Goal: Task Accomplishment & Management: Use online tool/utility

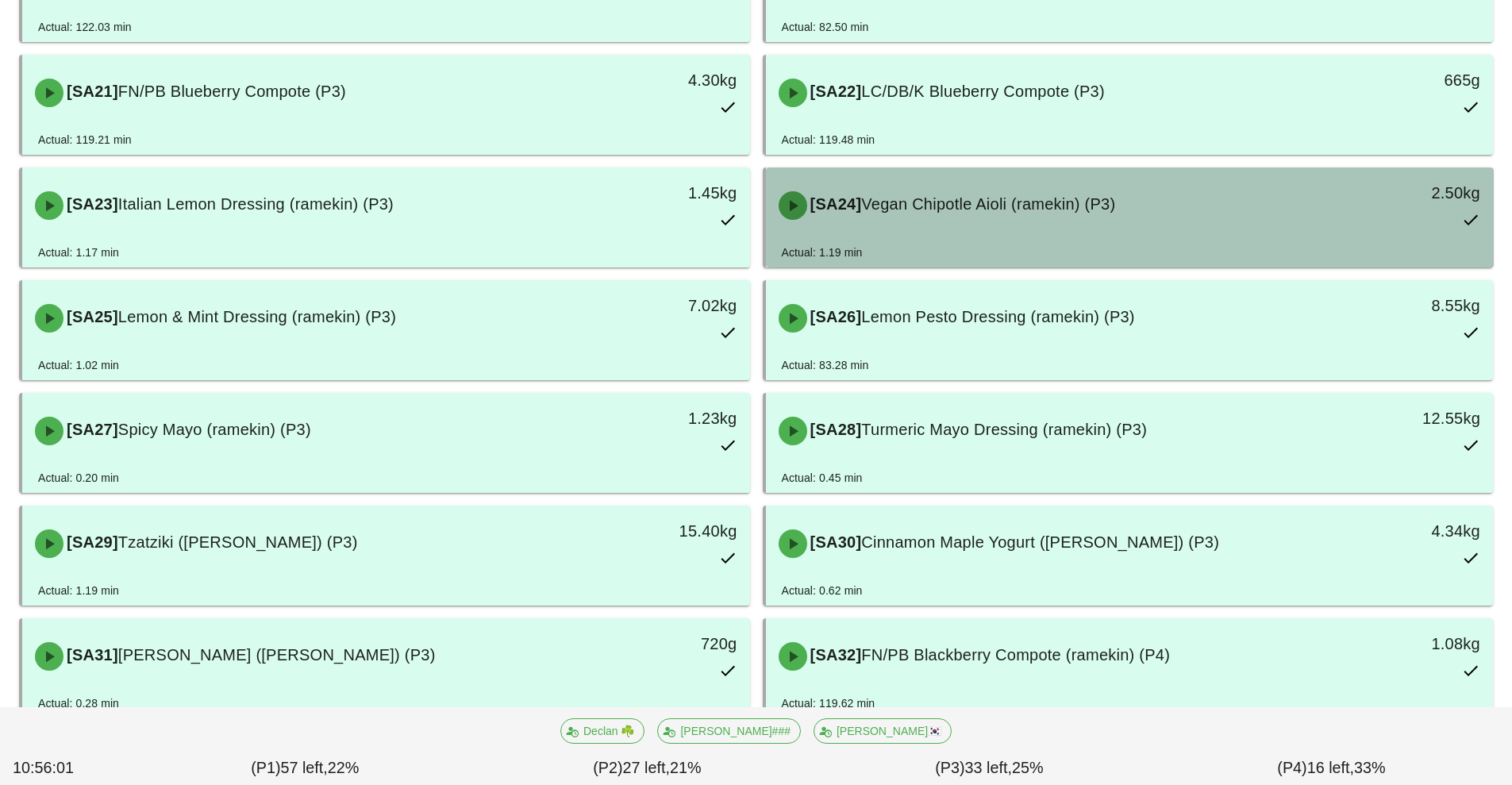
scroll to position [1275, 0]
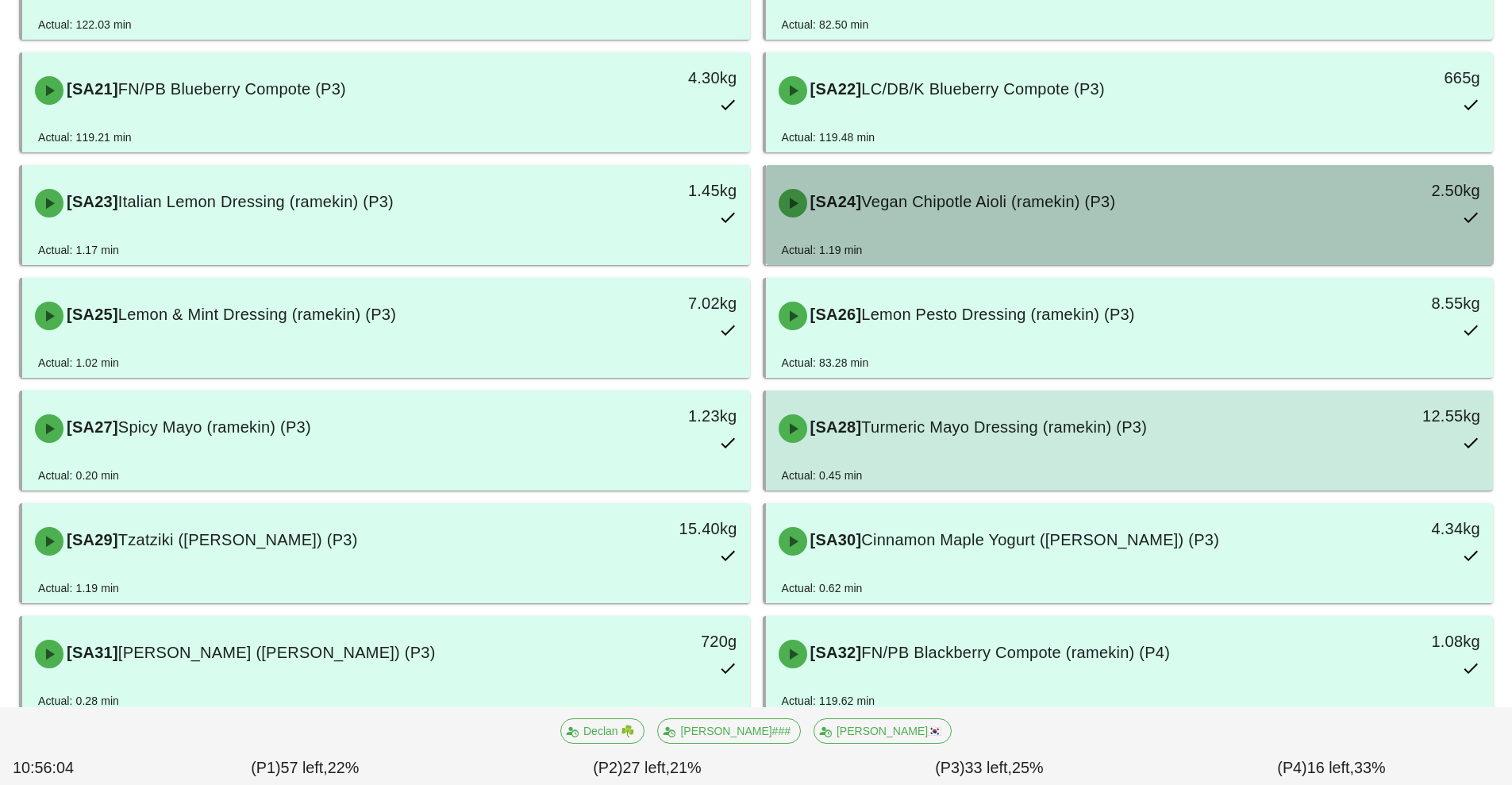
click at [955, 432] on span "Turmeric Mayo Dressing (ramekin) (P3)" at bounding box center [1004, 427] width 286 height 17
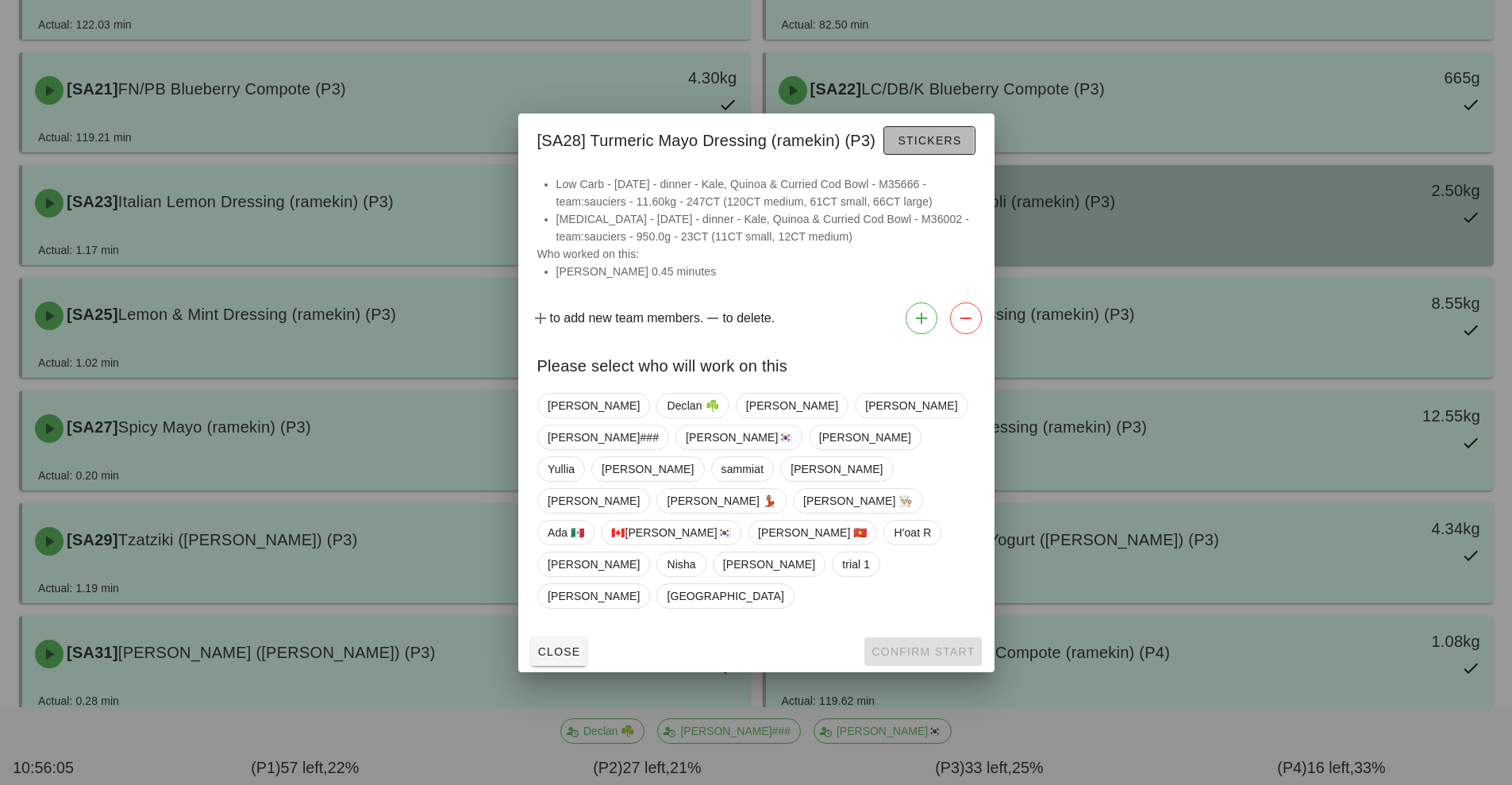
click at [940, 155] on button "Stickers" at bounding box center [930, 140] width 91 height 28
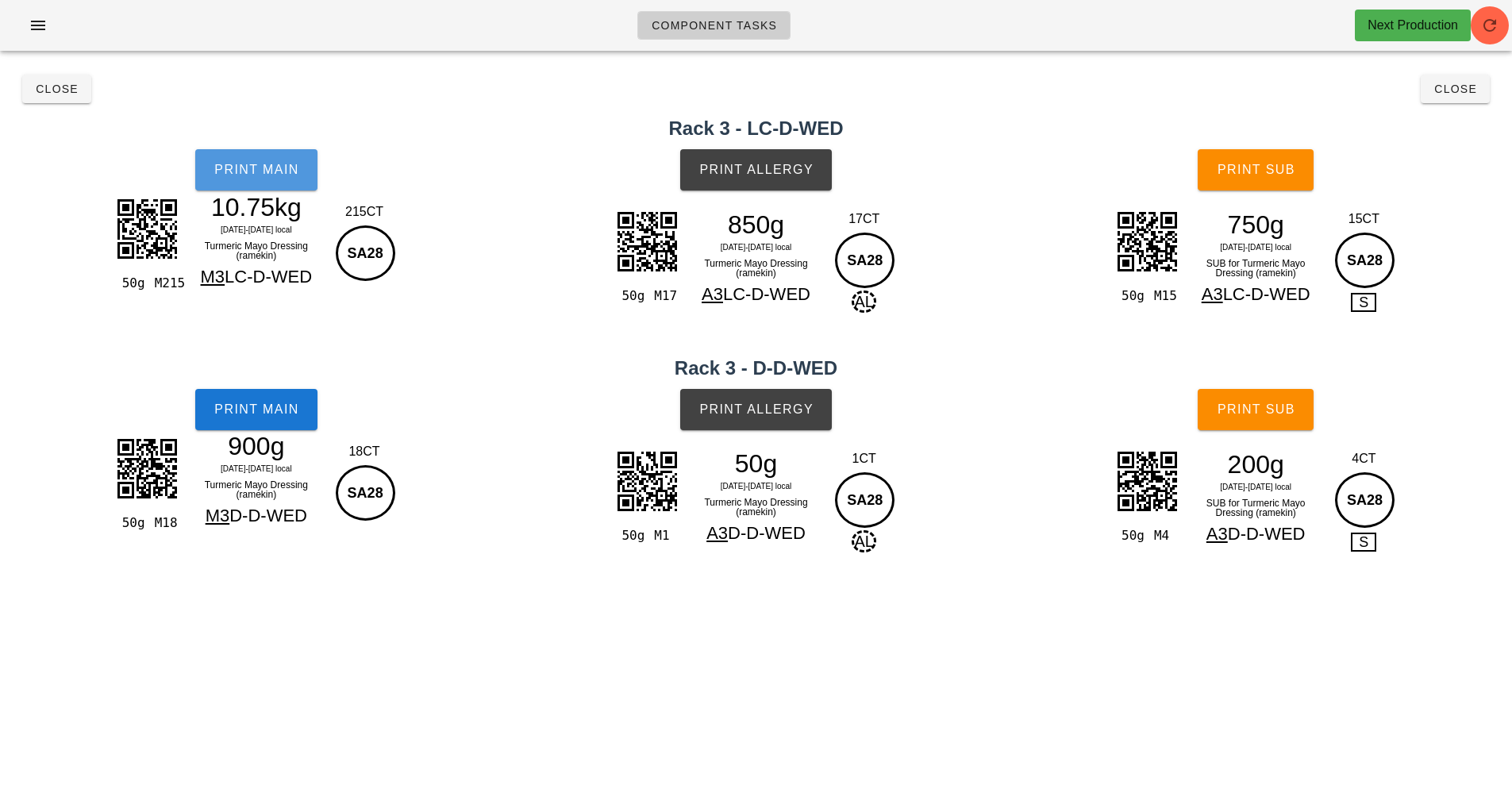
click at [257, 167] on span "Print Main" at bounding box center [256, 169] width 86 height 14
click at [229, 165] on span "Print Main" at bounding box center [256, 169] width 86 height 14
click at [955, 66] on div "Close Close" at bounding box center [756, 88] width 1494 height 51
click at [734, 26] on span "Component Tasks" at bounding box center [714, 25] width 126 height 12
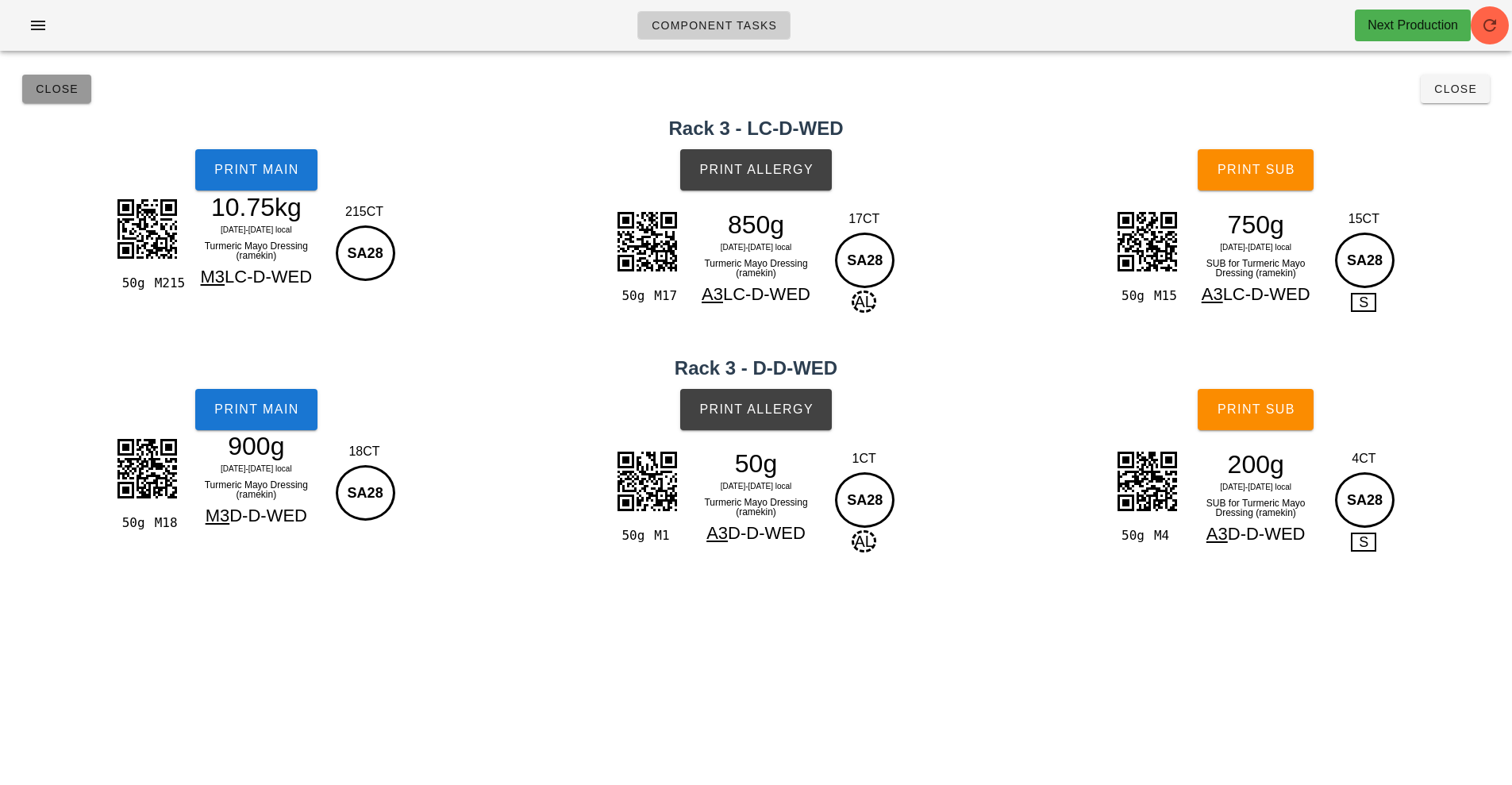
click at [61, 89] on span "Close" at bounding box center [56, 88] width 44 height 12
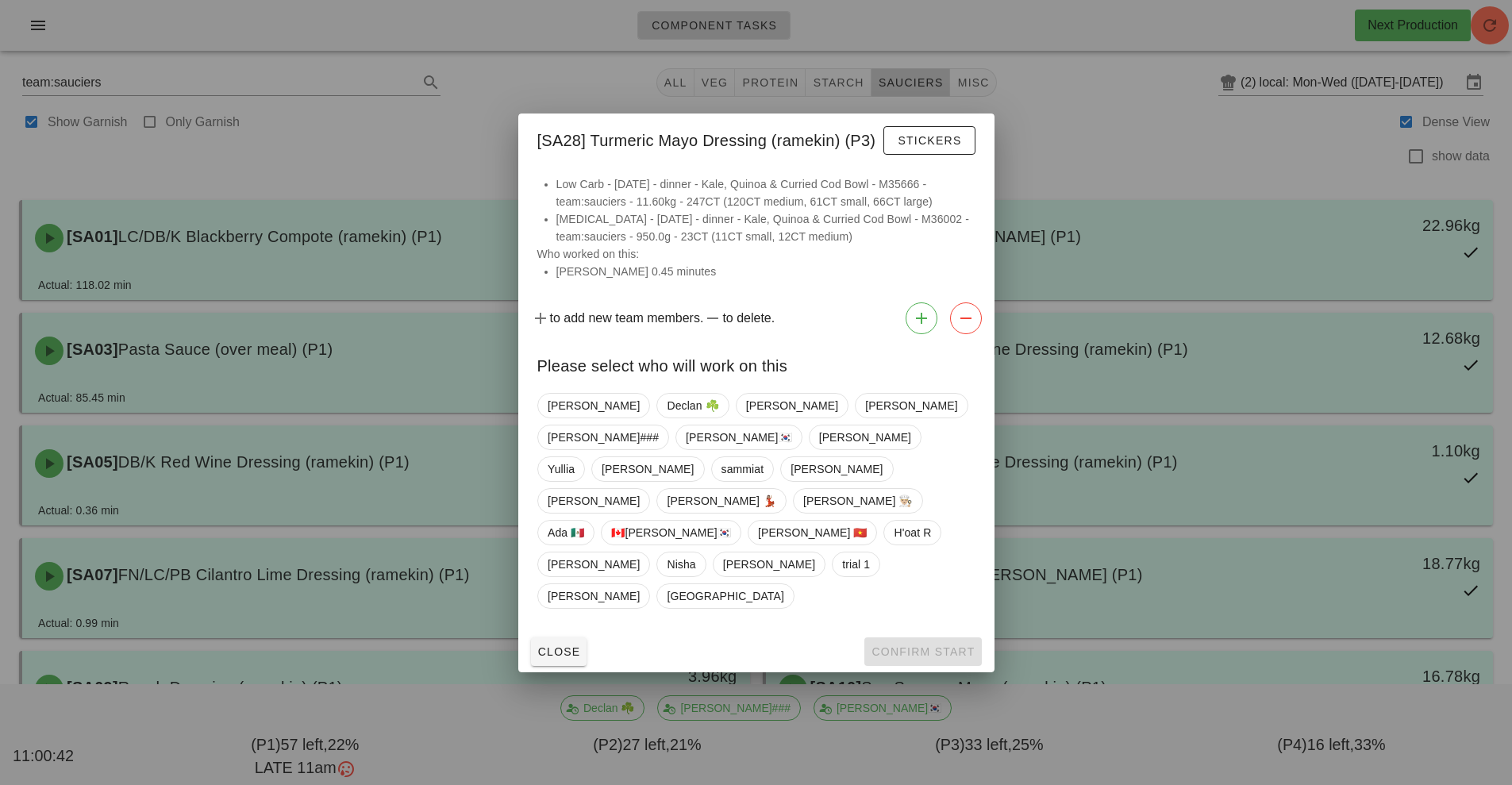
click at [1125, 293] on div at bounding box center [756, 392] width 1512 height 785
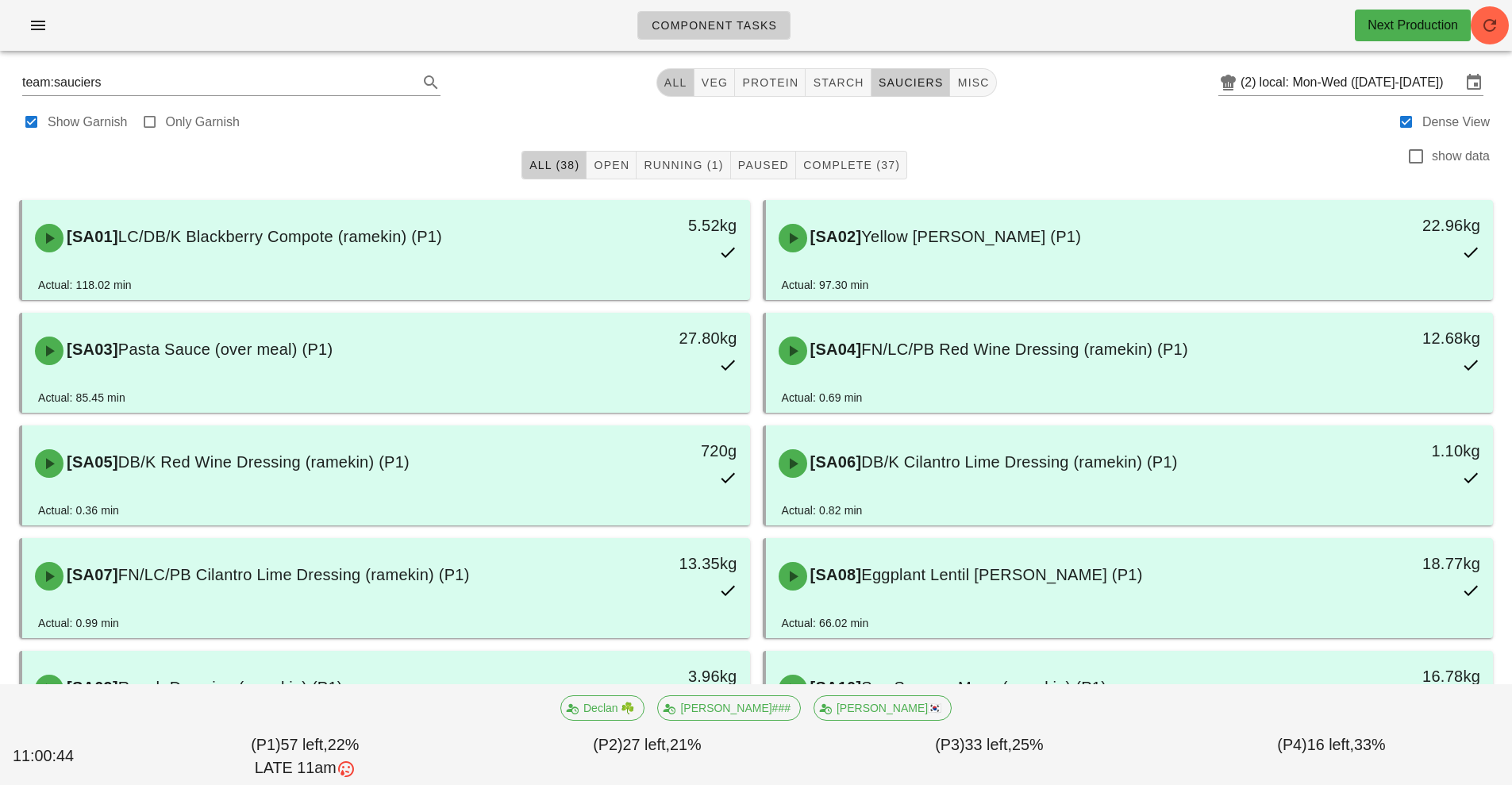
click at [674, 91] on button "All" at bounding box center [675, 82] width 38 height 28
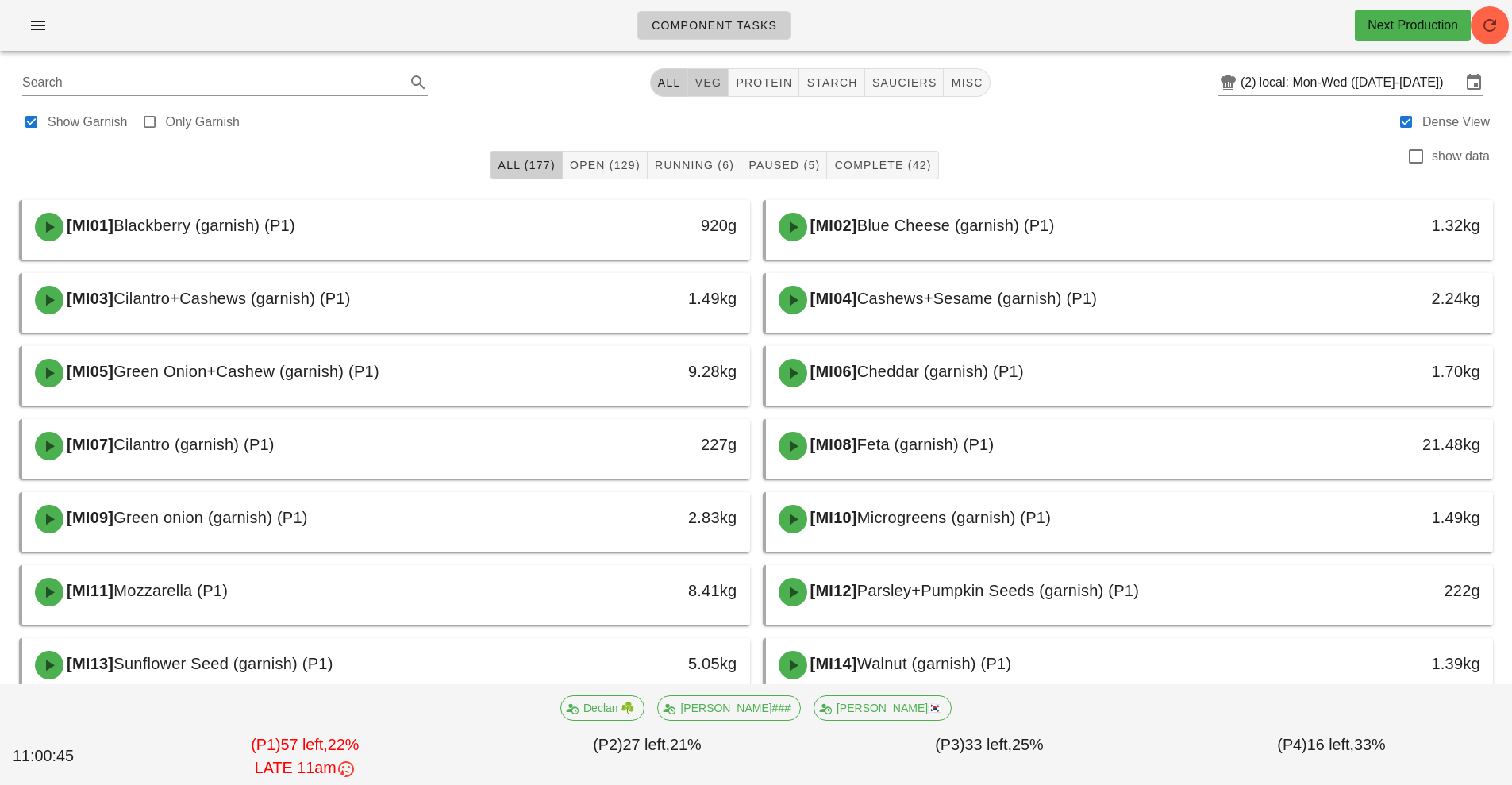
click at [709, 87] on span "veg" at bounding box center [708, 82] width 27 height 12
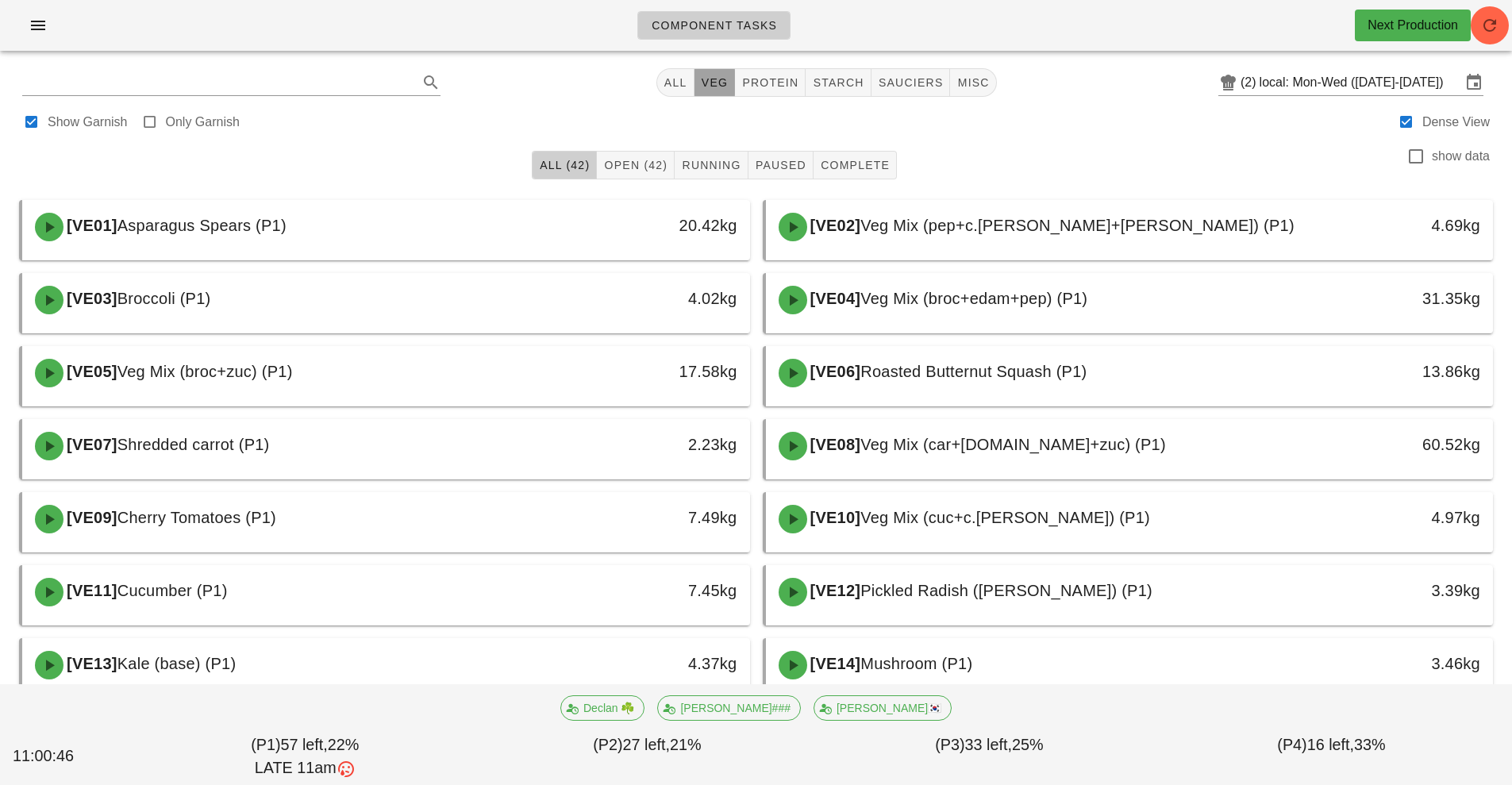
type input "team:veg"
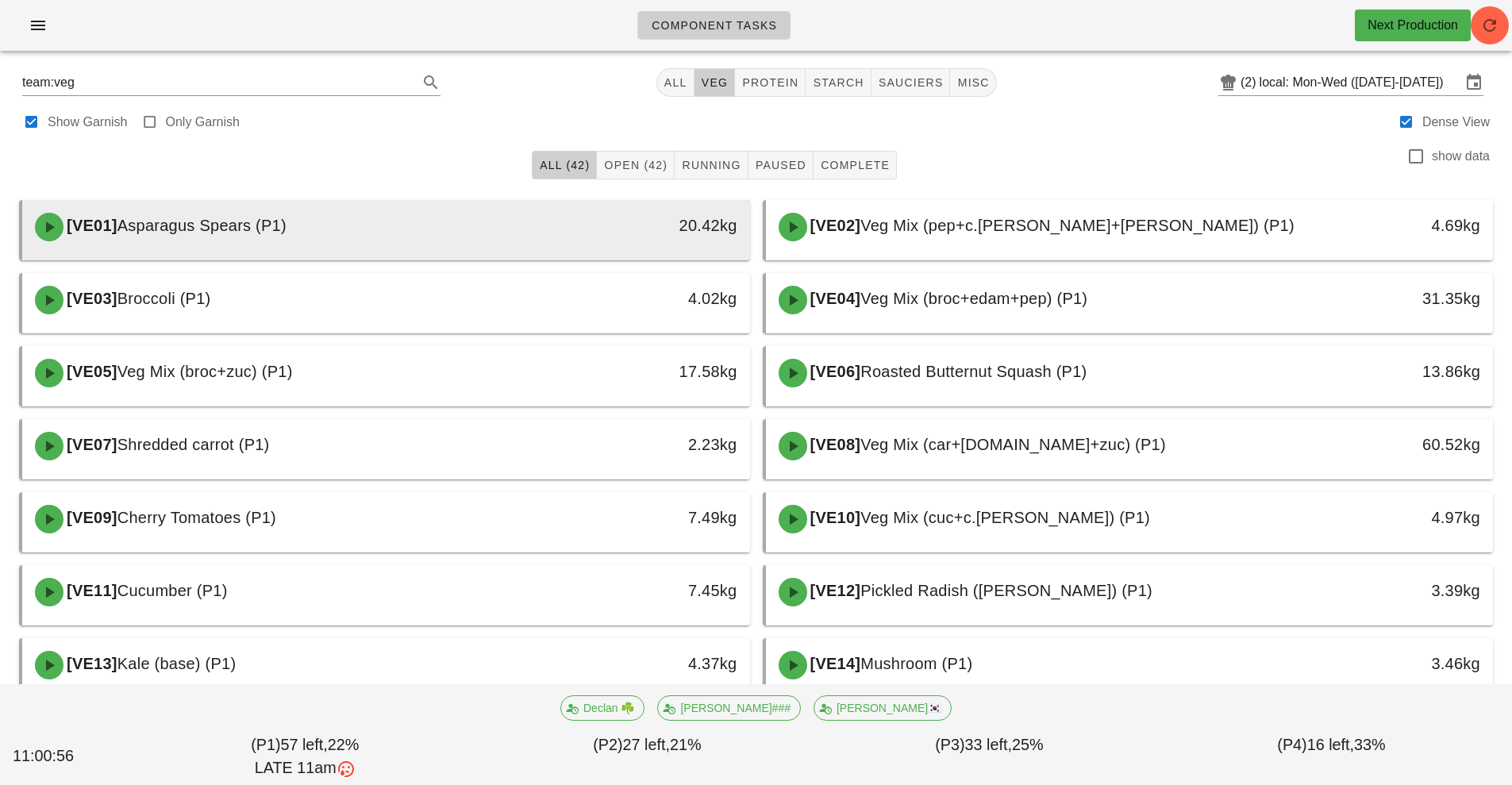
click at [423, 218] on div "[VE01] Asparagus Spears (P1)" at bounding box center [296, 227] width 541 height 47
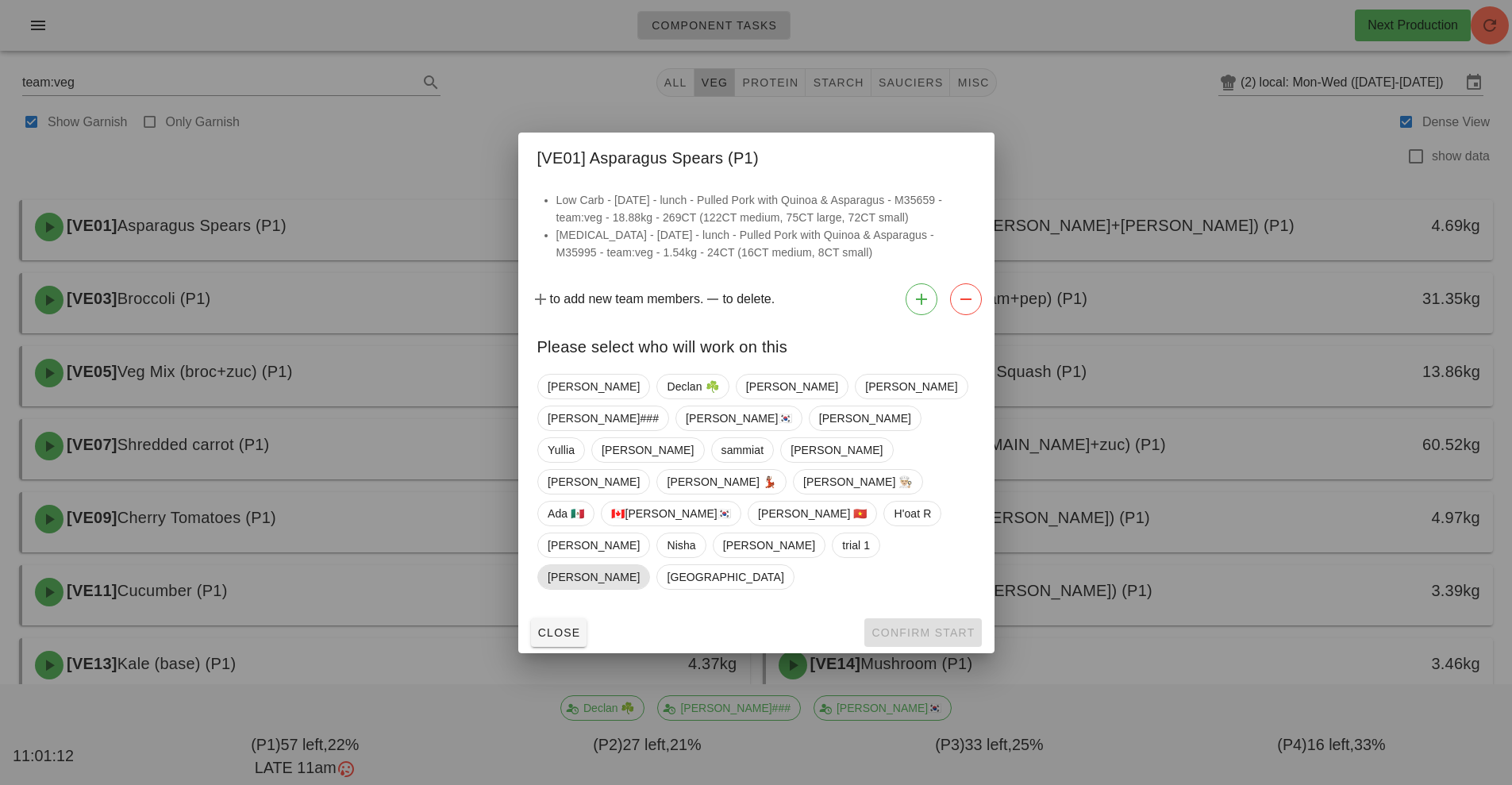
click at [640, 565] on span "[PERSON_NAME]" at bounding box center [593, 576] width 92 height 24
click at [897, 626] on span "Confirm Start" at bounding box center [922, 632] width 104 height 12
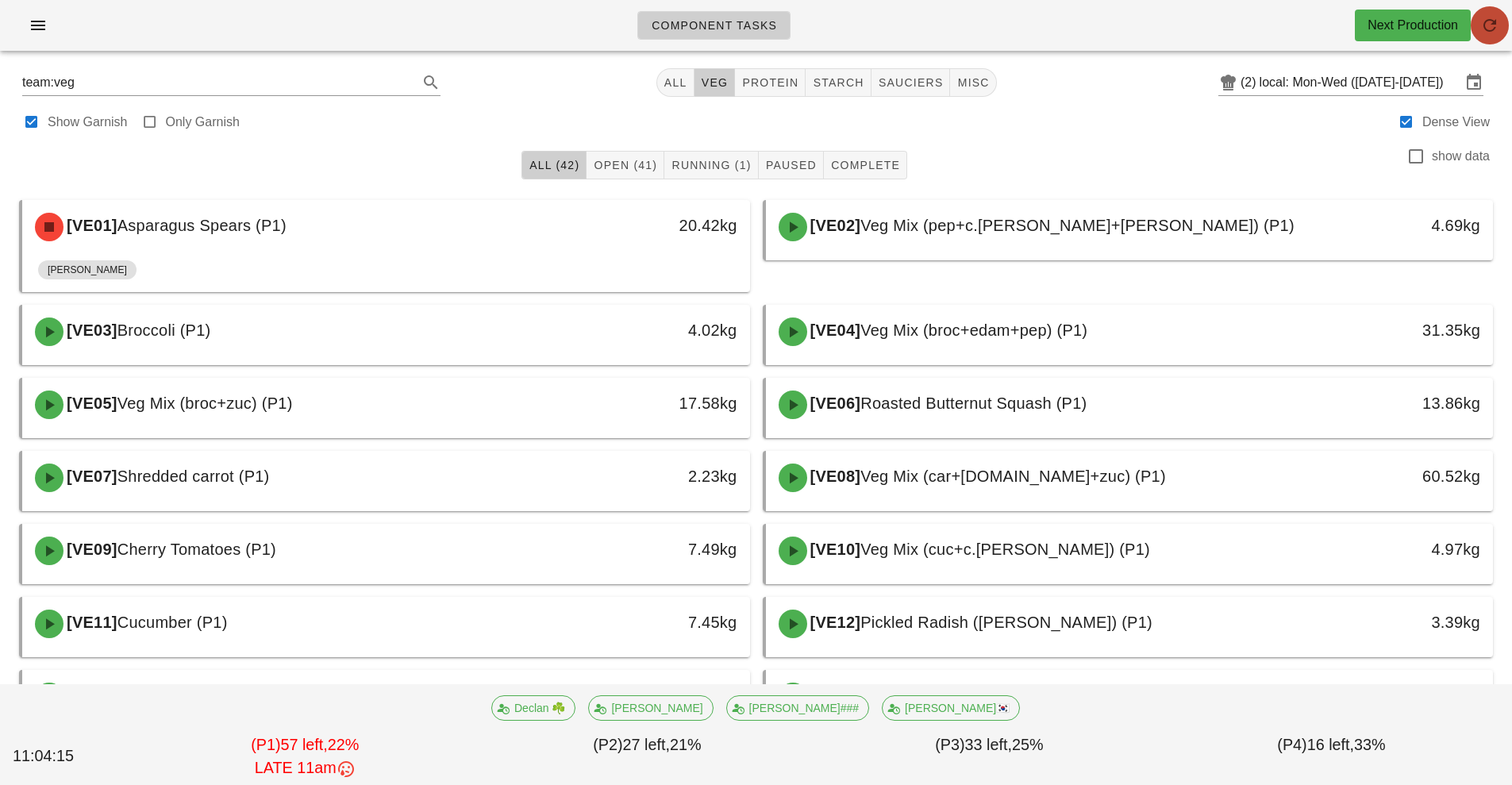
click at [1501, 28] on span "button" at bounding box center [1490, 25] width 38 height 19
click at [910, 79] on span "sauciers" at bounding box center [911, 82] width 66 height 12
type input "team:sauciers"
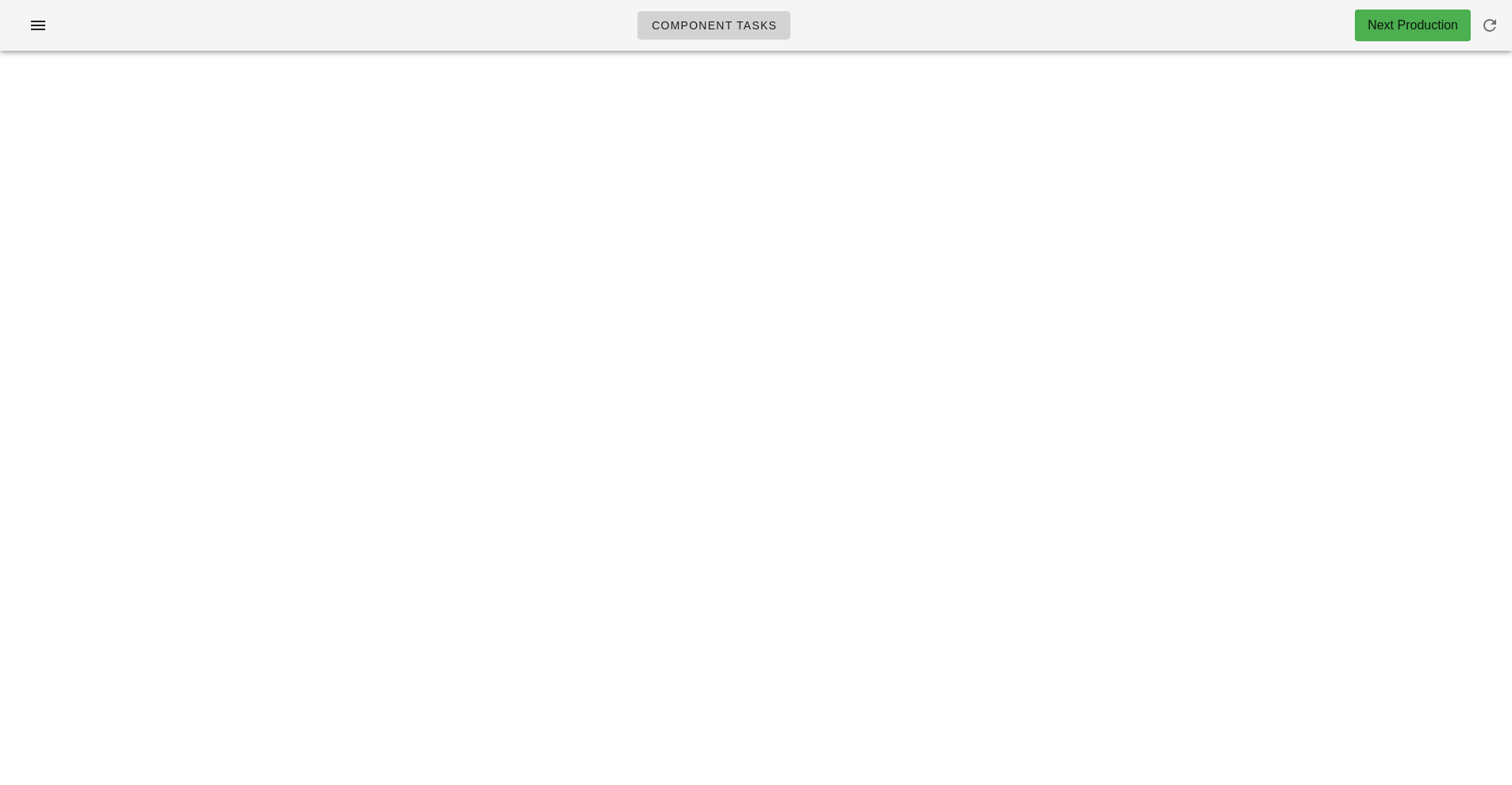
click at [729, 37] on link "Component Tasks" at bounding box center [714, 25] width 153 height 28
click at [57, 22] on button "button" at bounding box center [37, 25] width 51 height 28
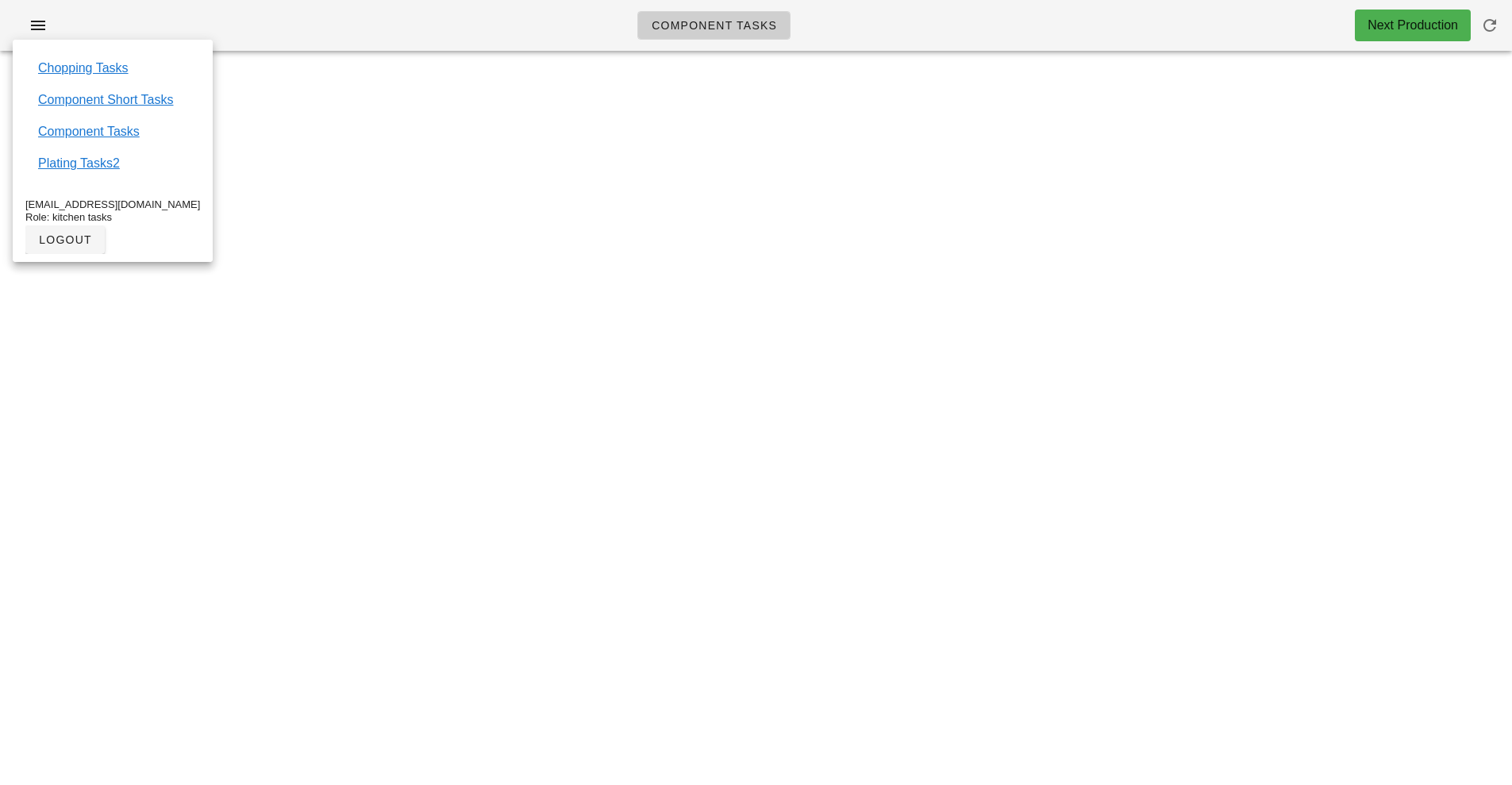
click at [404, 443] on div "Component Tasks Next Production team:sauciers All veg protein starch sauciers m…" at bounding box center [756, 392] width 1512 height 785
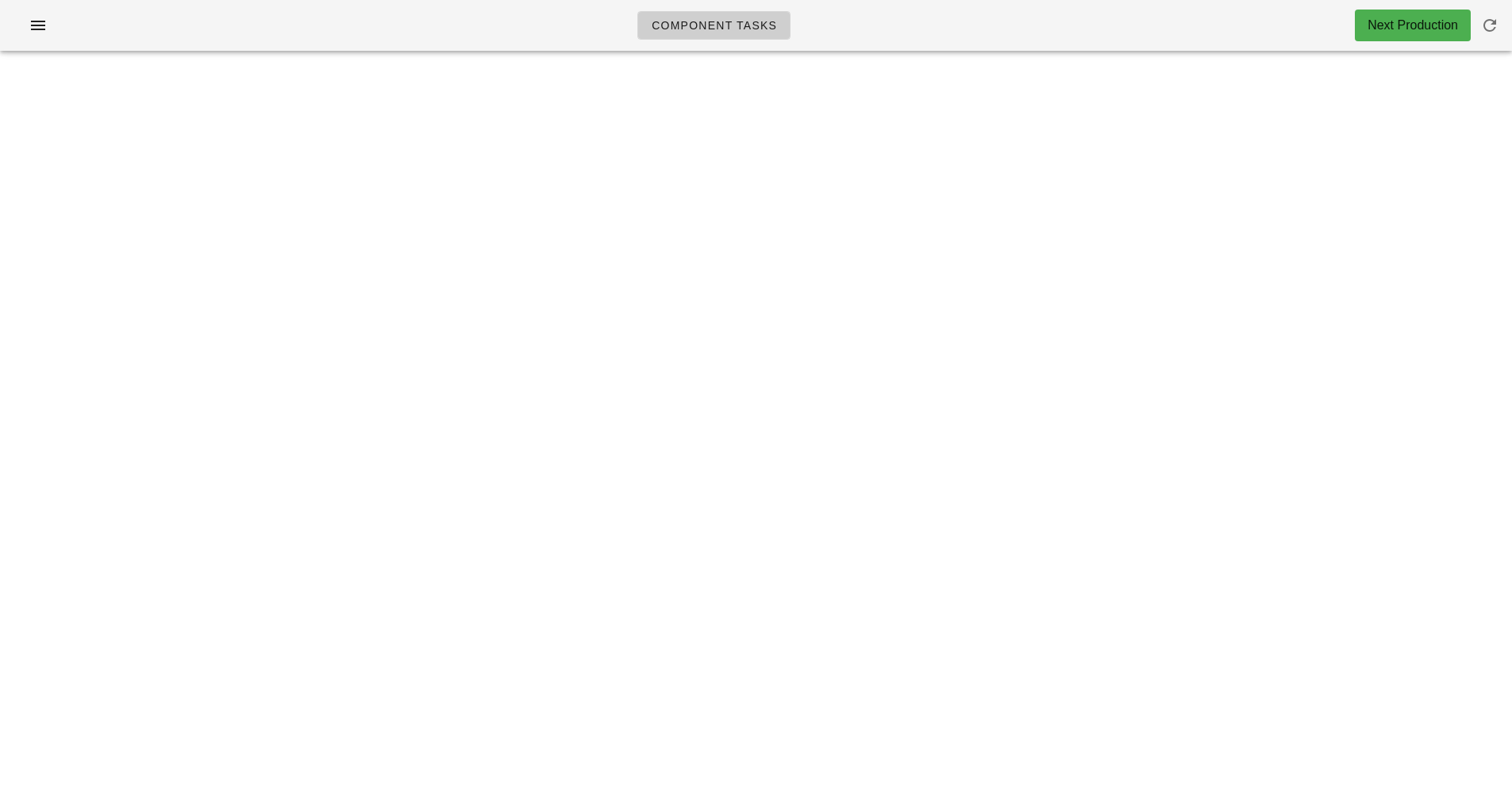
click at [690, 423] on div "Component Tasks Next Production team:sauciers All veg protein starch sauciers m…" at bounding box center [756, 392] width 1512 height 785
click at [1492, 23] on icon "button" at bounding box center [1490, 25] width 19 height 19
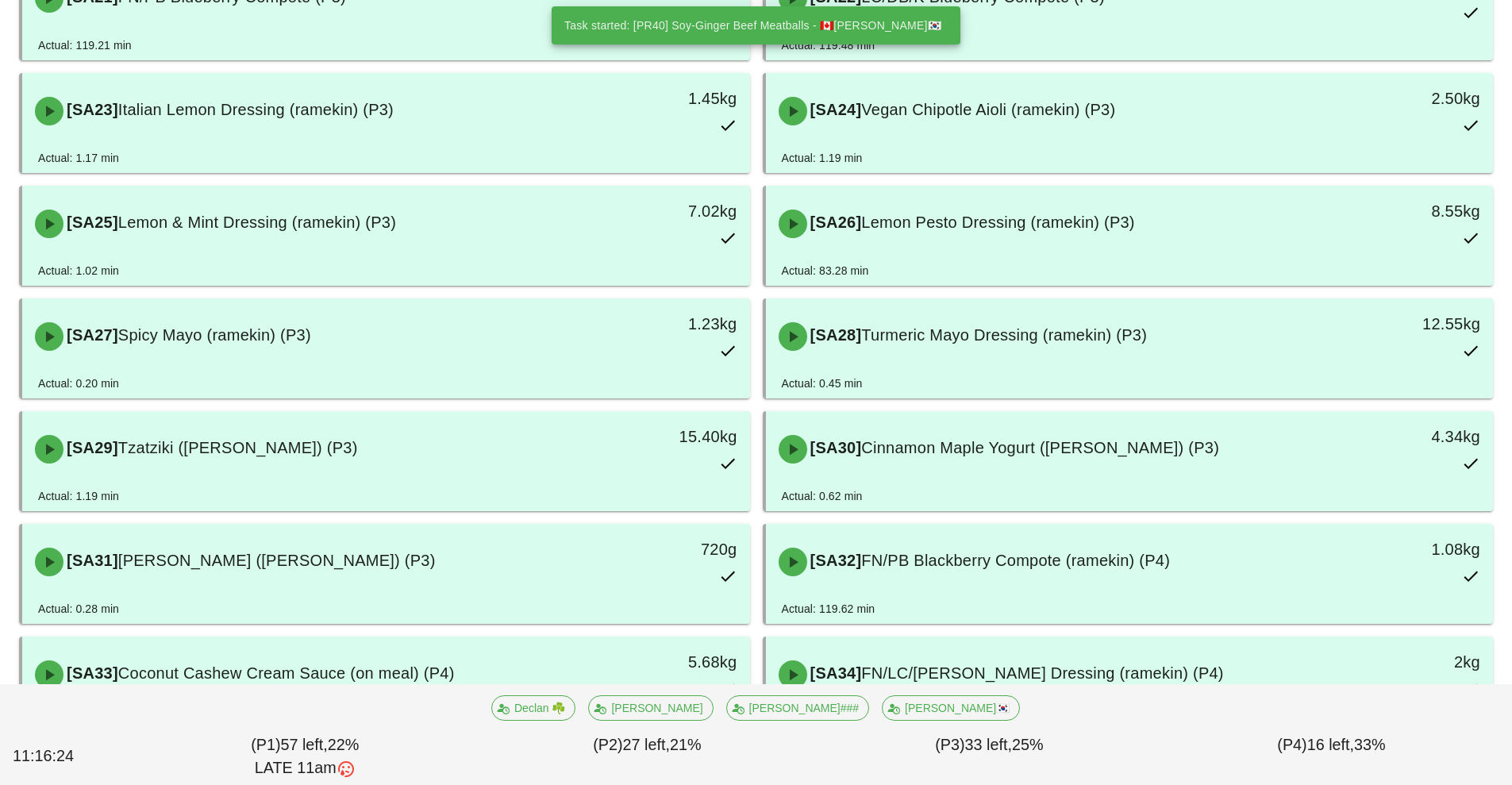
scroll to position [1370, 0]
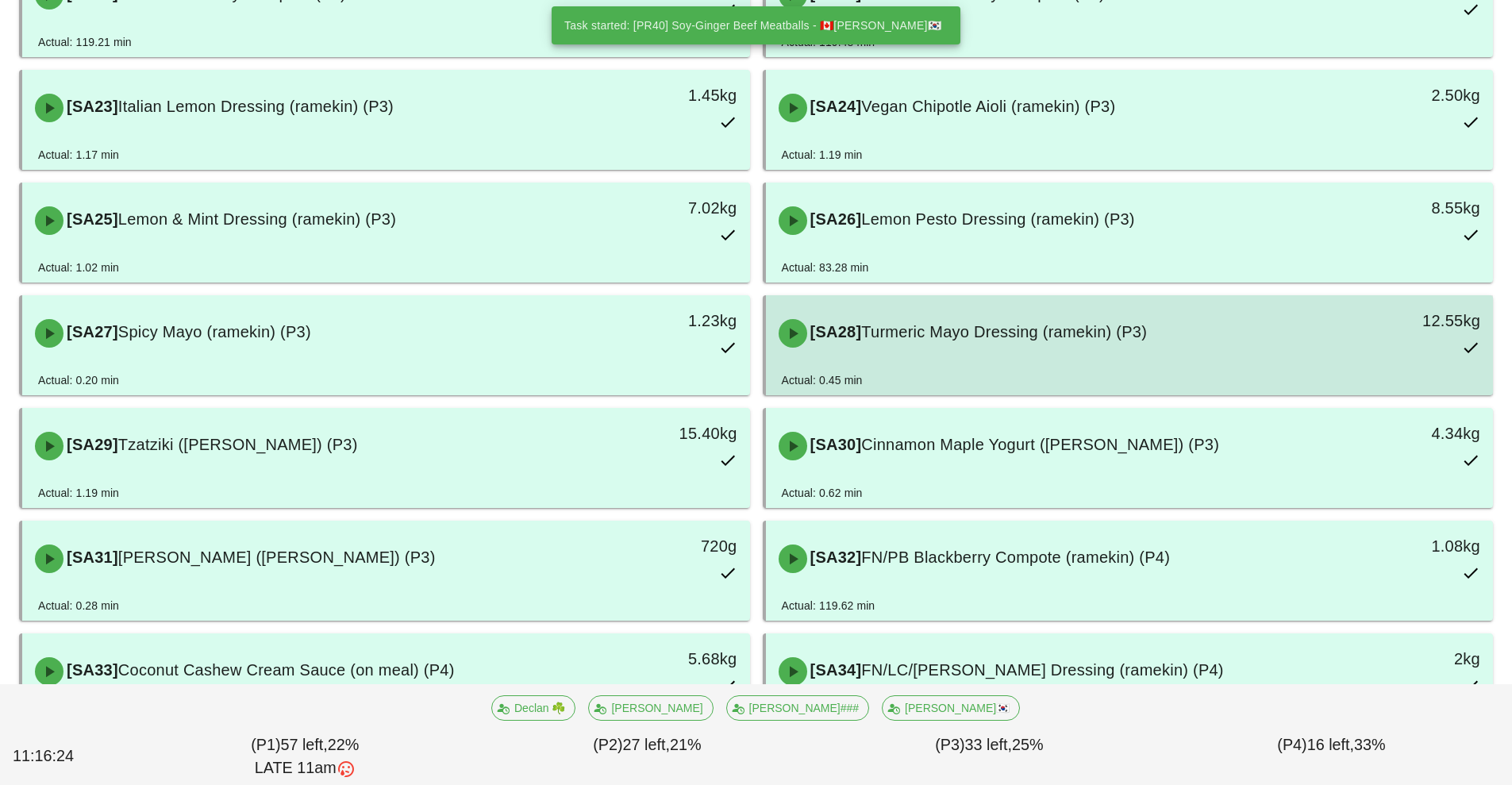
click at [1063, 349] on div "[SA28] Turmeric Mayo Dressing (ramekin) (P3)" at bounding box center [1039, 333] width 541 height 47
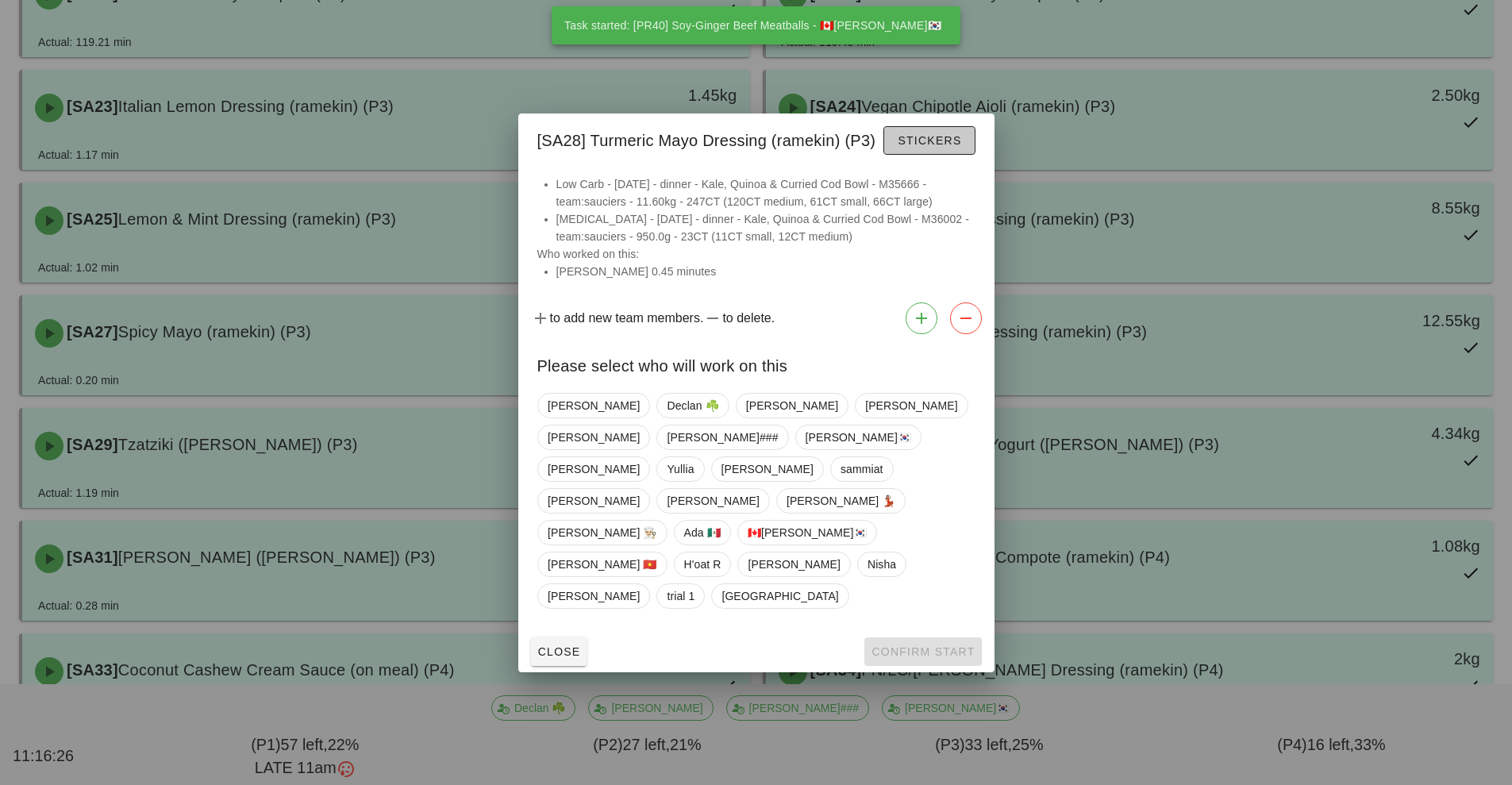
click at [943, 147] on span "Stickers" at bounding box center [929, 140] width 64 height 12
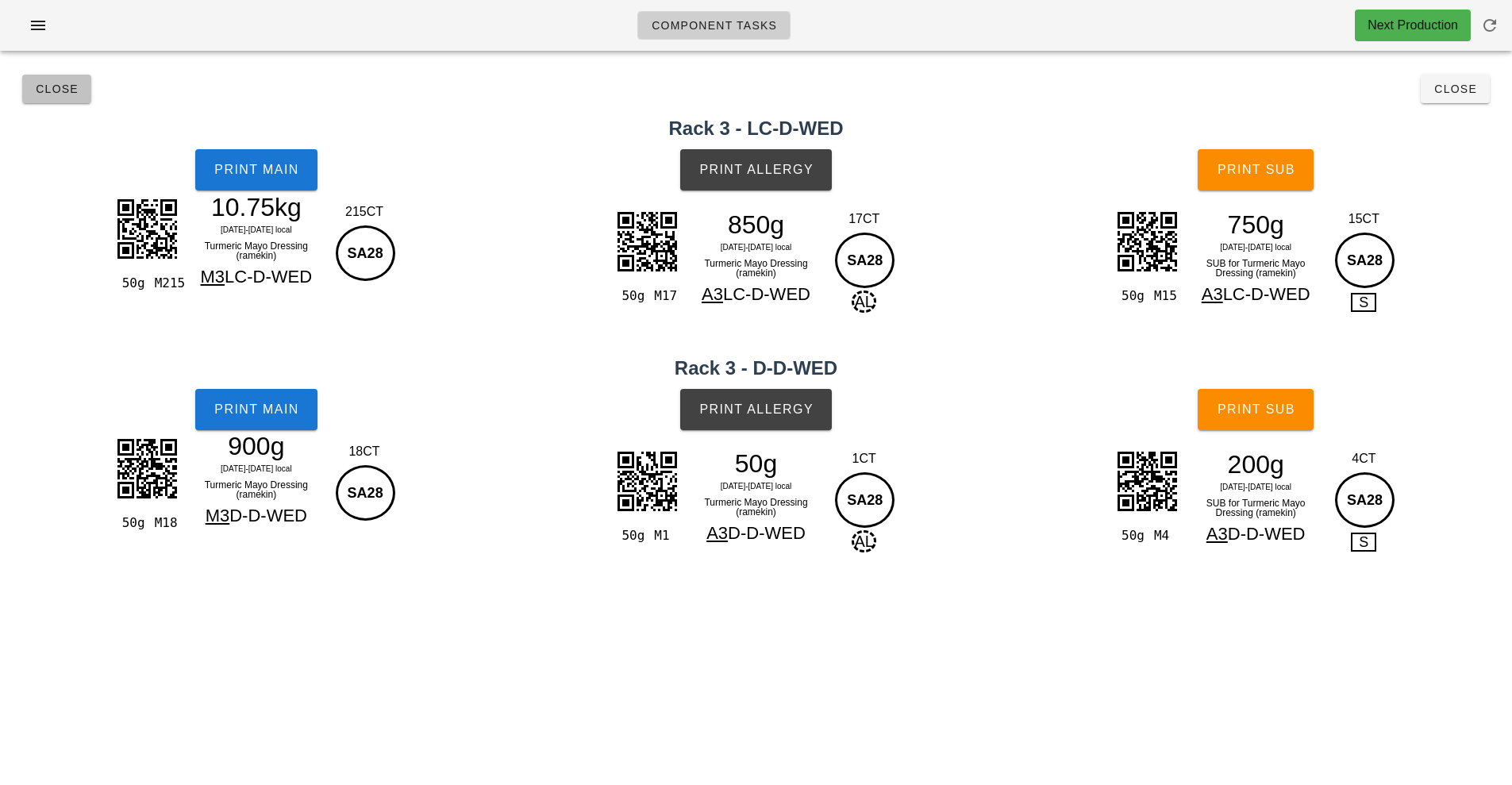
click at [47, 91] on span "Close" at bounding box center [56, 88] width 44 height 12
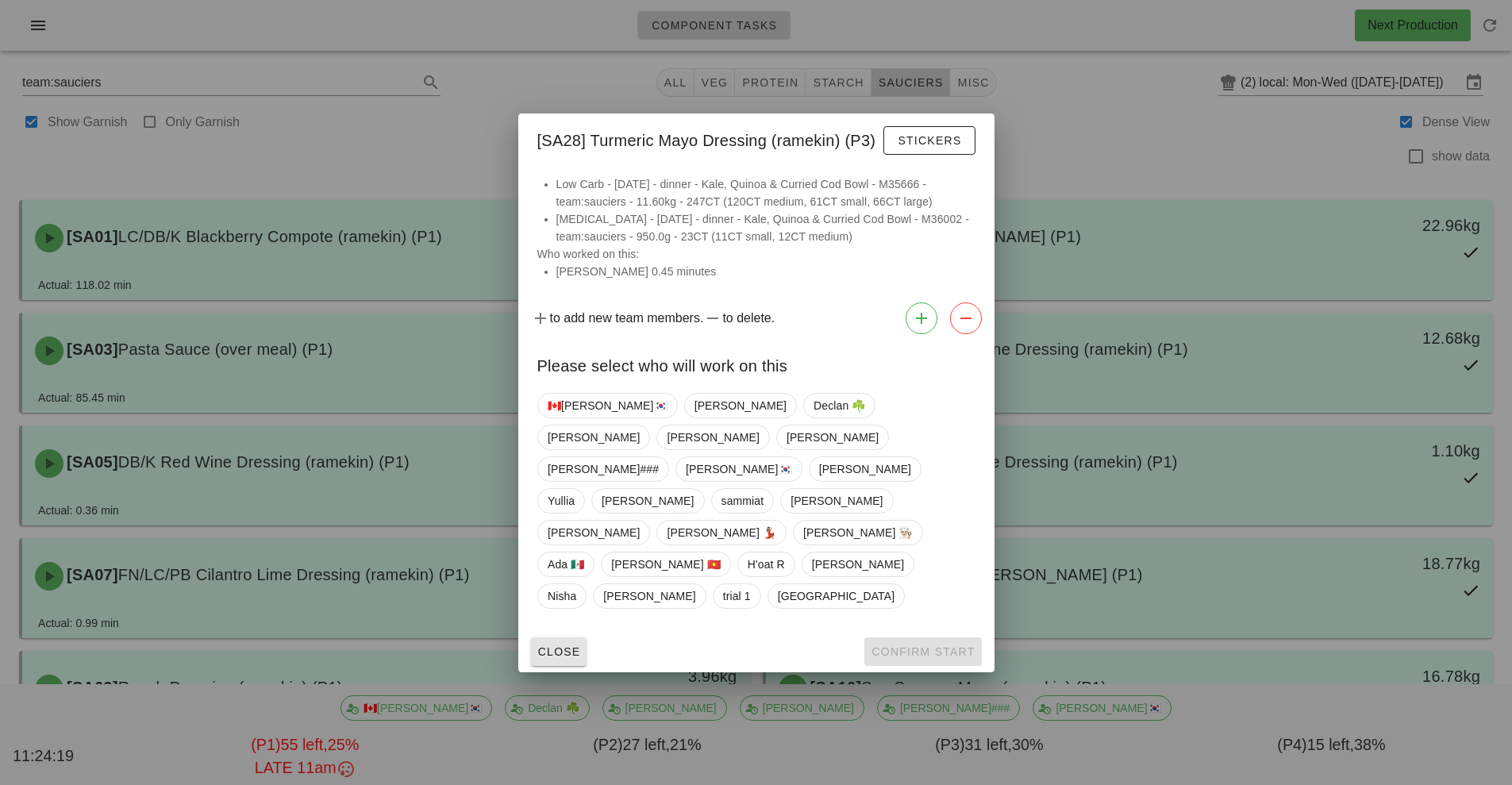
click at [559, 645] on span "Close" at bounding box center [559, 651] width 44 height 12
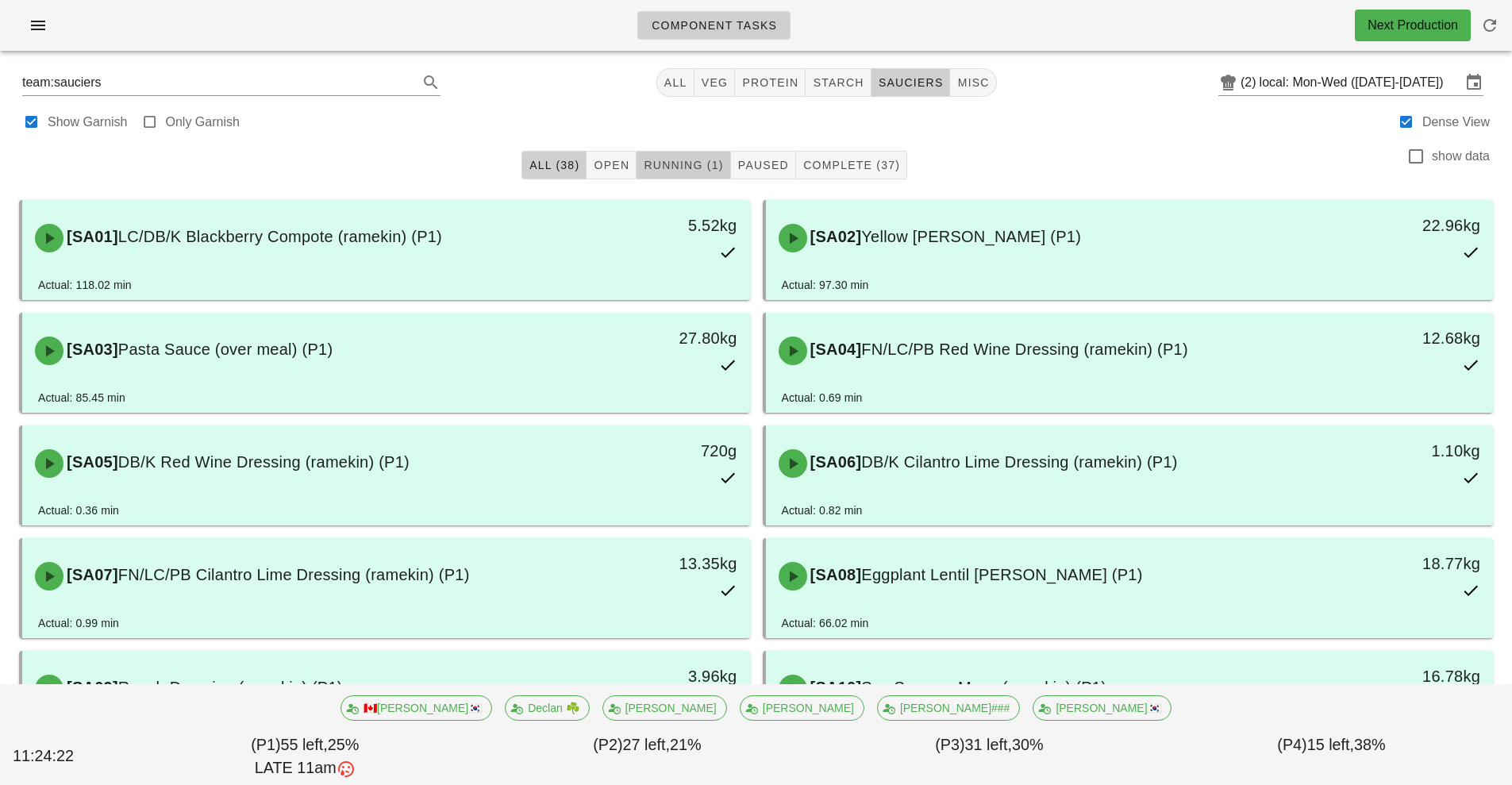
click at [680, 177] on button "Running (1)" at bounding box center [683, 165] width 94 height 28
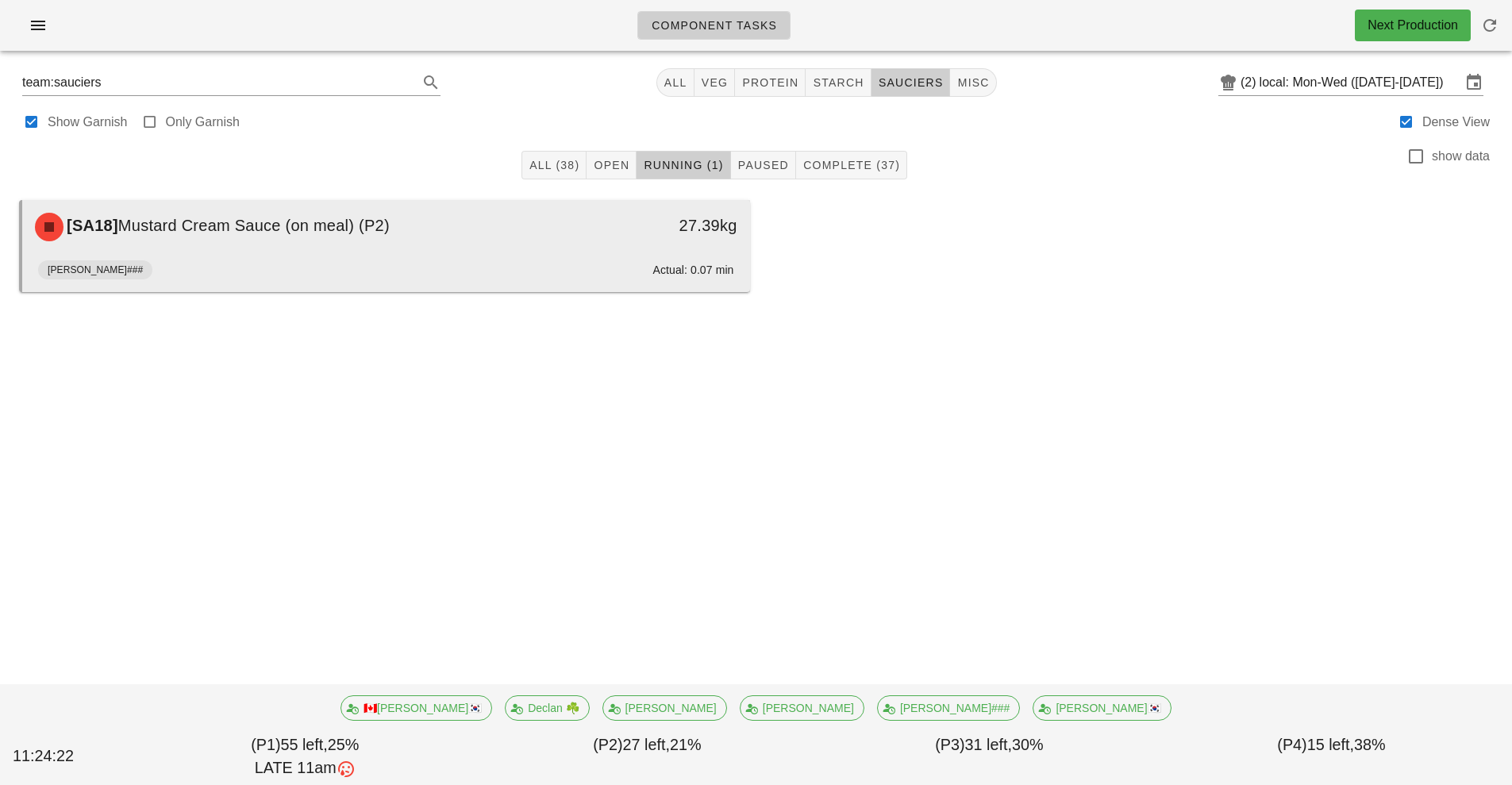
click at [537, 253] on div "[SA18] Mustard Cream Sauce (on meal) (P2) 27.39kg" at bounding box center [386, 227] width 728 height 54
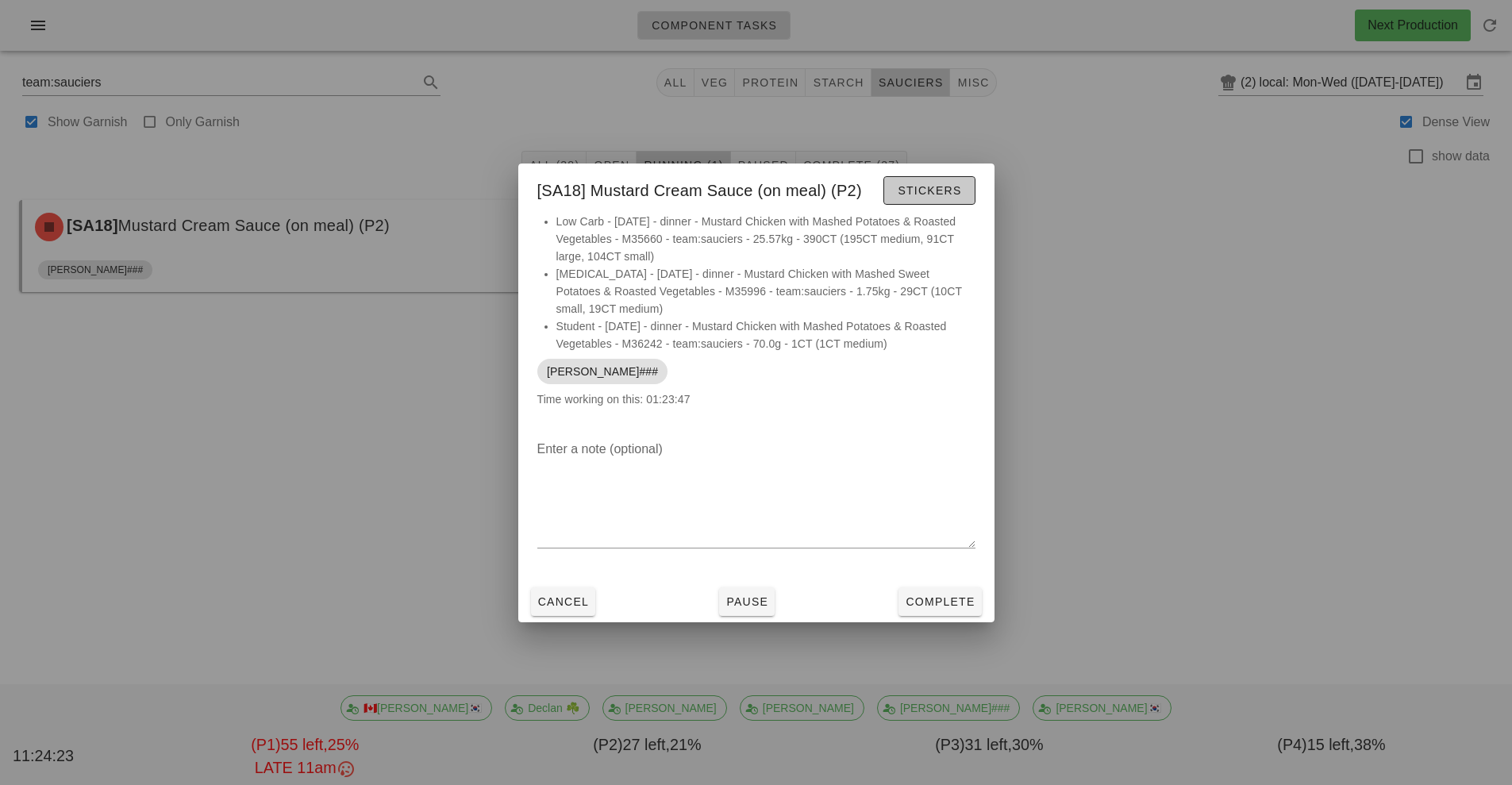
click at [936, 188] on span "Stickers" at bounding box center [929, 190] width 64 height 12
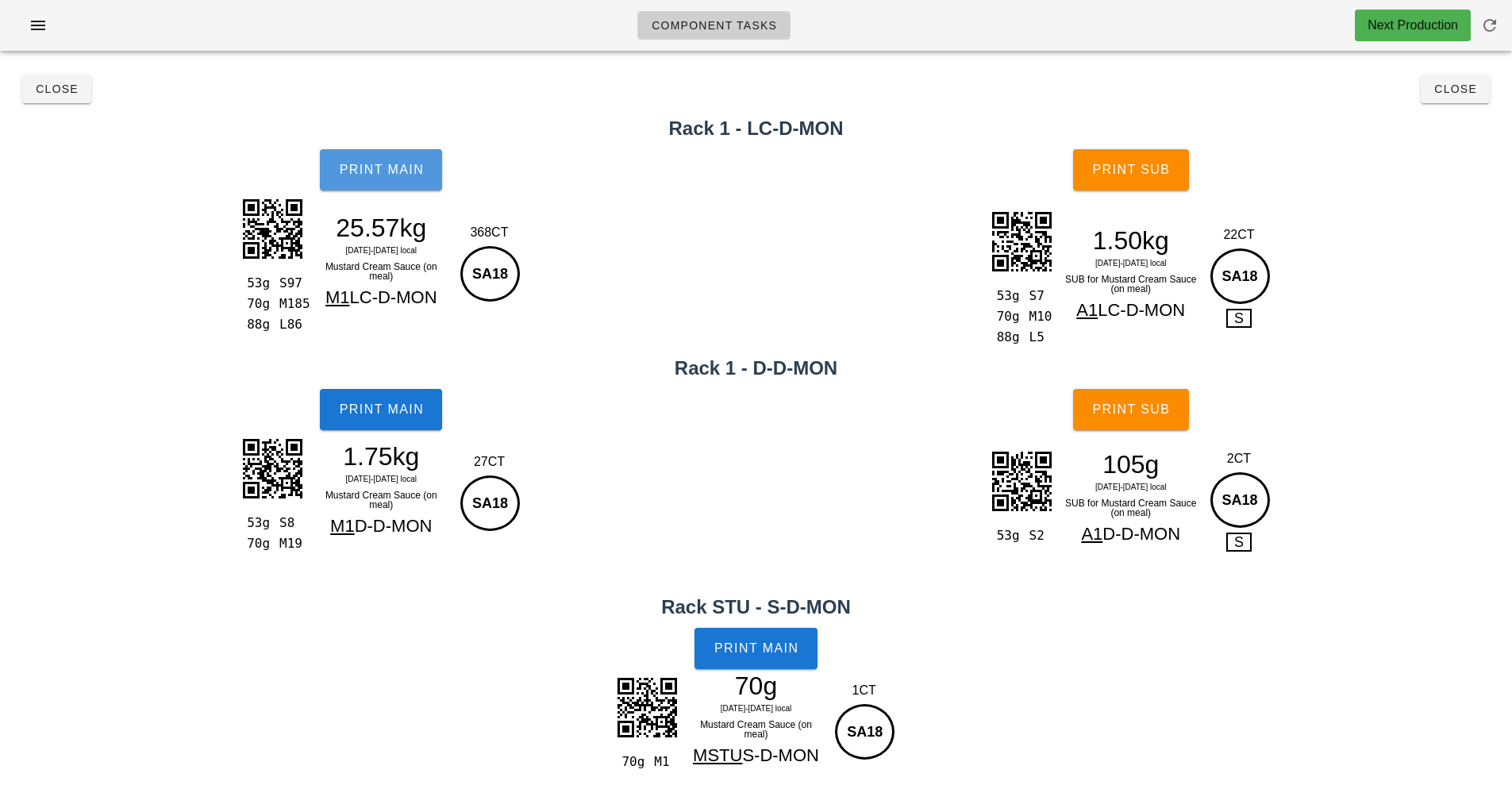
click at [400, 166] on span "Print Main" at bounding box center [380, 169] width 86 height 14
click at [376, 189] on button "Print Main" at bounding box center [380, 170] width 122 height 42
click at [52, 95] on span "Close" at bounding box center [56, 88] width 44 height 12
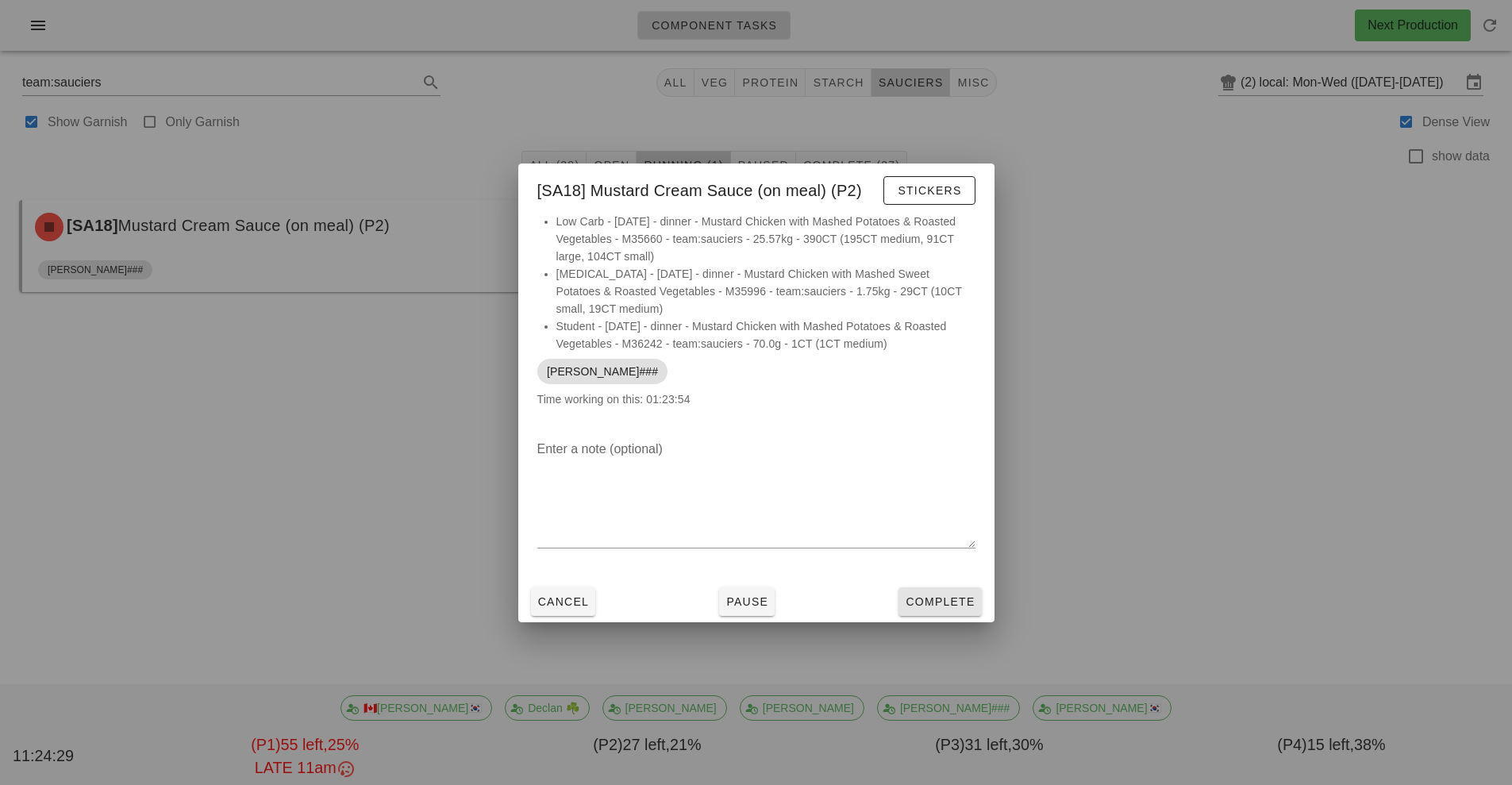
click at [922, 591] on button "Complete" at bounding box center [940, 601] width 82 height 28
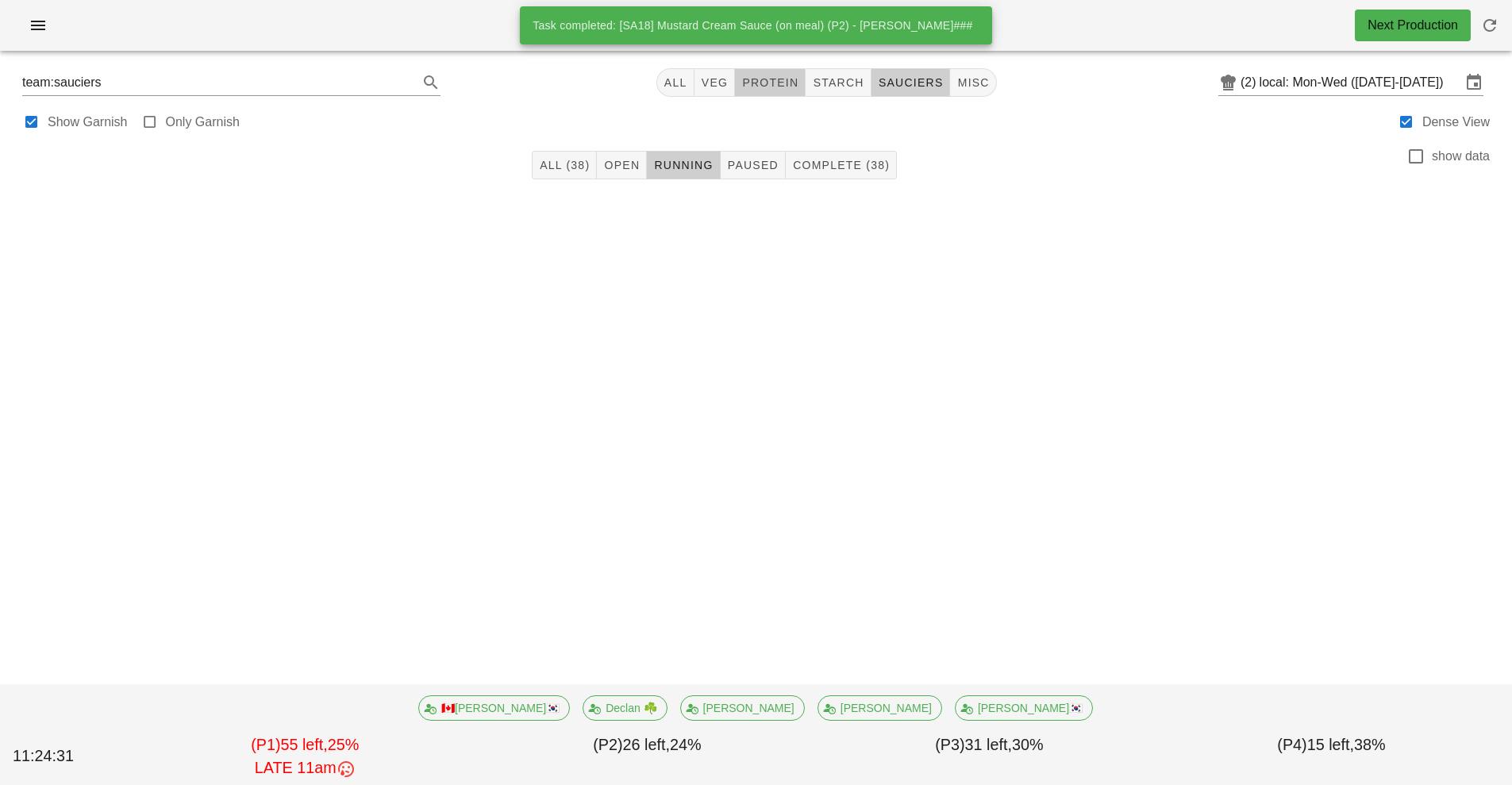
click at [785, 82] on span "protein" at bounding box center [770, 82] width 57 height 12
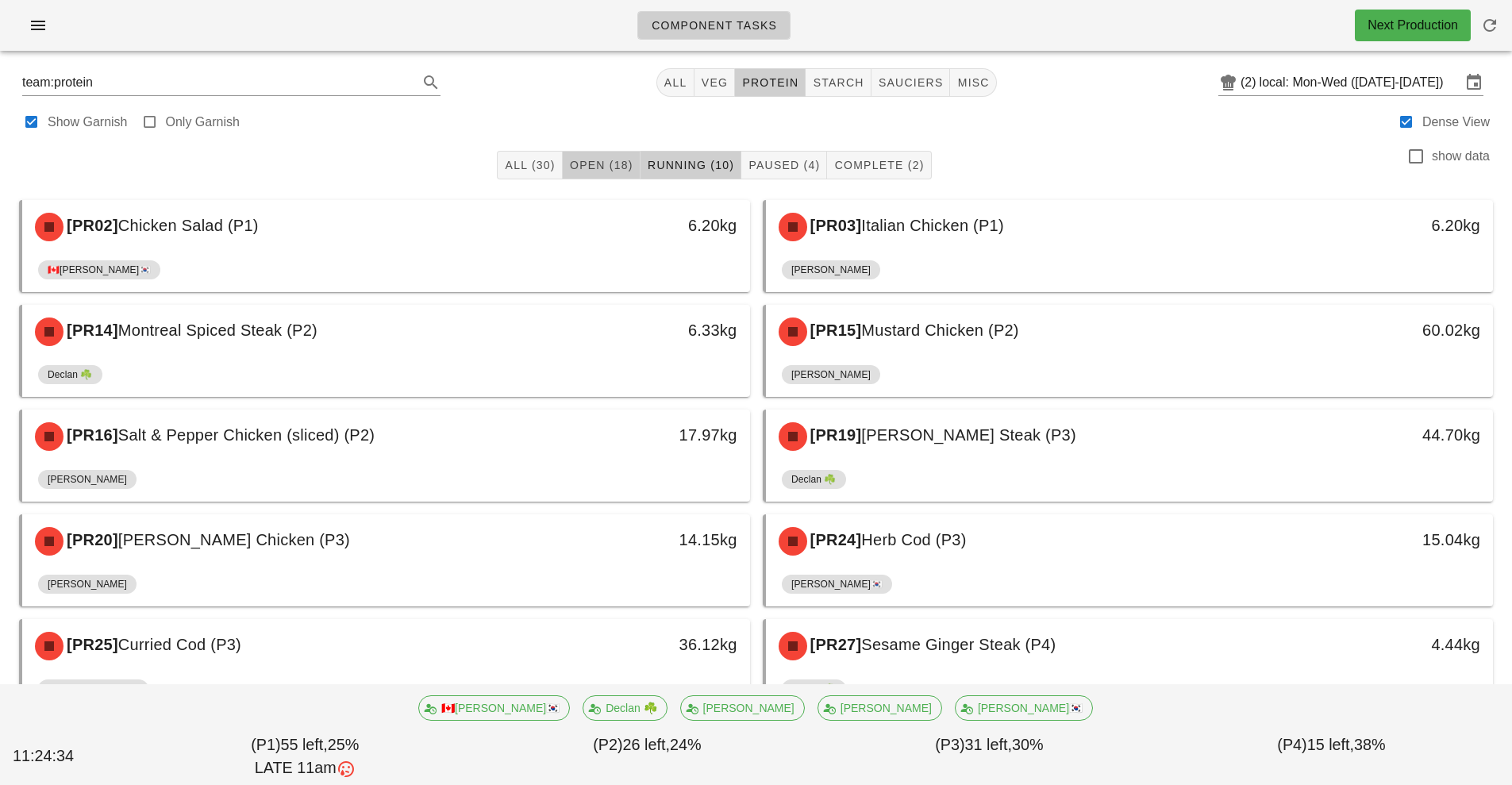
click at [590, 151] on button "Open (18)" at bounding box center [602, 165] width 78 height 28
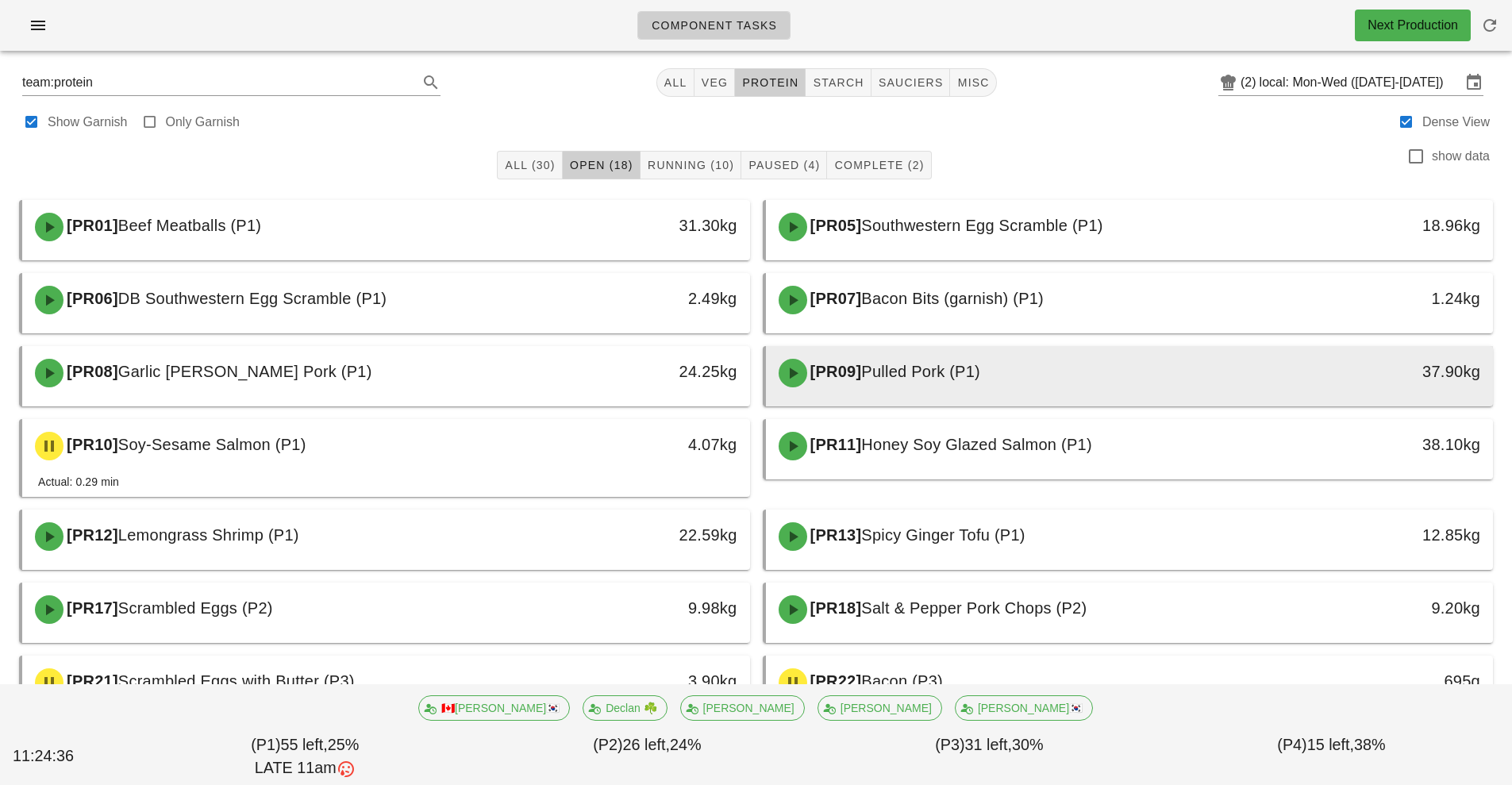
click at [933, 371] on span "Pulled Pork (P1)" at bounding box center [920, 371] width 119 height 17
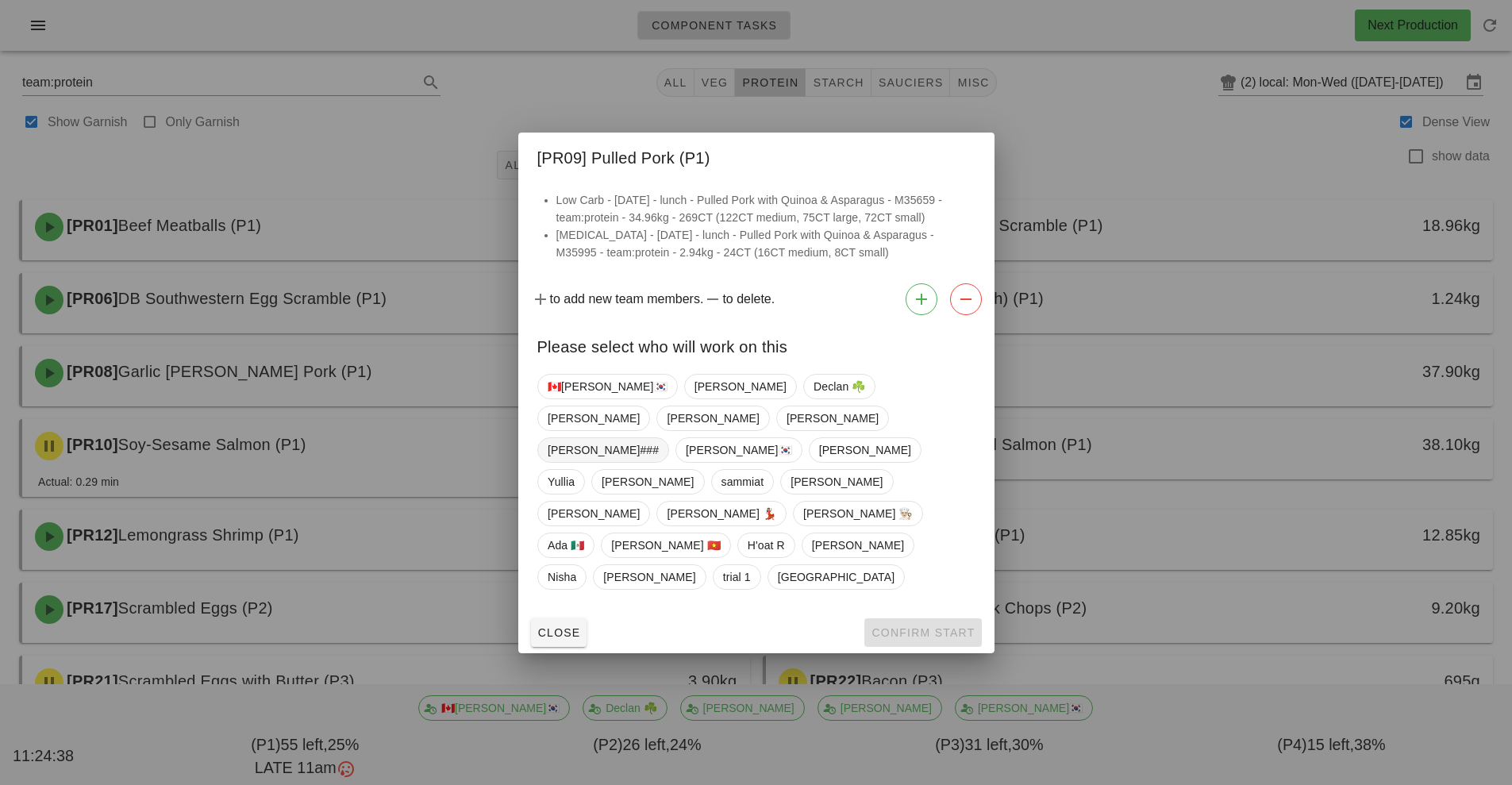
click at [574, 462] on span "[PERSON_NAME]###" at bounding box center [603, 449] width 111 height 24
click at [928, 618] on button "Confirm Start" at bounding box center [923, 632] width 116 height 28
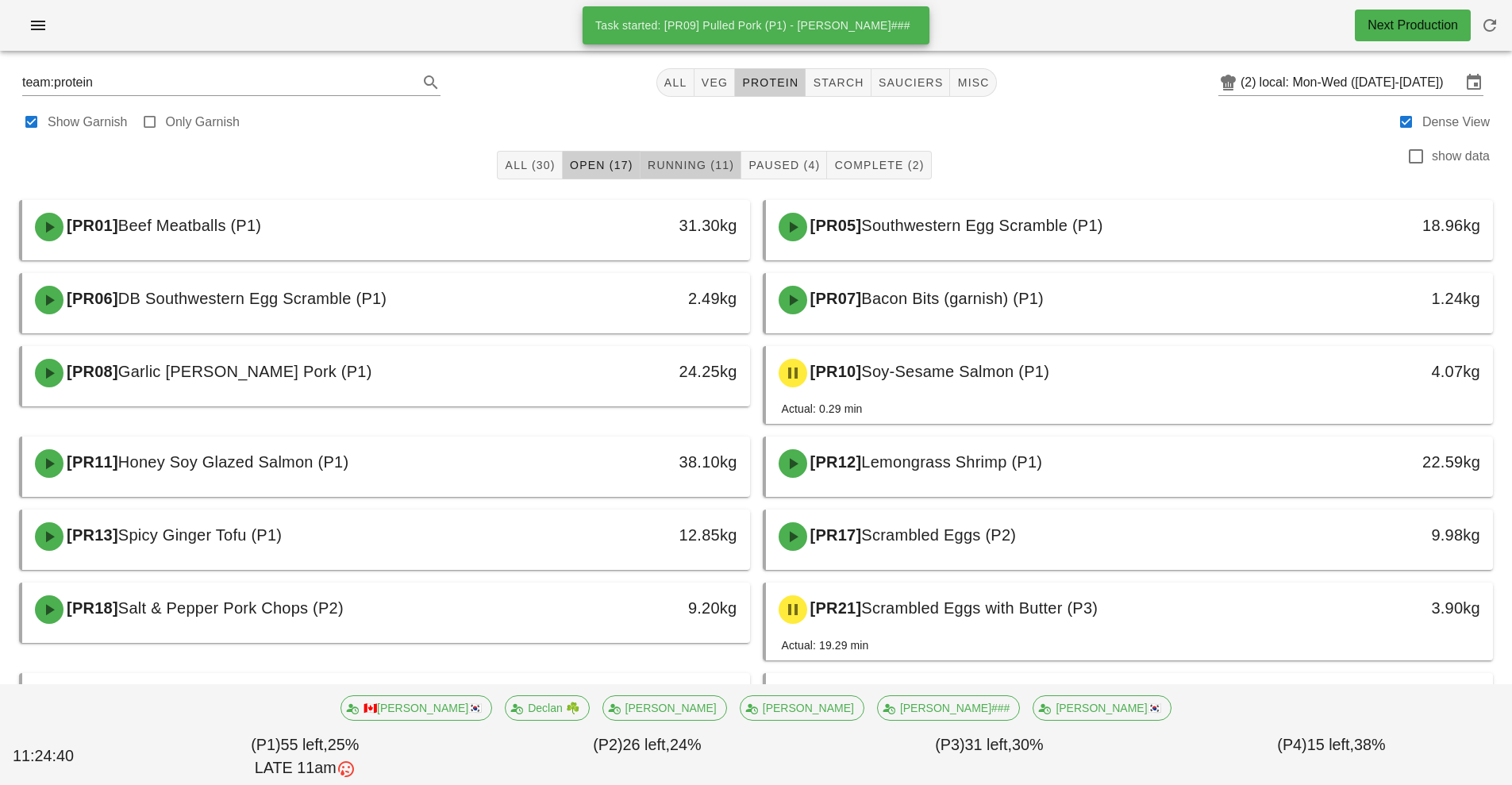
click at [694, 163] on span "Running (11)" at bounding box center [690, 164] width 87 height 12
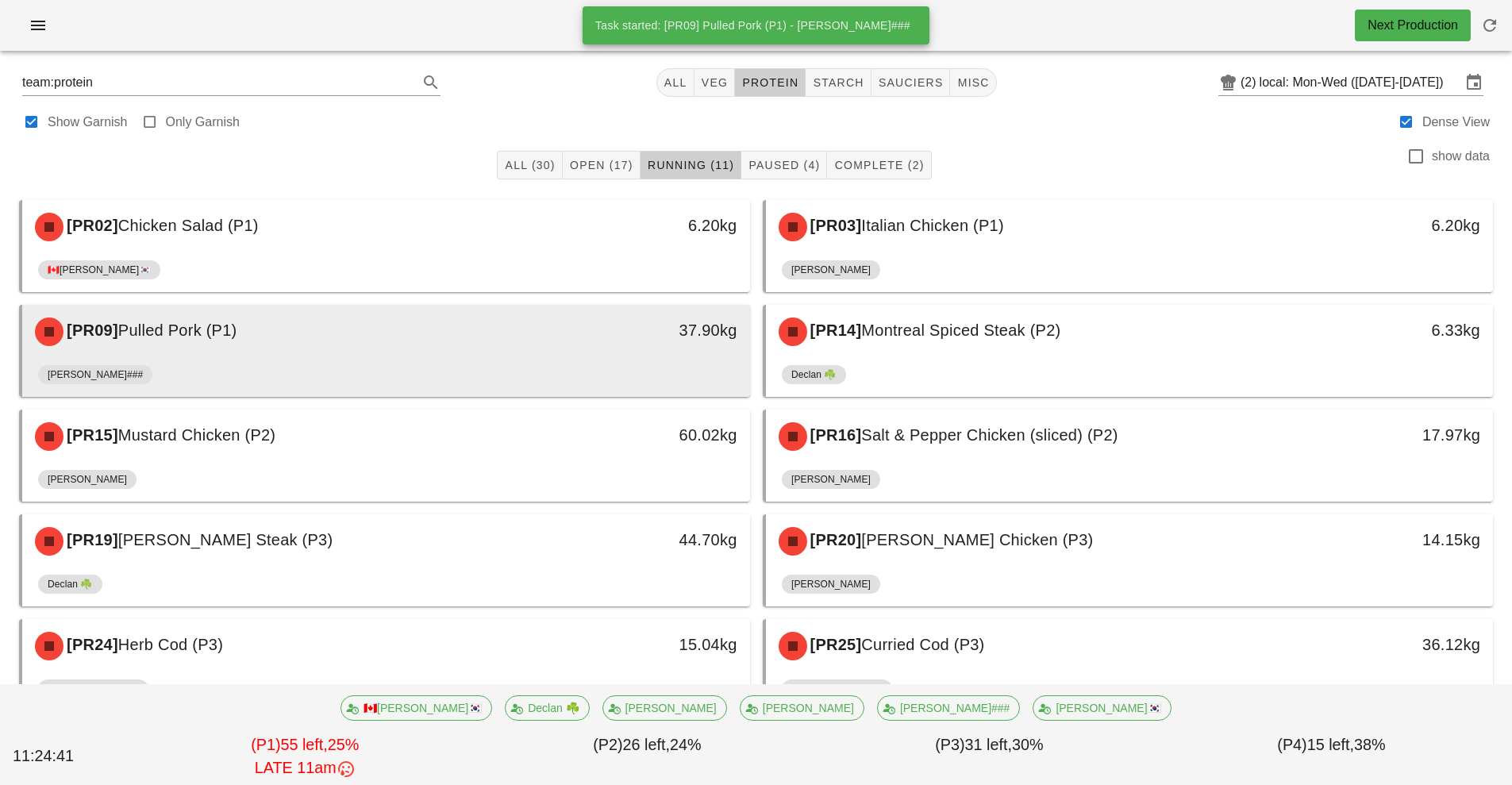
click at [548, 342] on div "[PR09] Pulled Pork (P1)" at bounding box center [296, 331] width 541 height 47
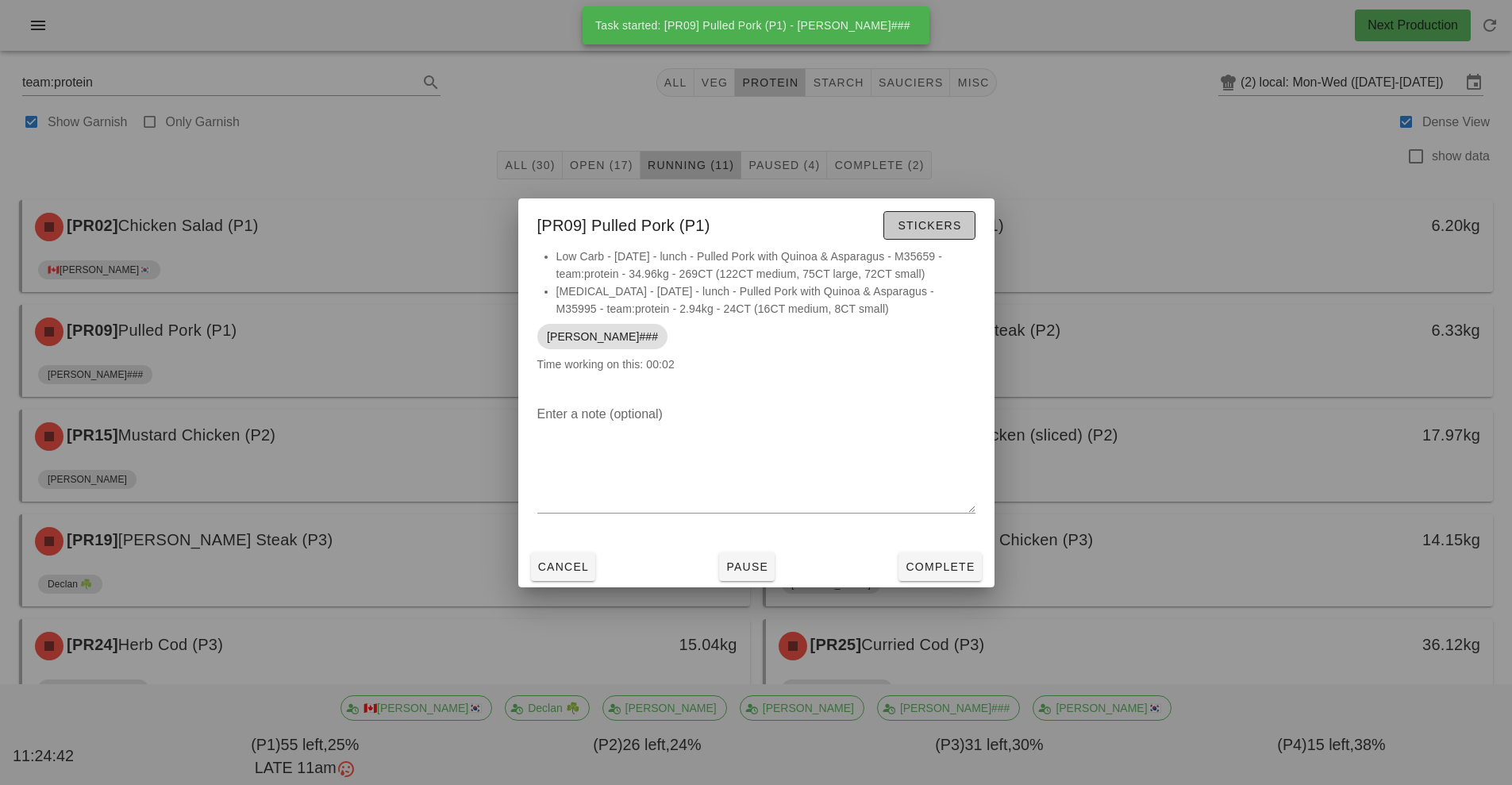
click at [940, 228] on span "Stickers" at bounding box center [929, 225] width 64 height 12
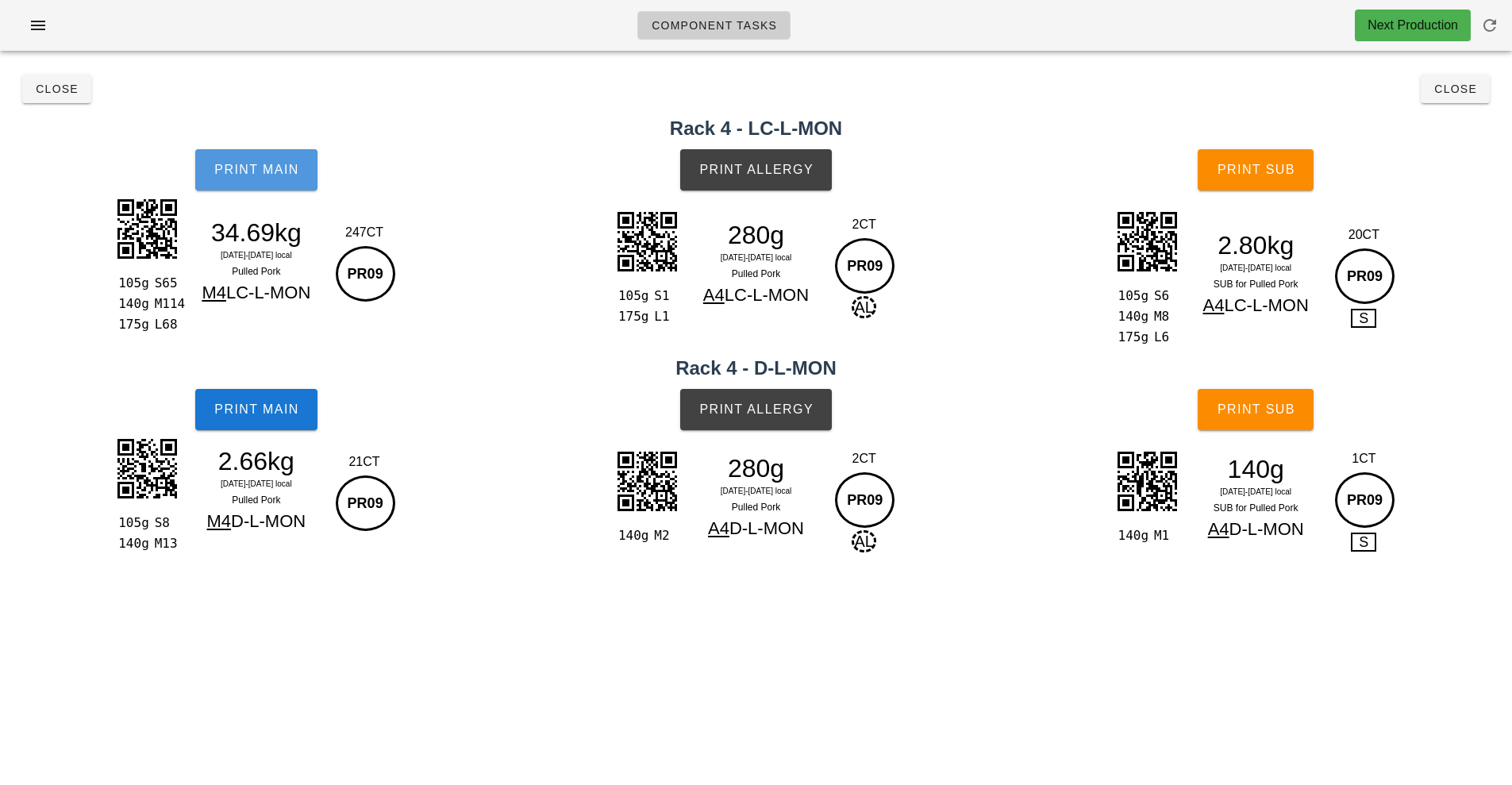
click at [252, 178] on button "Print Main" at bounding box center [256, 170] width 122 height 42
click at [261, 166] on span "Print Main" at bounding box center [256, 169] width 86 height 14
click at [277, 157] on button "Print Main" at bounding box center [256, 170] width 122 height 42
click at [246, 179] on button "Print Main" at bounding box center [256, 170] width 122 height 42
click at [261, 406] on span "Print Main" at bounding box center [256, 409] width 86 height 14
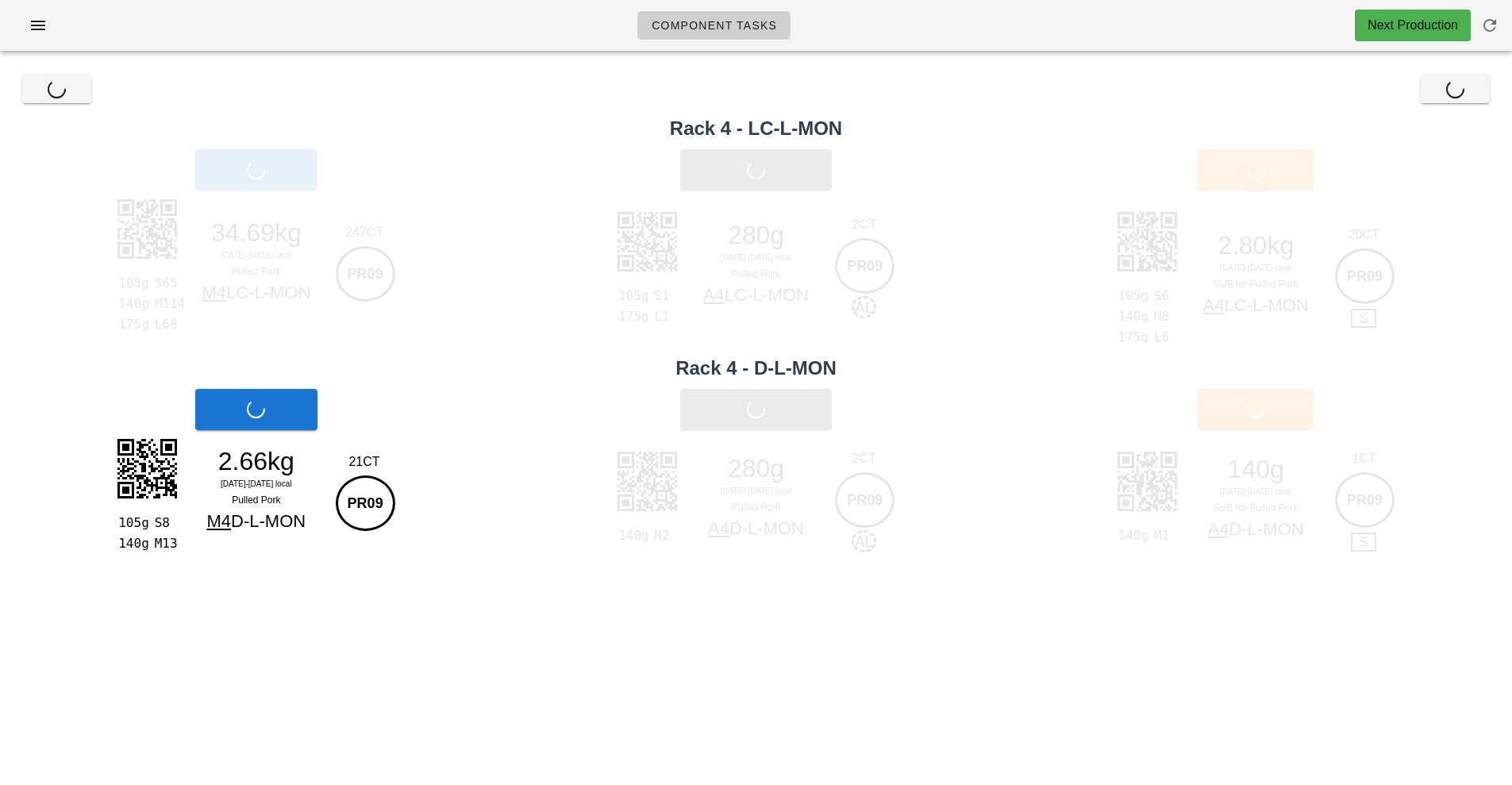
click at [773, 165] on div "Print Allergy" at bounding box center [756, 169] width 513 height 61
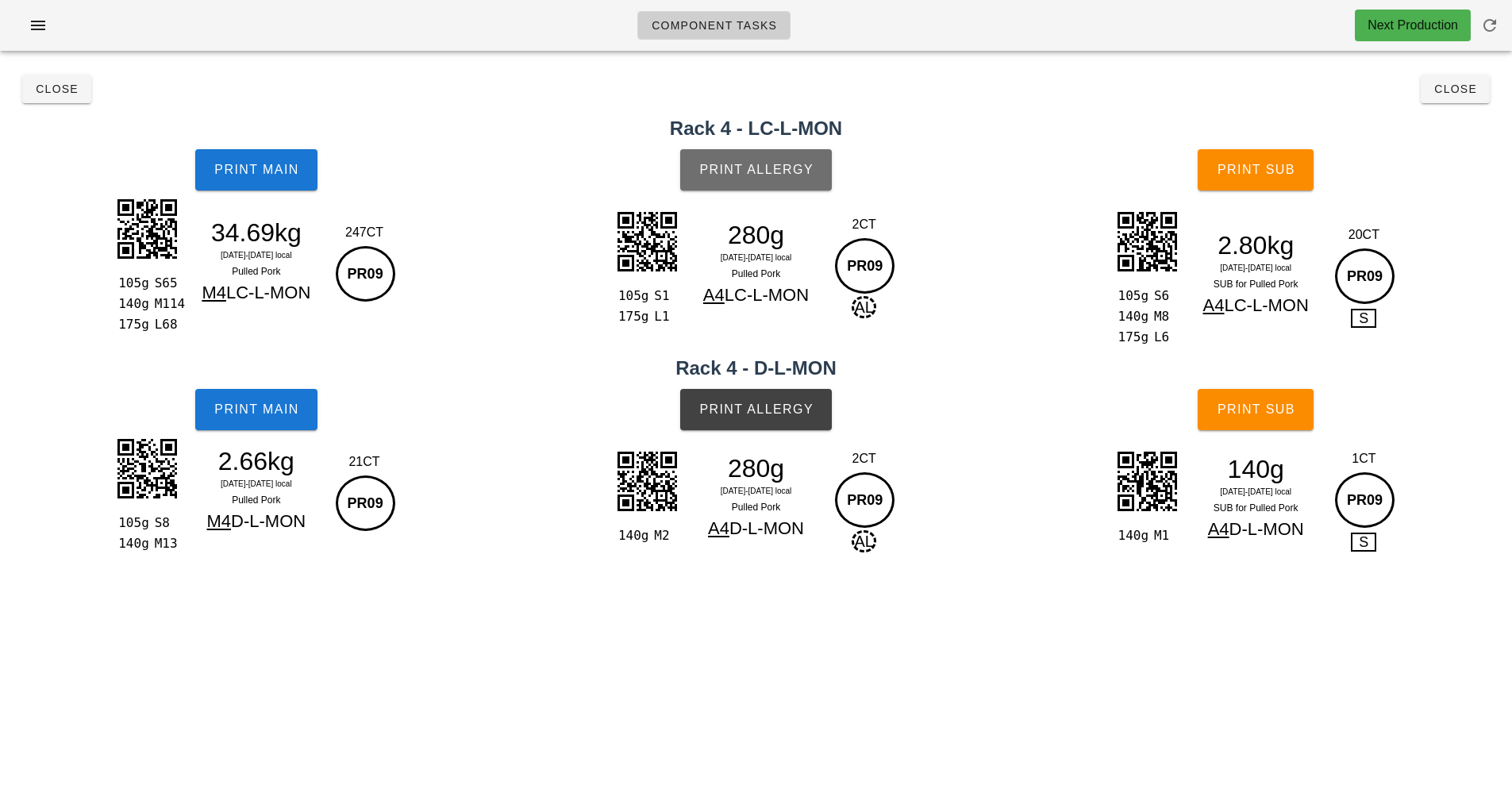
click at [758, 181] on button "Print Allergy" at bounding box center [756, 170] width 152 height 42
click at [745, 395] on button "Print Allergy" at bounding box center [756, 410] width 152 height 42
click at [52, 84] on span "Close" at bounding box center [56, 88] width 44 height 12
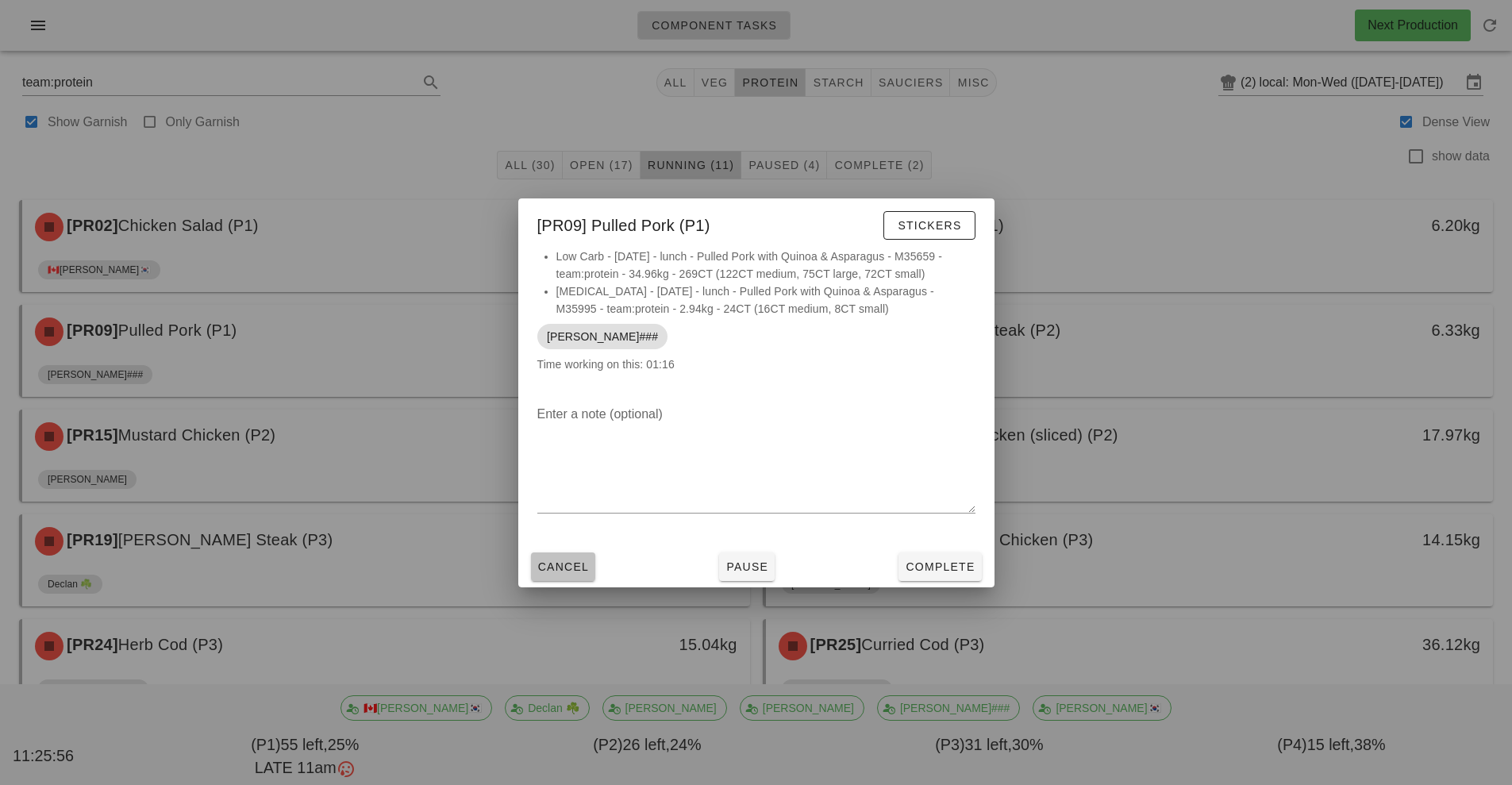
click at [559, 572] on span "Cancel" at bounding box center [563, 567] width 52 height 12
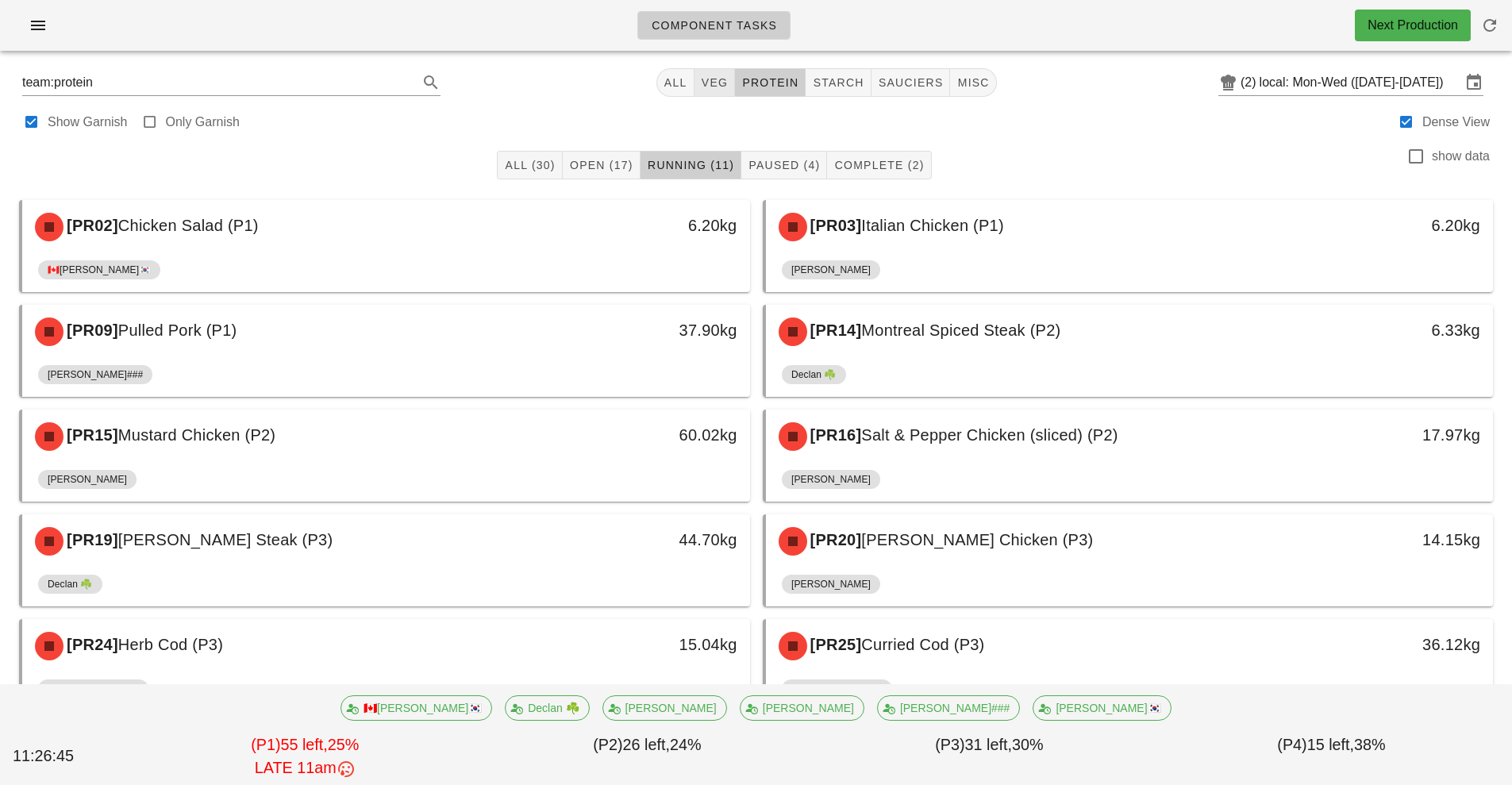
click at [716, 80] on span "veg" at bounding box center [714, 82] width 27 height 12
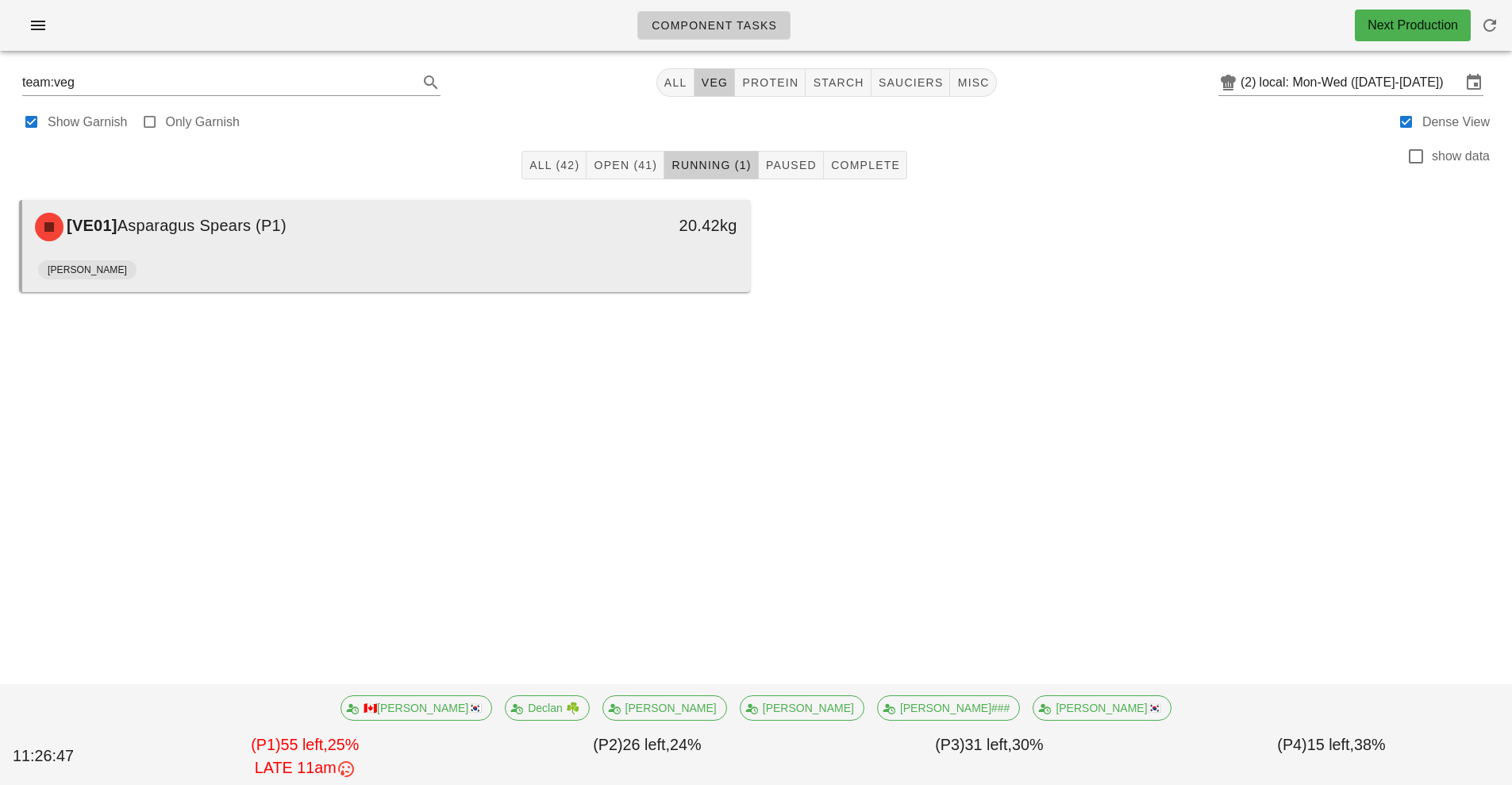
click at [499, 240] on div "[VE01] Asparagus Spears (P1)" at bounding box center [296, 227] width 541 height 47
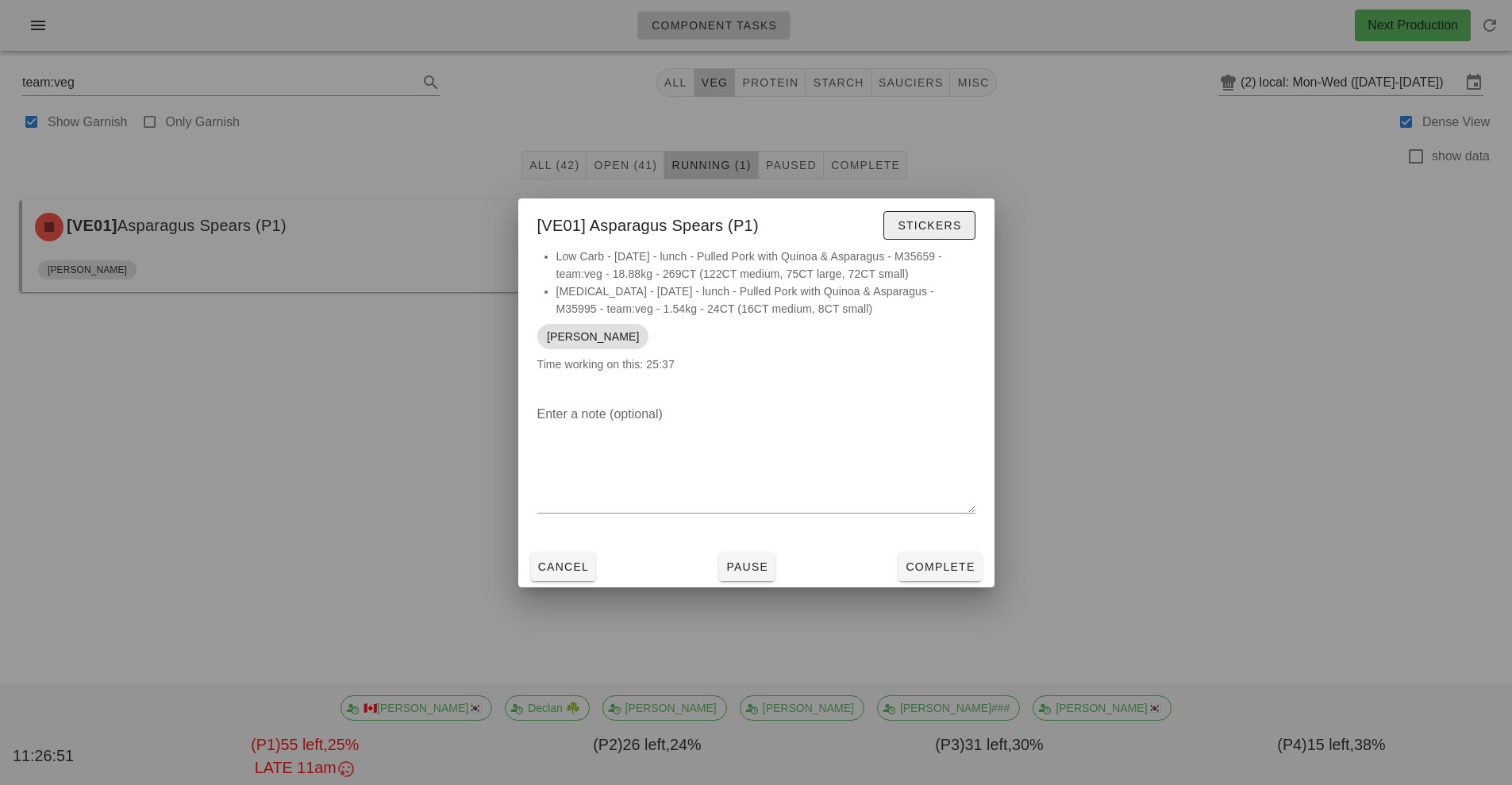
click at [923, 226] on span "Stickers" at bounding box center [929, 225] width 64 height 12
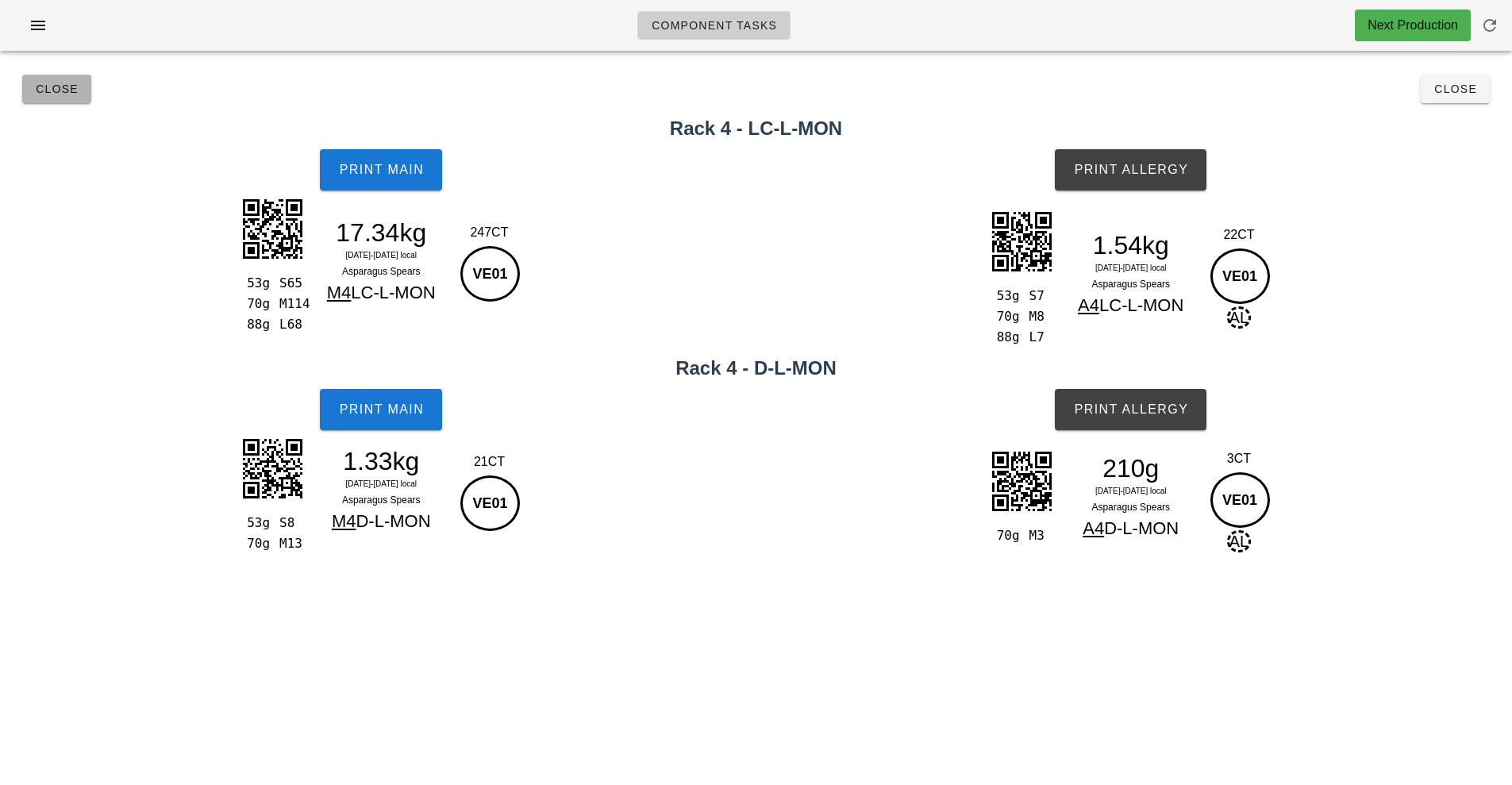
click at [32, 77] on button "Close" at bounding box center [56, 89] width 69 height 28
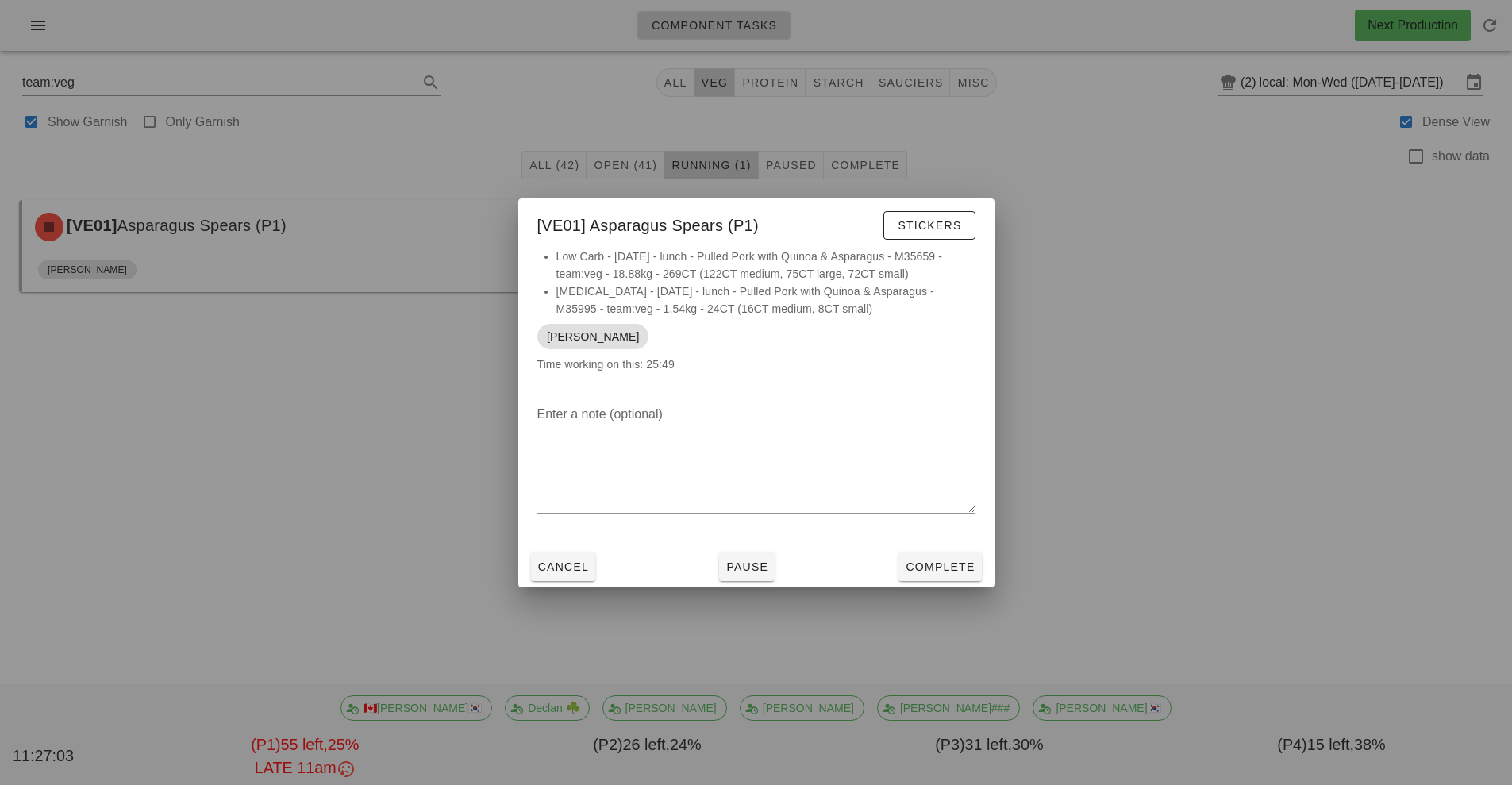
click at [1157, 415] on div at bounding box center [756, 392] width 1512 height 785
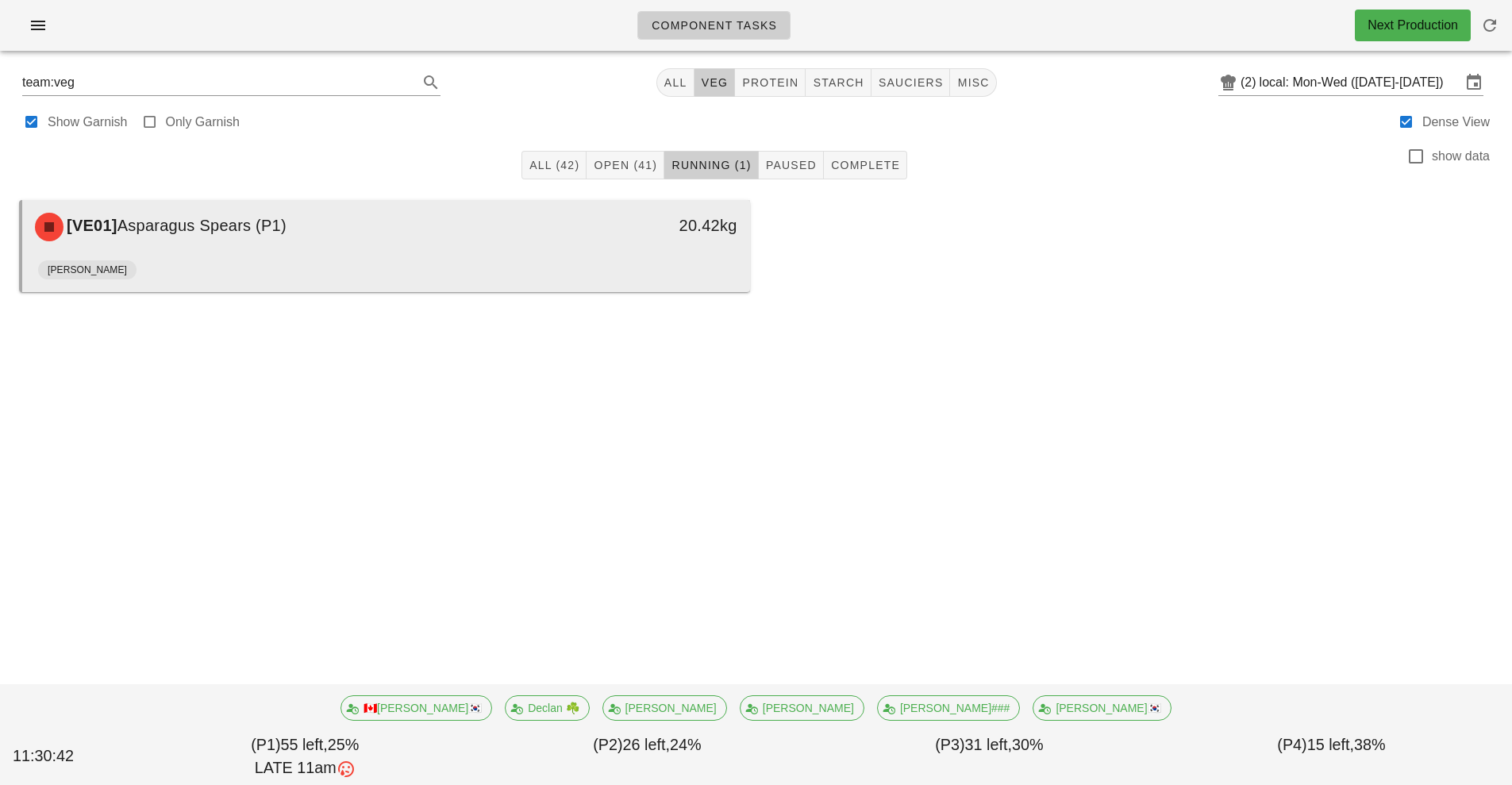
click at [581, 242] on div "20.42kg" at bounding box center [655, 227] width 180 height 47
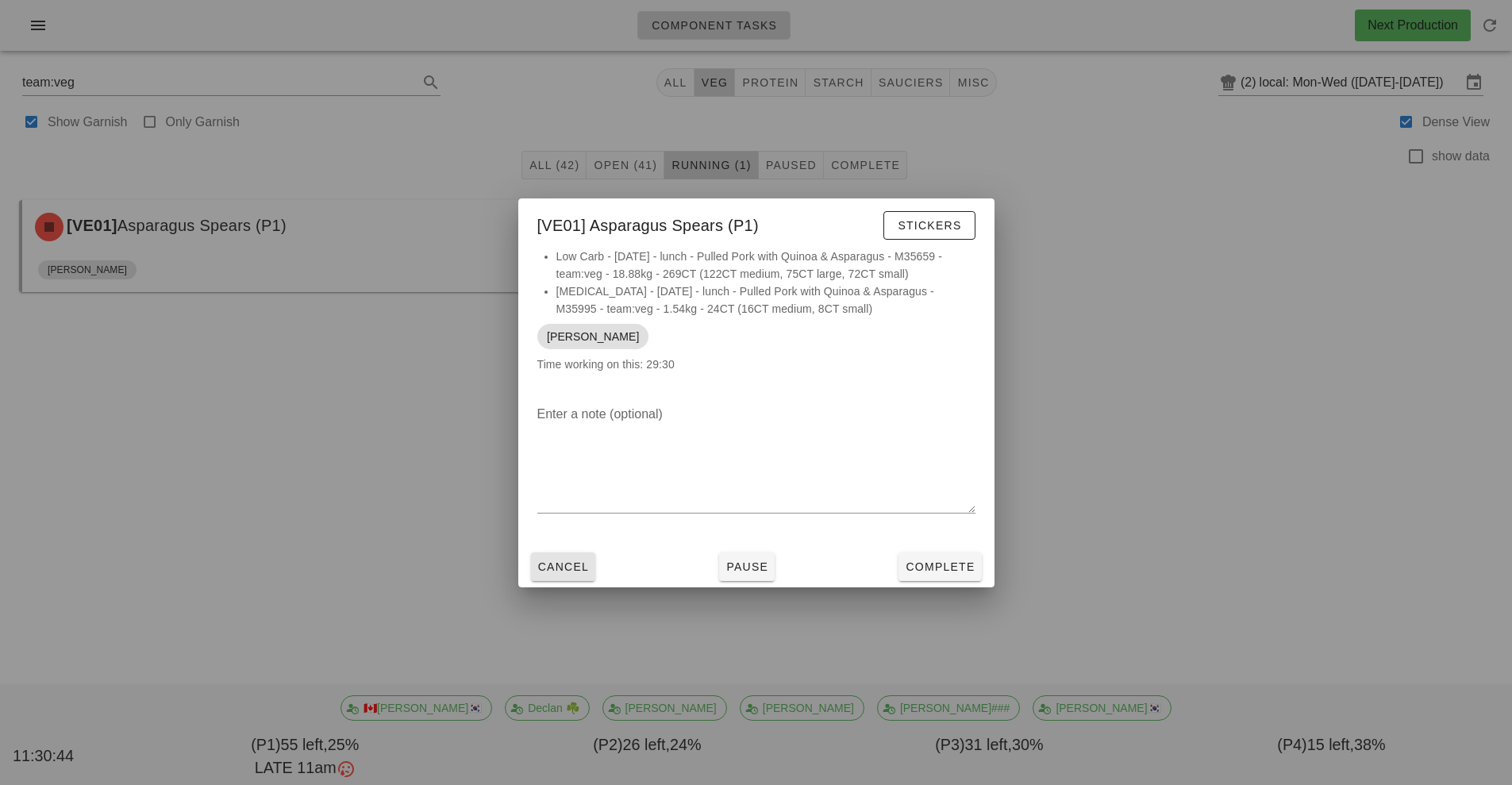
click at [562, 570] on span "Cancel" at bounding box center [563, 567] width 52 height 12
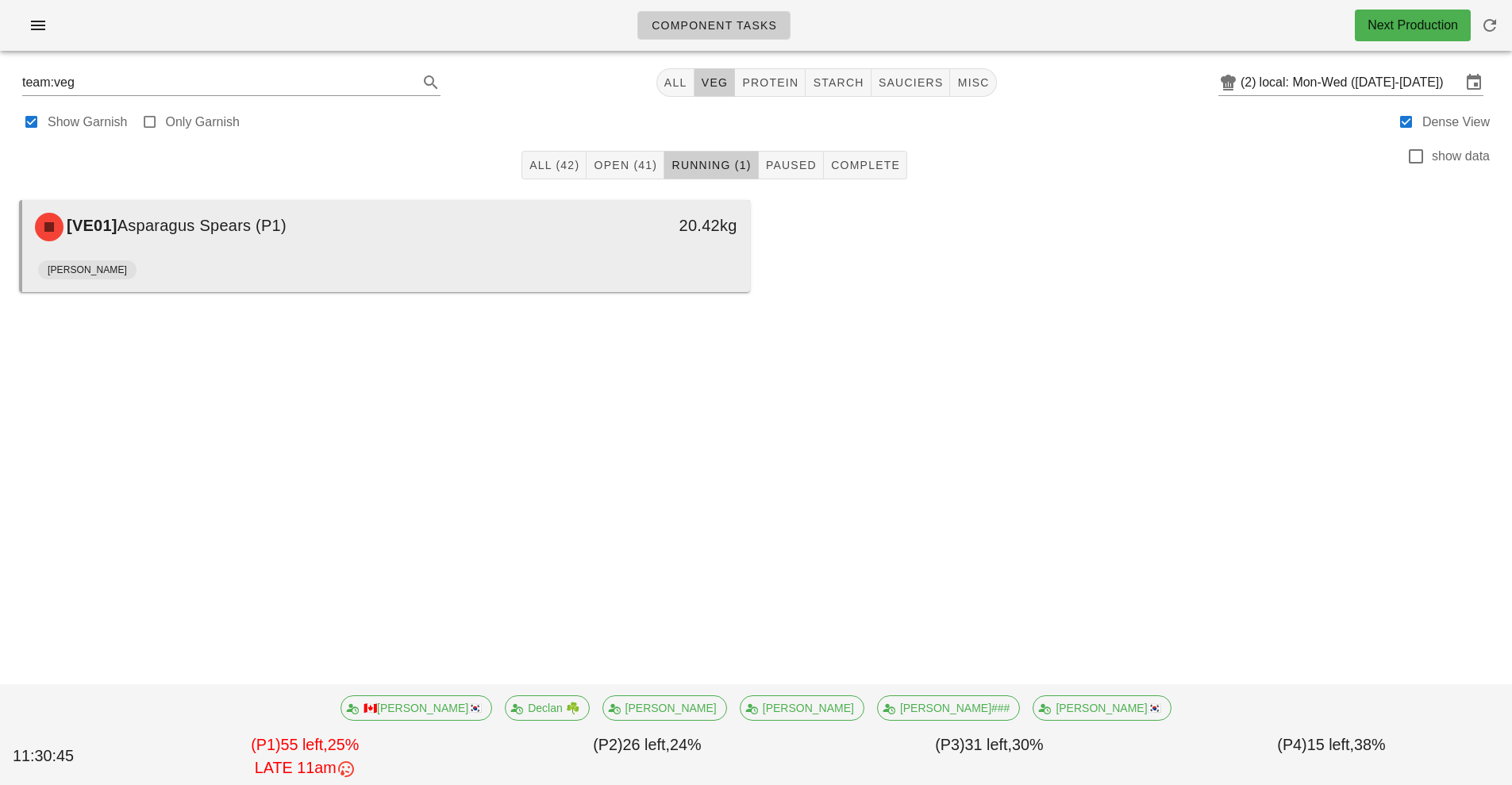
click at [584, 230] on div "20.42kg" at bounding box center [656, 225] width 161 height 26
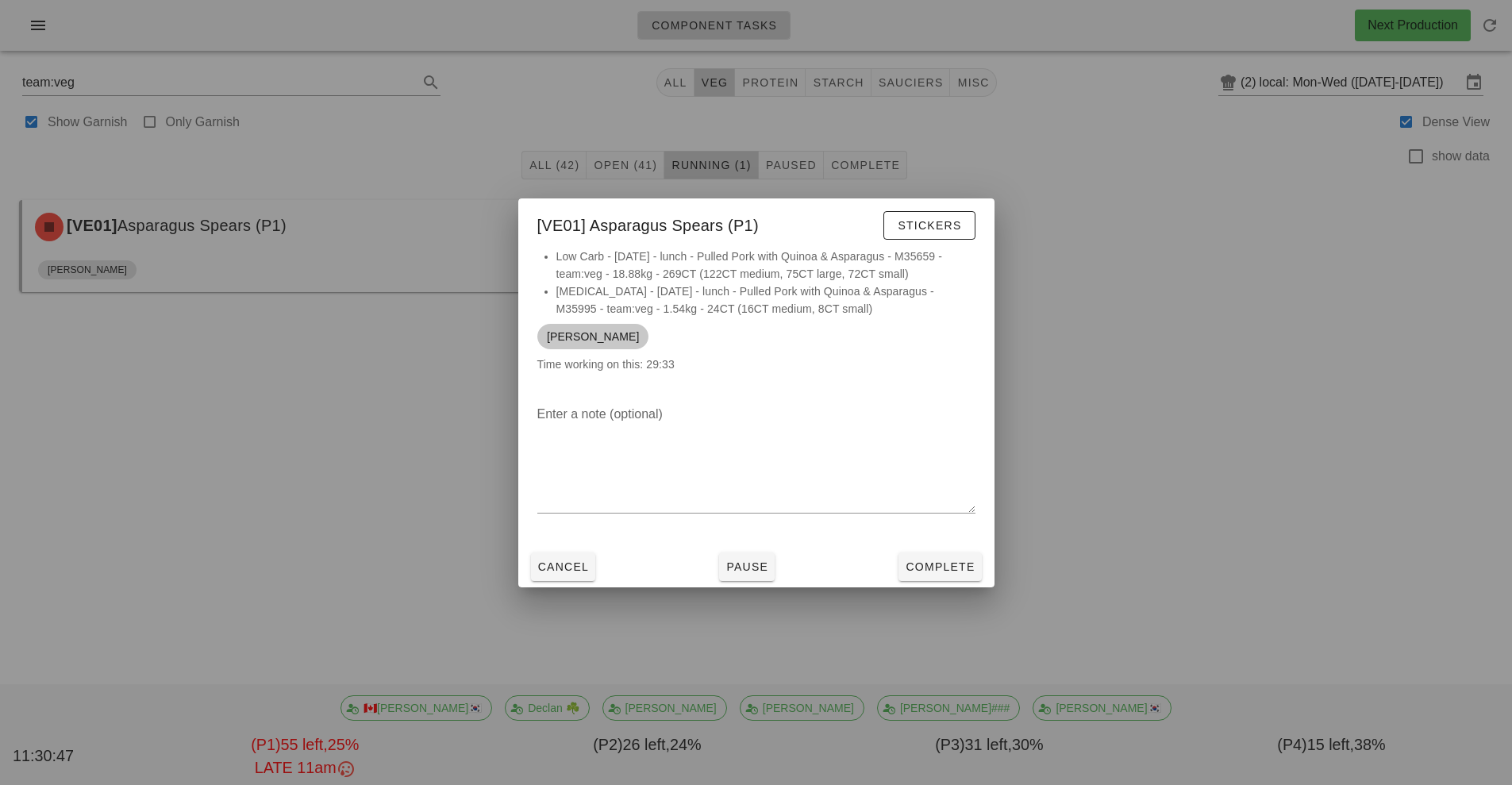
click at [580, 336] on span "[PERSON_NAME]" at bounding box center [592, 336] width 92 height 26
click at [749, 561] on span "Pause" at bounding box center [747, 567] width 43 height 12
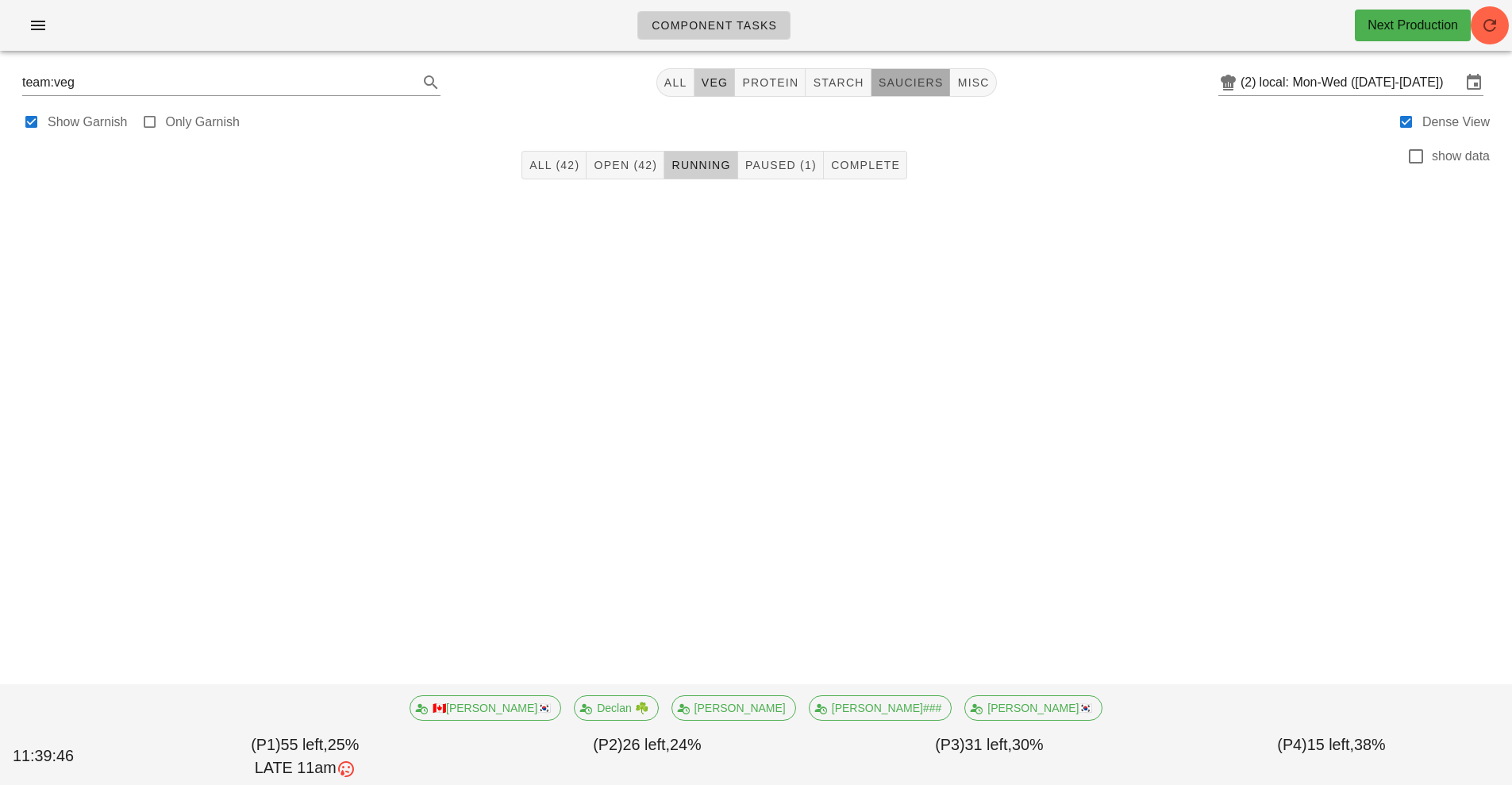
click at [901, 86] on span "sauciers" at bounding box center [911, 82] width 66 height 12
click at [550, 176] on button "All (38)" at bounding box center [564, 165] width 65 height 28
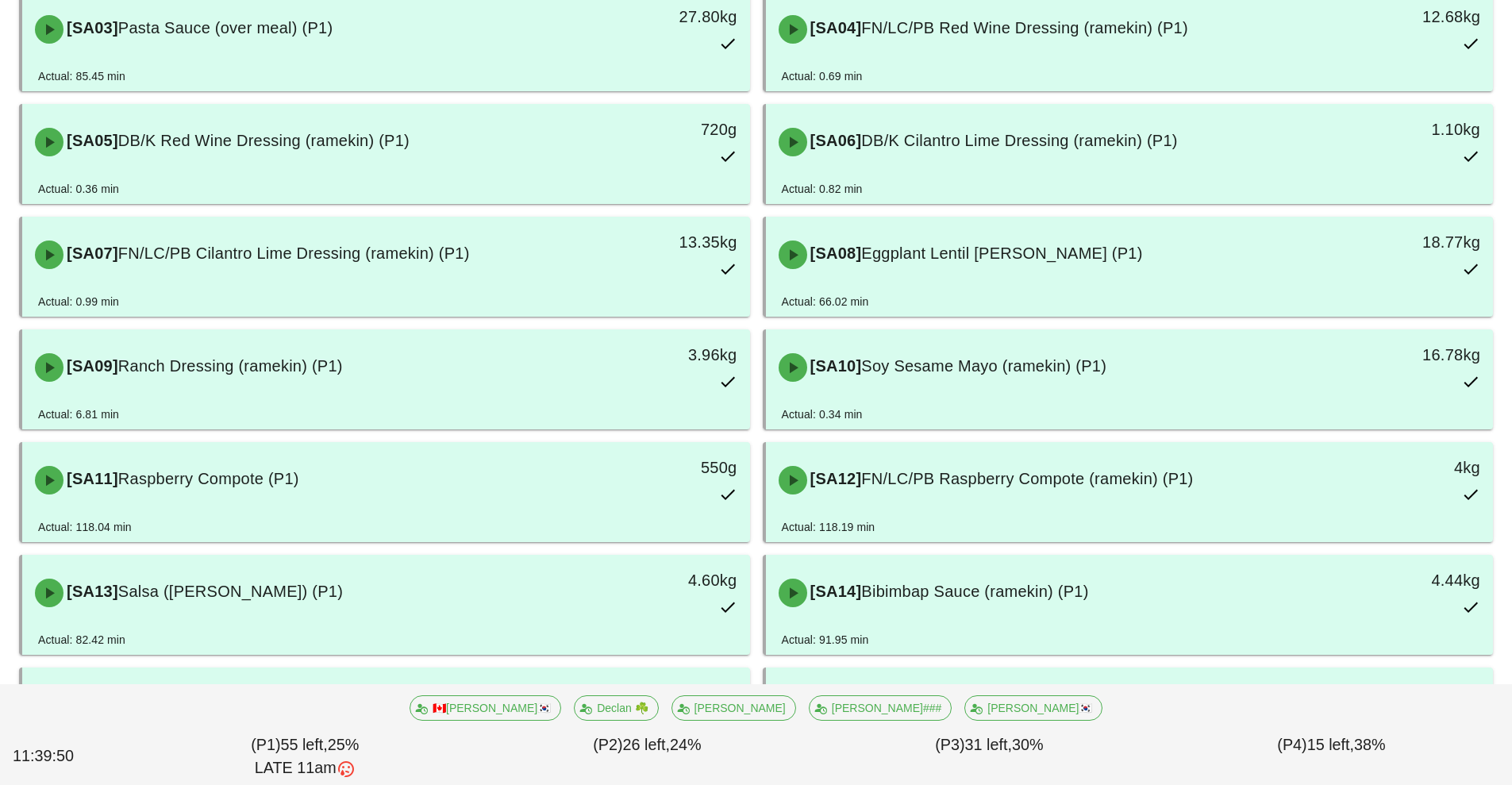
scroll to position [327, 0]
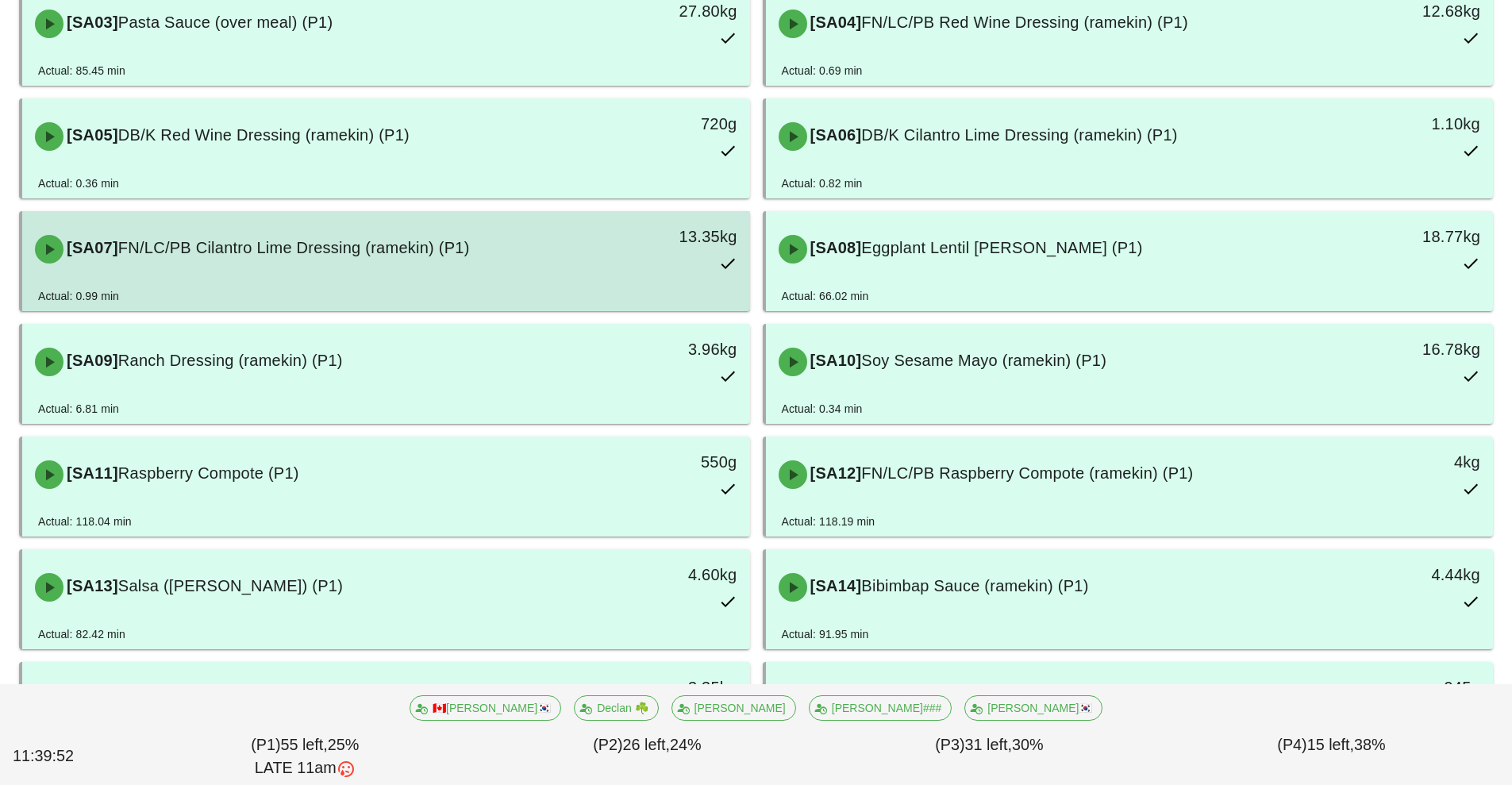
click at [331, 262] on div "[SA07] FN/LC/PB Cilantro Lime Dressing (ramekin) (P1)" at bounding box center [296, 248] width 541 height 47
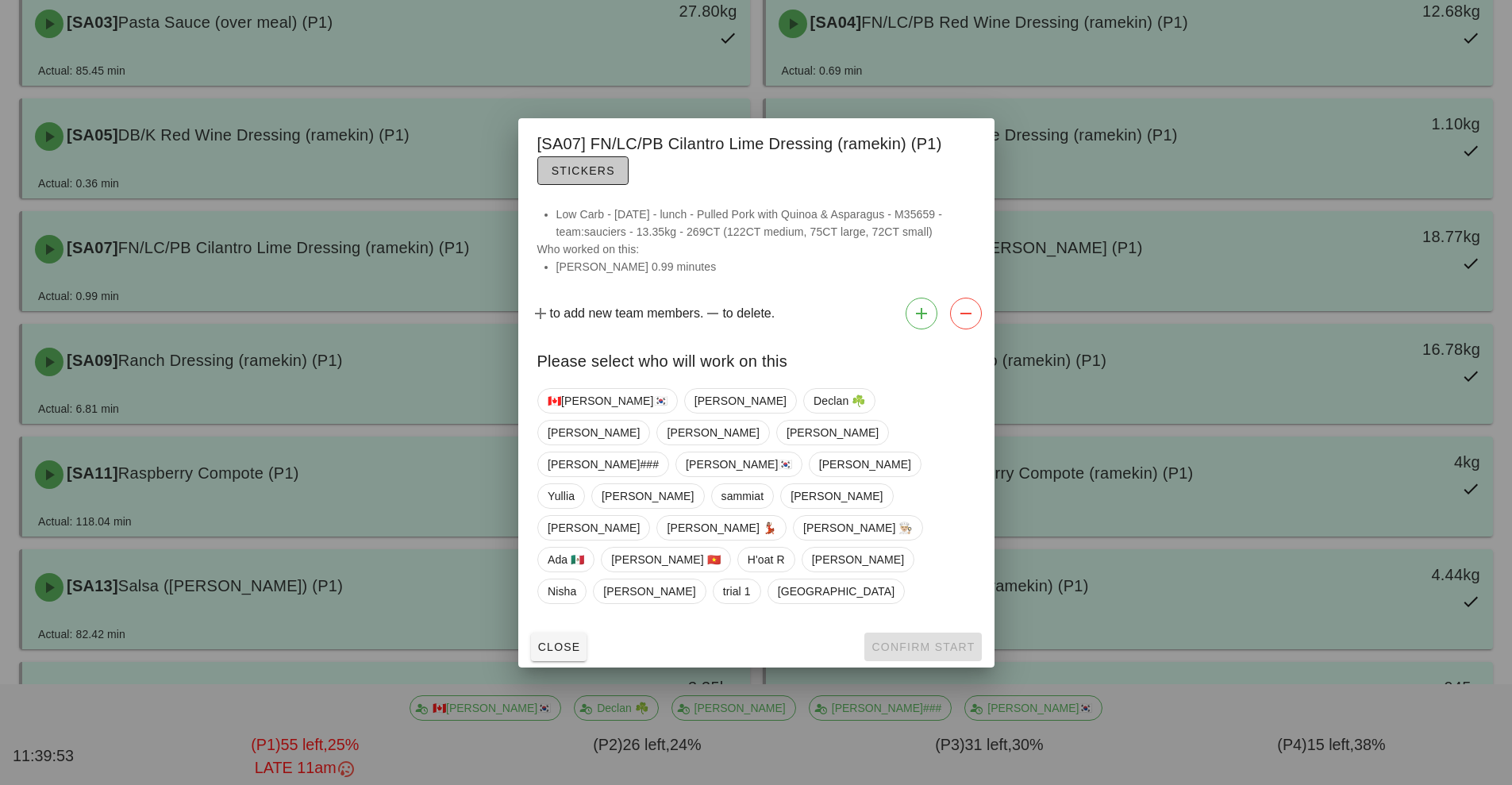
click at [577, 185] on button "Stickers" at bounding box center [583, 170] width 91 height 28
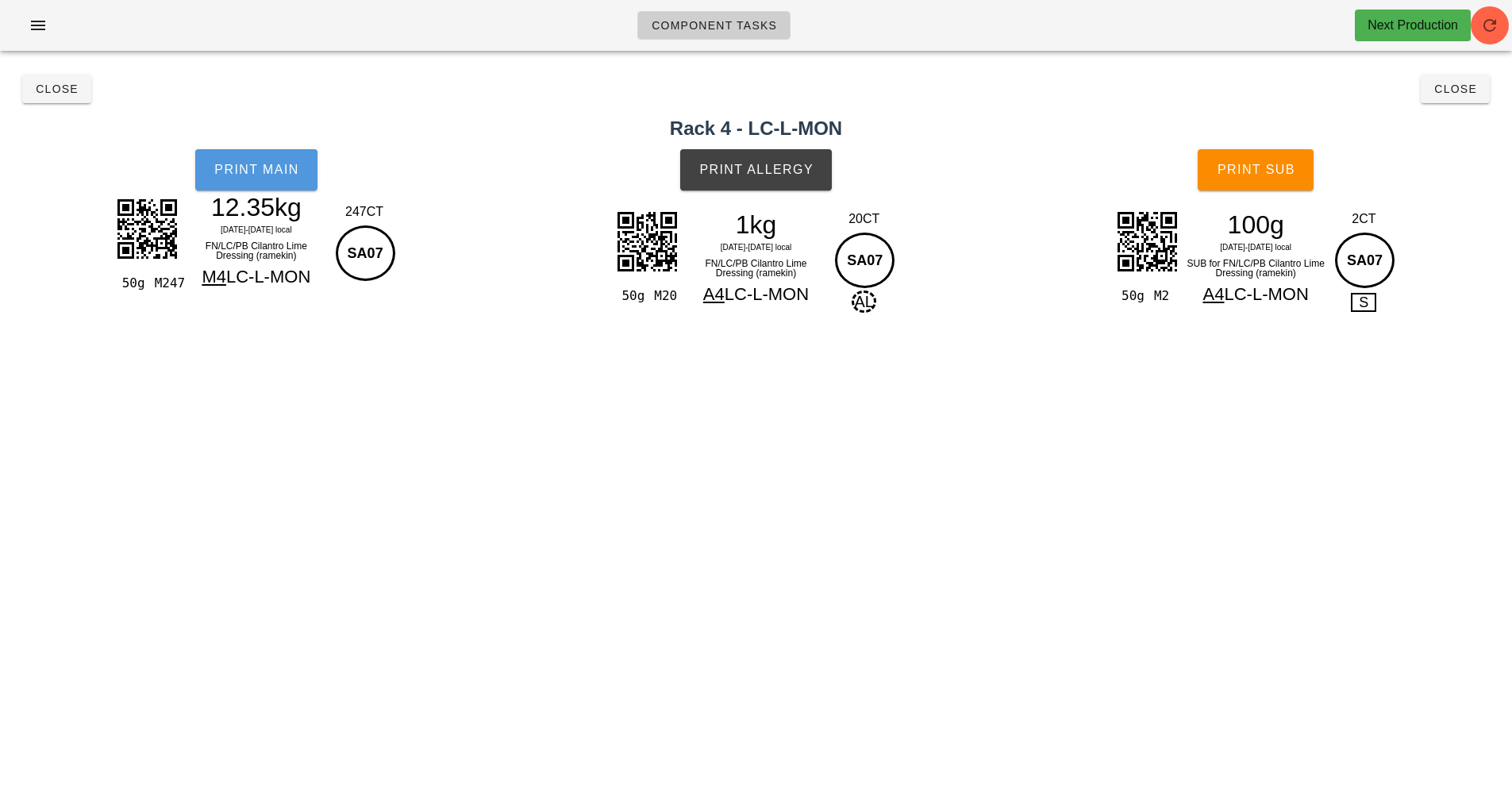
click at [268, 170] on span "Print Main" at bounding box center [256, 169] width 86 height 14
click at [245, 164] on span "Print Main" at bounding box center [256, 169] width 86 height 14
click at [52, 88] on span "Close" at bounding box center [56, 88] width 44 height 12
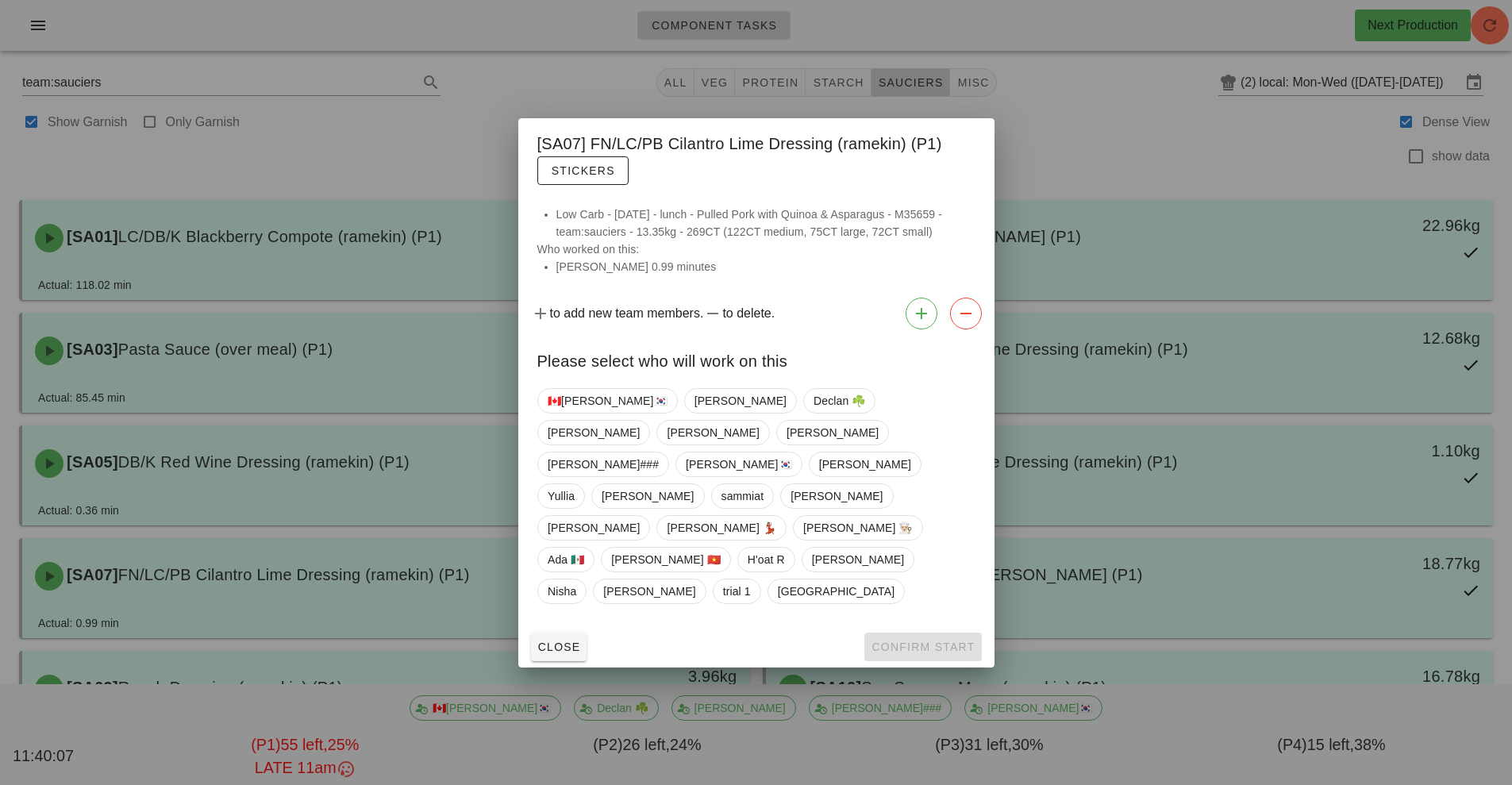
click at [1107, 132] on div at bounding box center [756, 392] width 1512 height 785
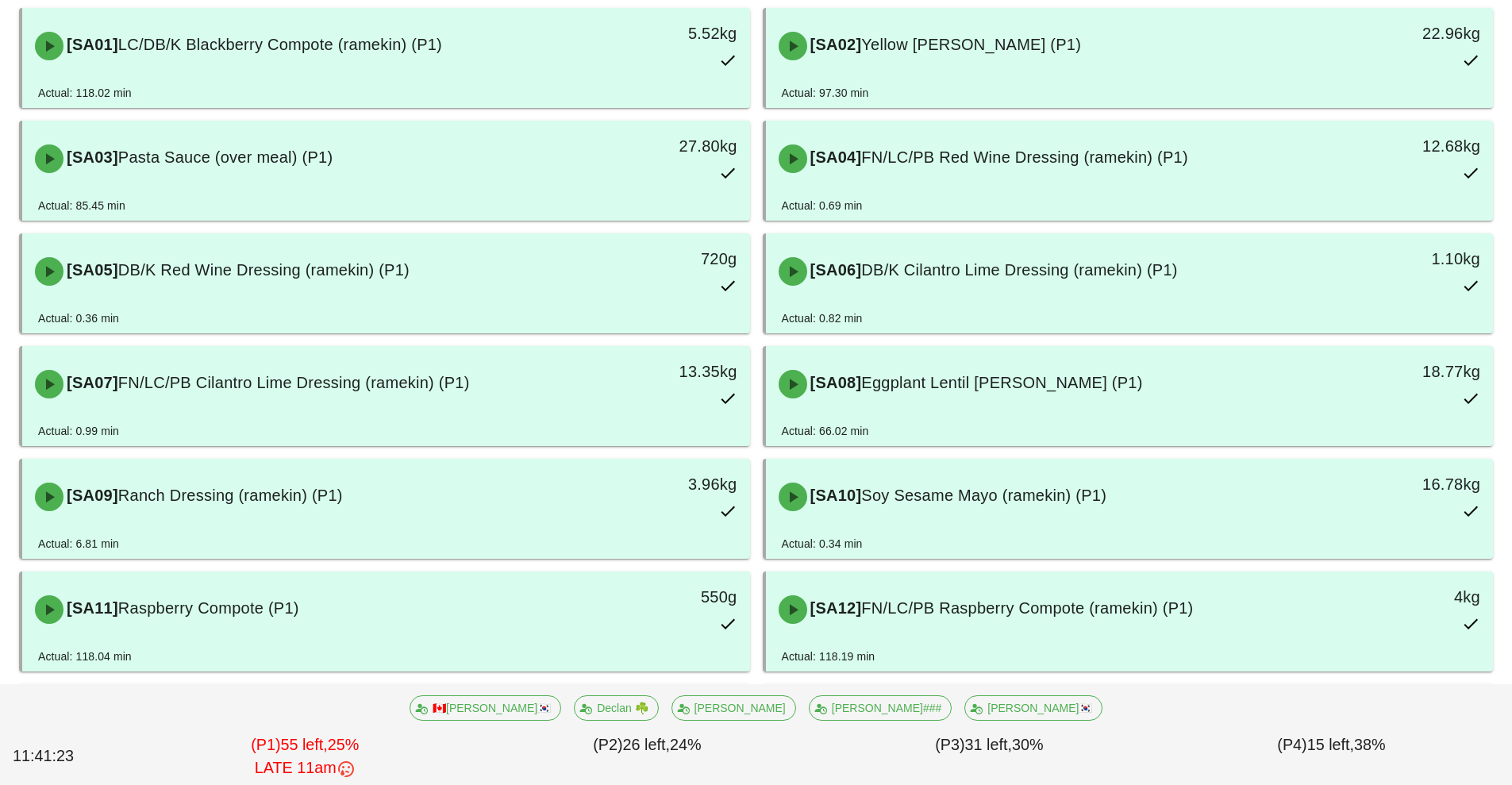
scroll to position [193, 0]
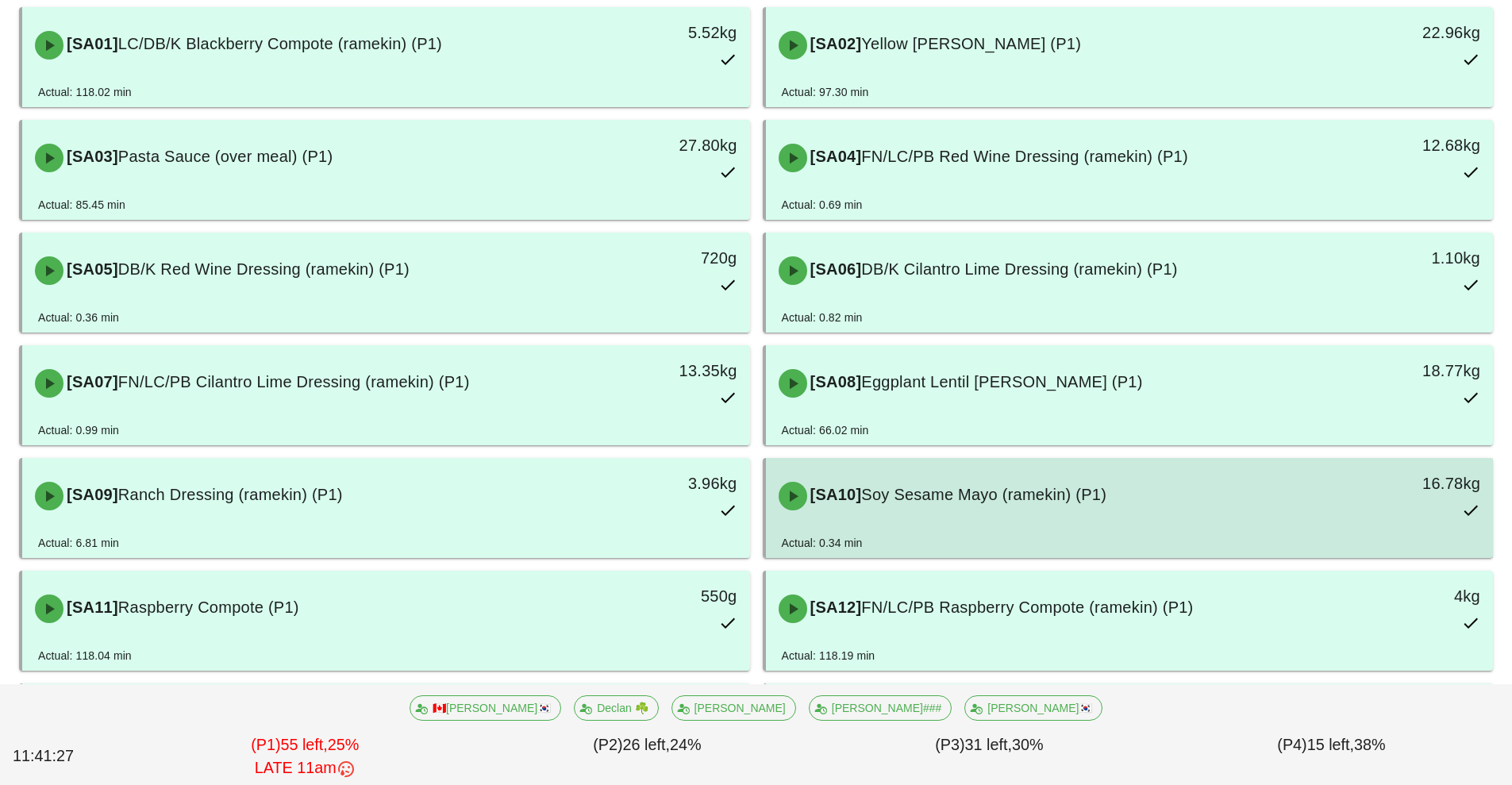
click at [1040, 513] on div "[SA10] Soy Sesame Mayo (ramekin) (P1)" at bounding box center [1039, 496] width 541 height 47
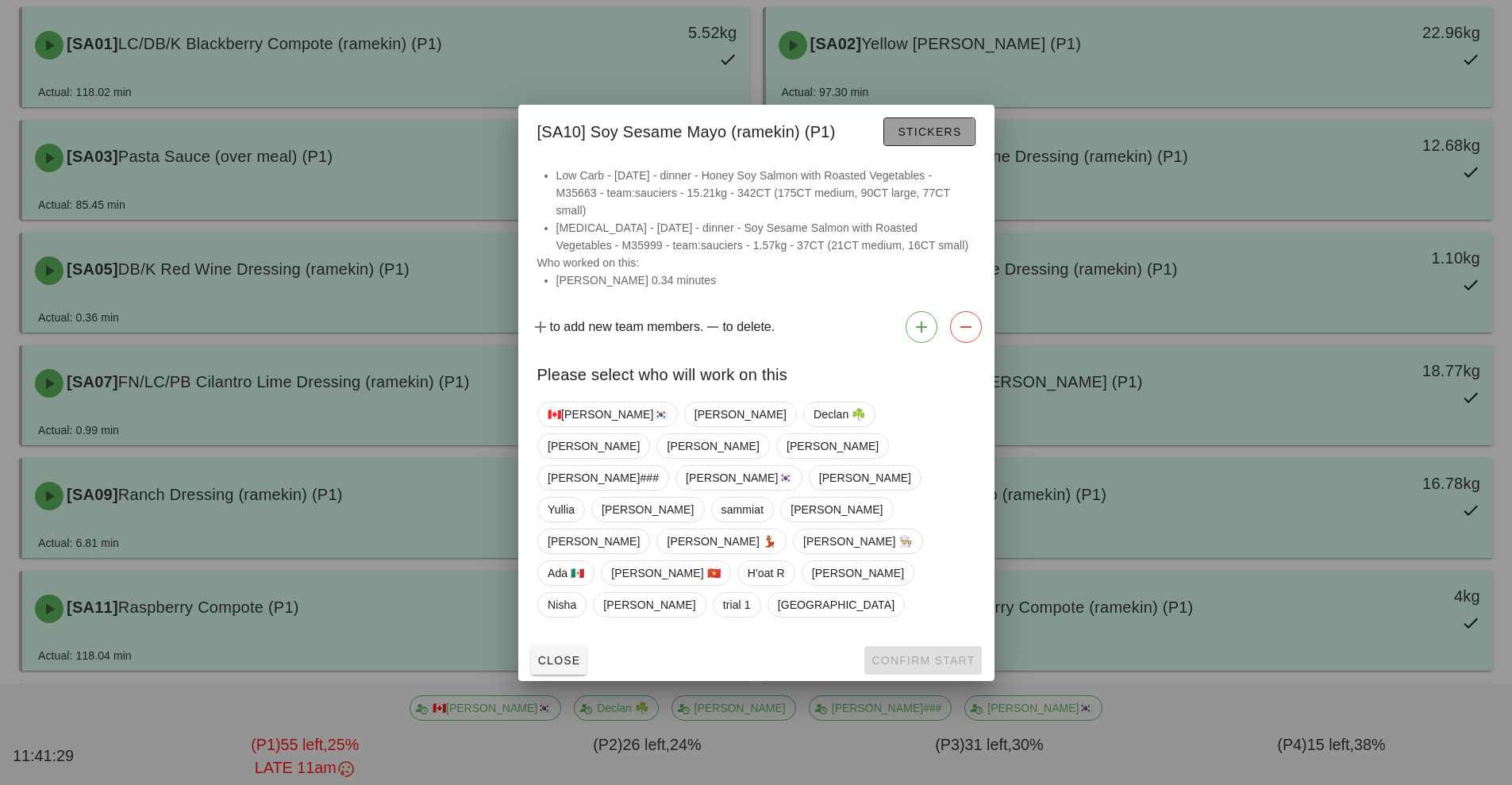
click at [925, 138] on span "Stickers" at bounding box center [929, 131] width 64 height 12
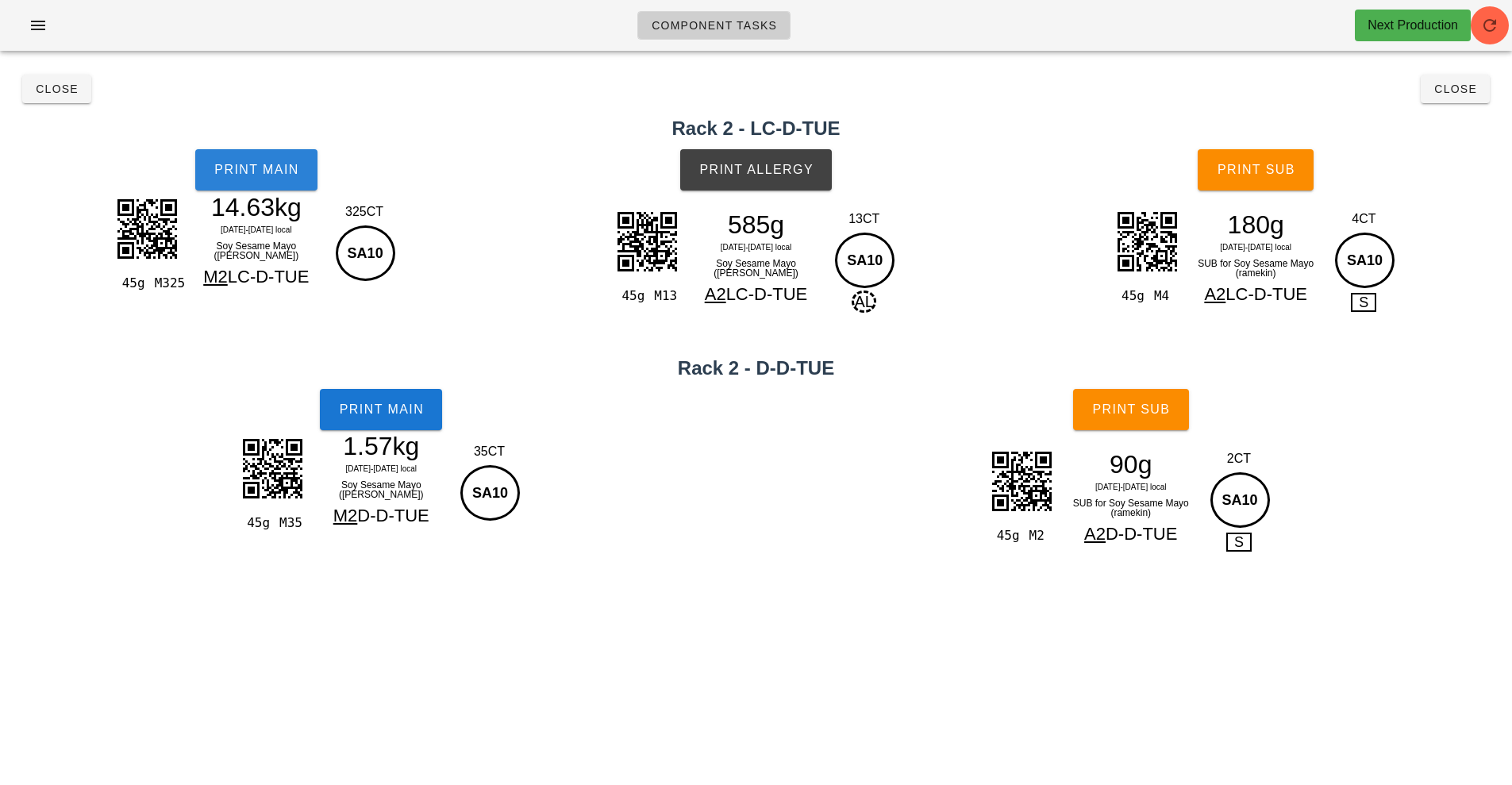
click at [263, 187] on button "Print Main" at bounding box center [256, 170] width 122 height 42
click at [273, 169] on span "Print Main" at bounding box center [256, 169] width 86 height 14
click at [258, 180] on button "Print Main" at bounding box center [256, 170] width 122 height 42
click at [257, 164] on span "Print Main" at bounding box center [256, 169] width 86 height 14
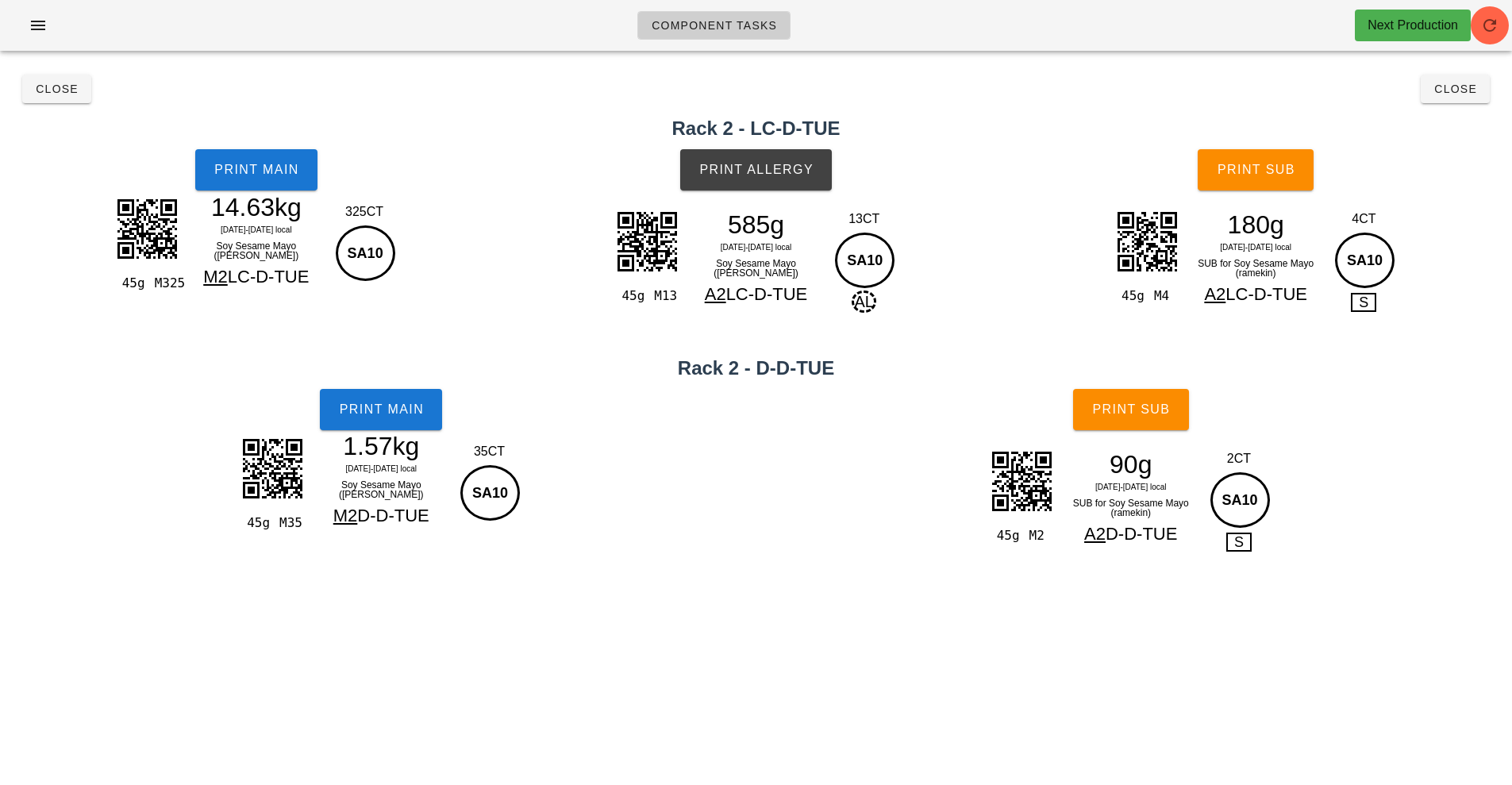
click at [1387, 740] on div "Component Tasks Next Production team:sauciers All veg protein starch sauciers m…" at bounding box center [756, 392] width 1512 height 785
click at [1477, 93] on button "Close" at bounding box center [1456, 89] width 69 height 28
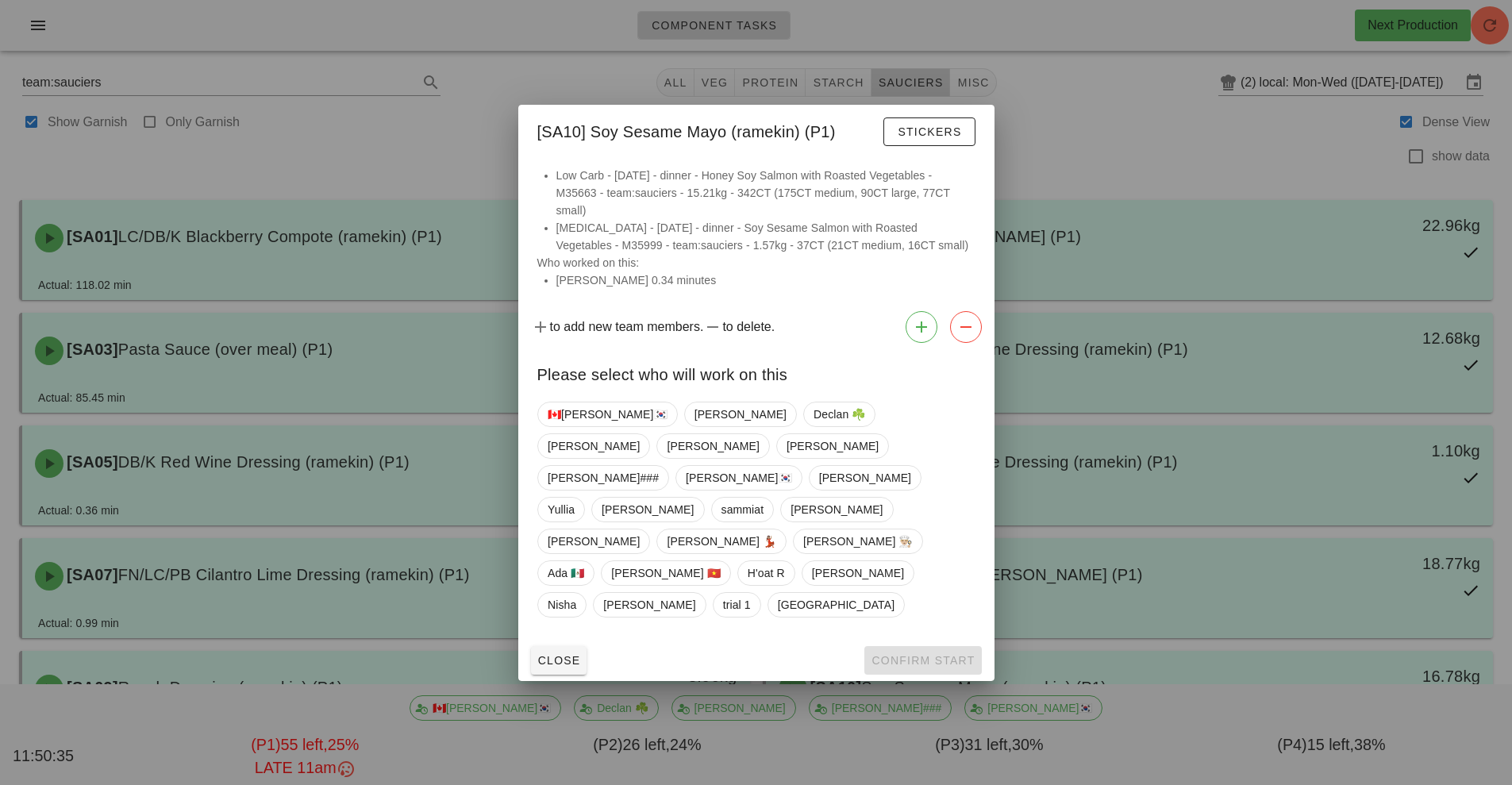
click at [395, 152] on div at bounding box center [756, 392] width 1512 height 785
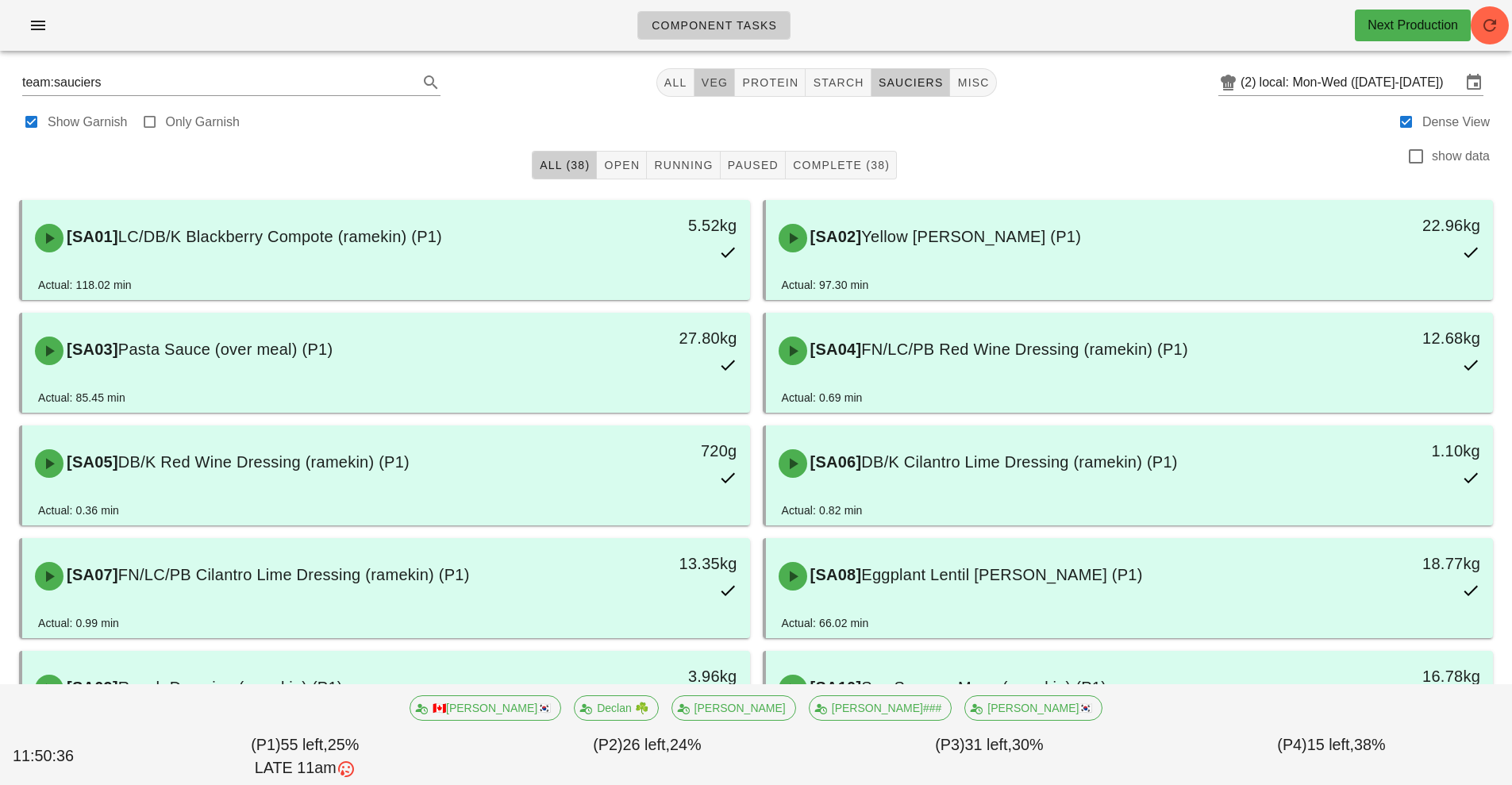
click at [724, 85] on span "veg" at bounding box center [714, 82] width 27 height 12
type input "team:veg"
